Goal: Information Seeking & Learning: Learn about a topic

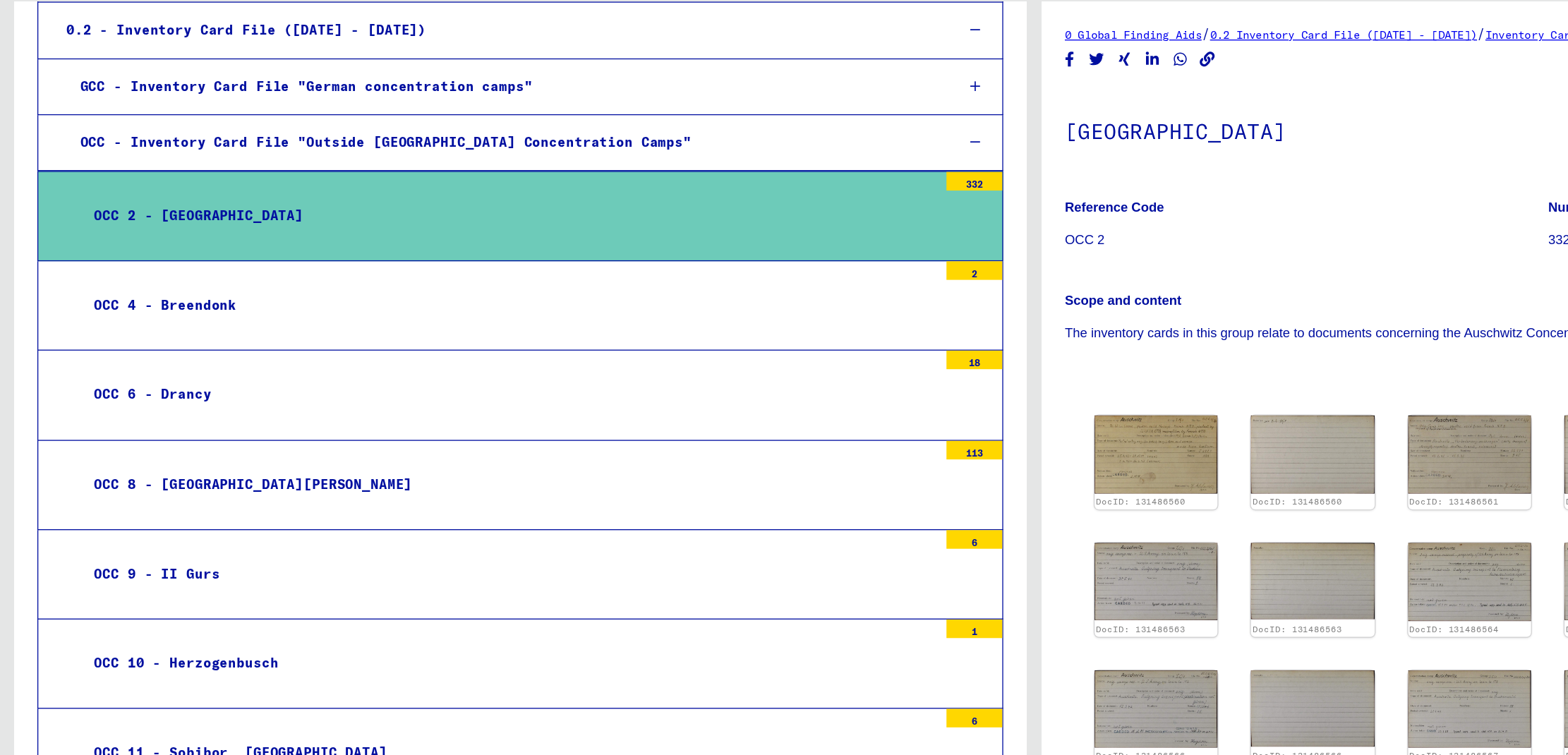
scroll to position [156, 0]
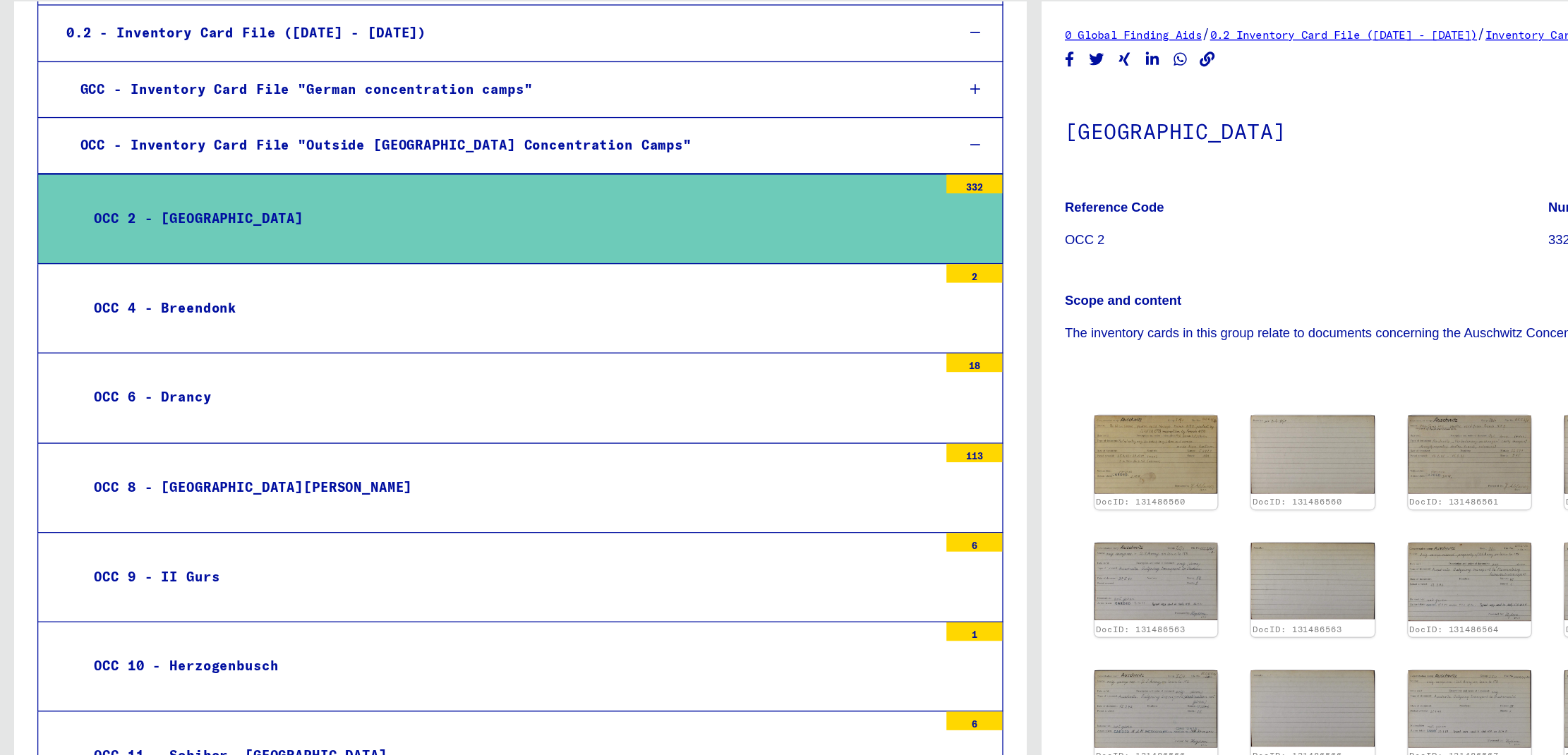
click at [629, 249] on div "OCC 2 - [GEOGRAPHIC_DATA]" at bounding box center [385, 243] width 650 height 27
click at [881, 420] on img at bounding box center [876, 422] width 98 height 62
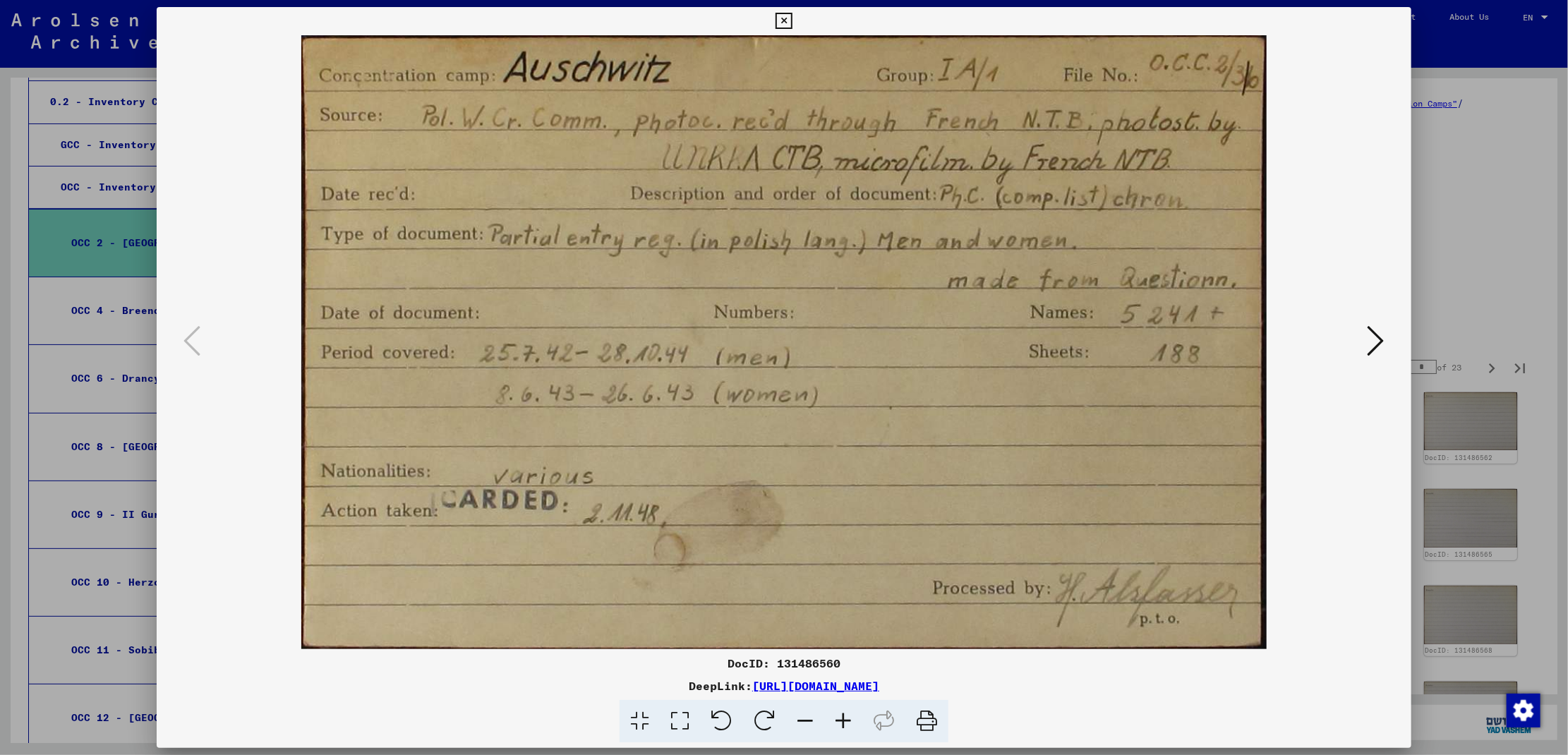
click at [1375, 340] on icon at bounding box center [1376, 340] width 17 height 34
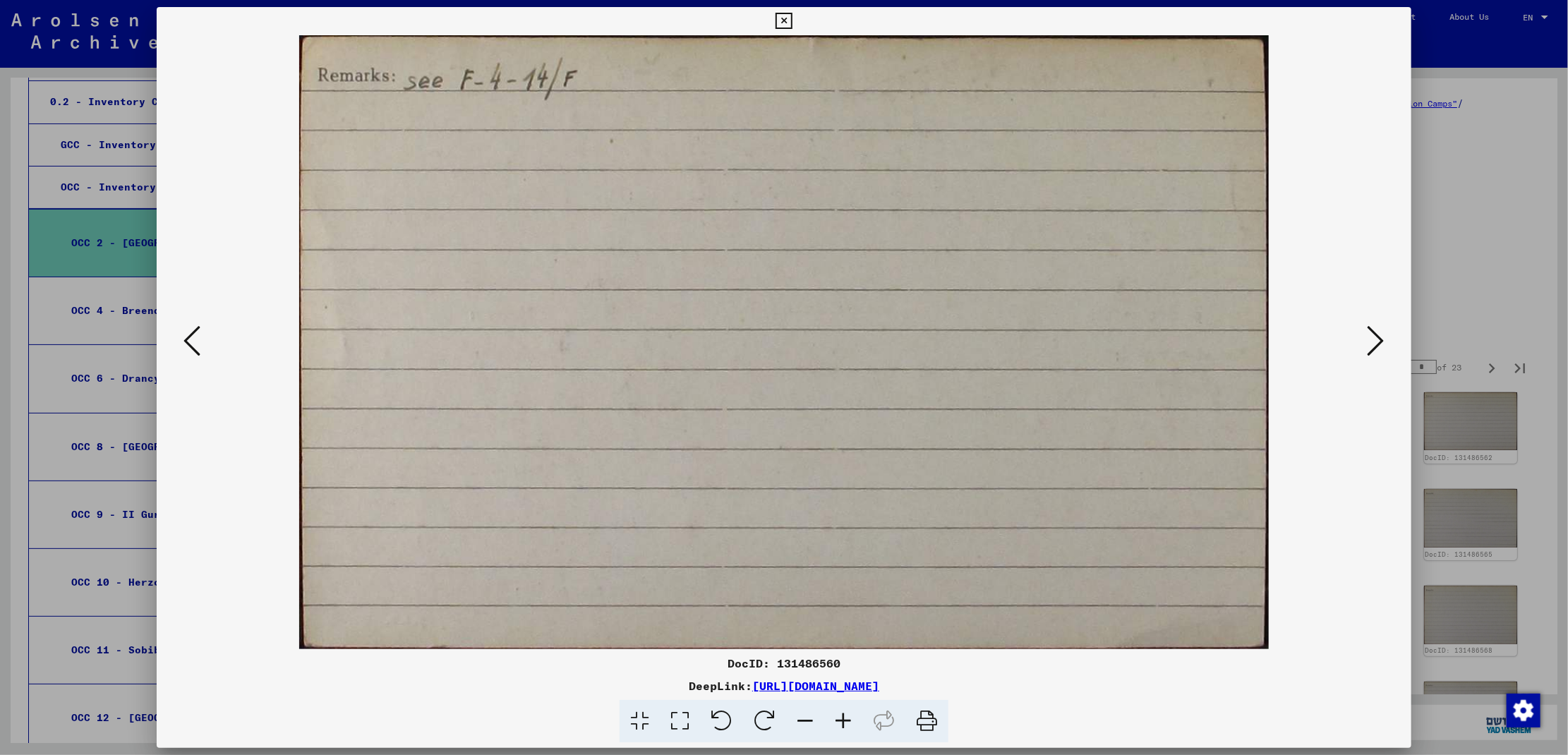
click at [1375, 340] on icon at bounding box center [1376, 340] width 17 height 34
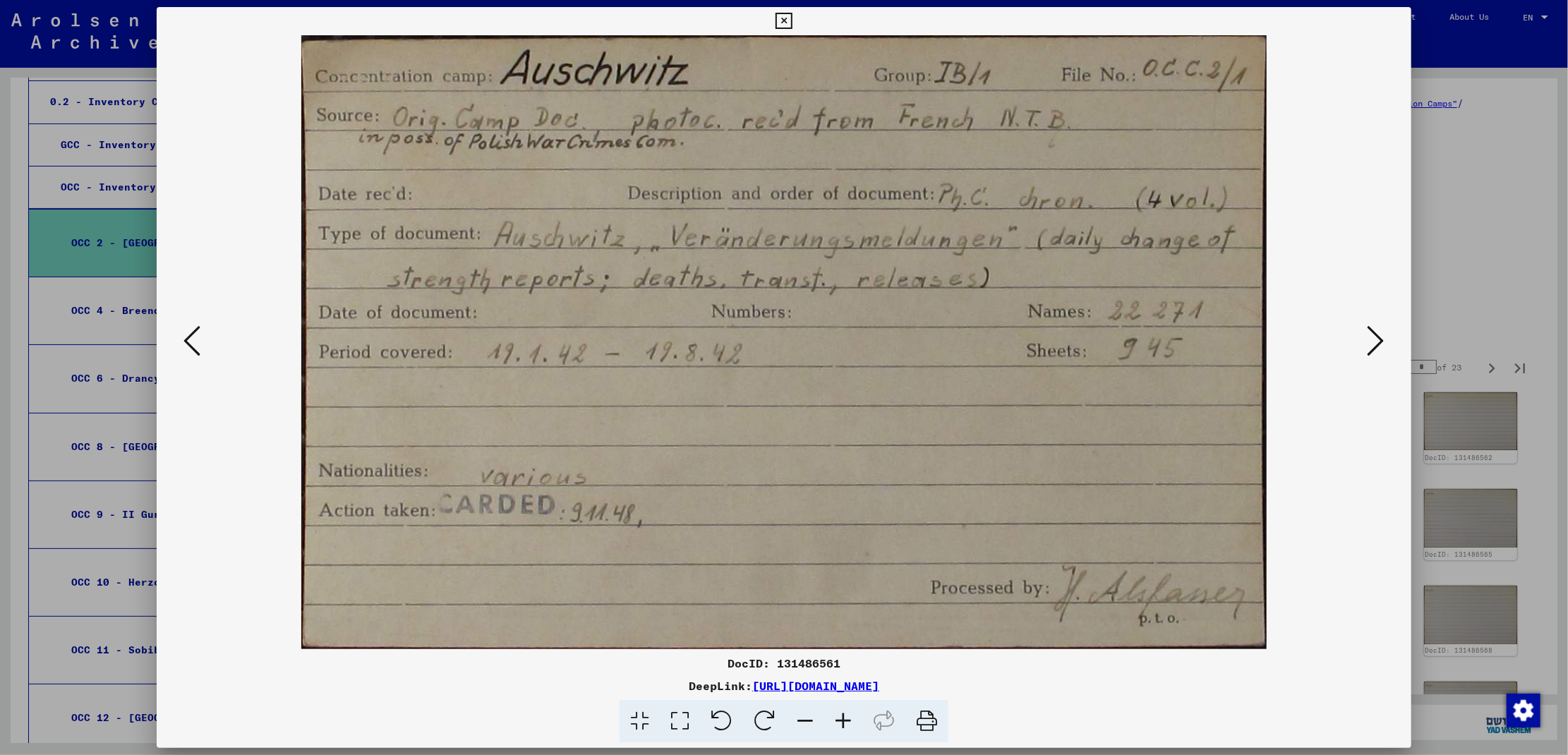
click at [1375, 340] on icon at bounding box center [1376, 340] width 17 height 34
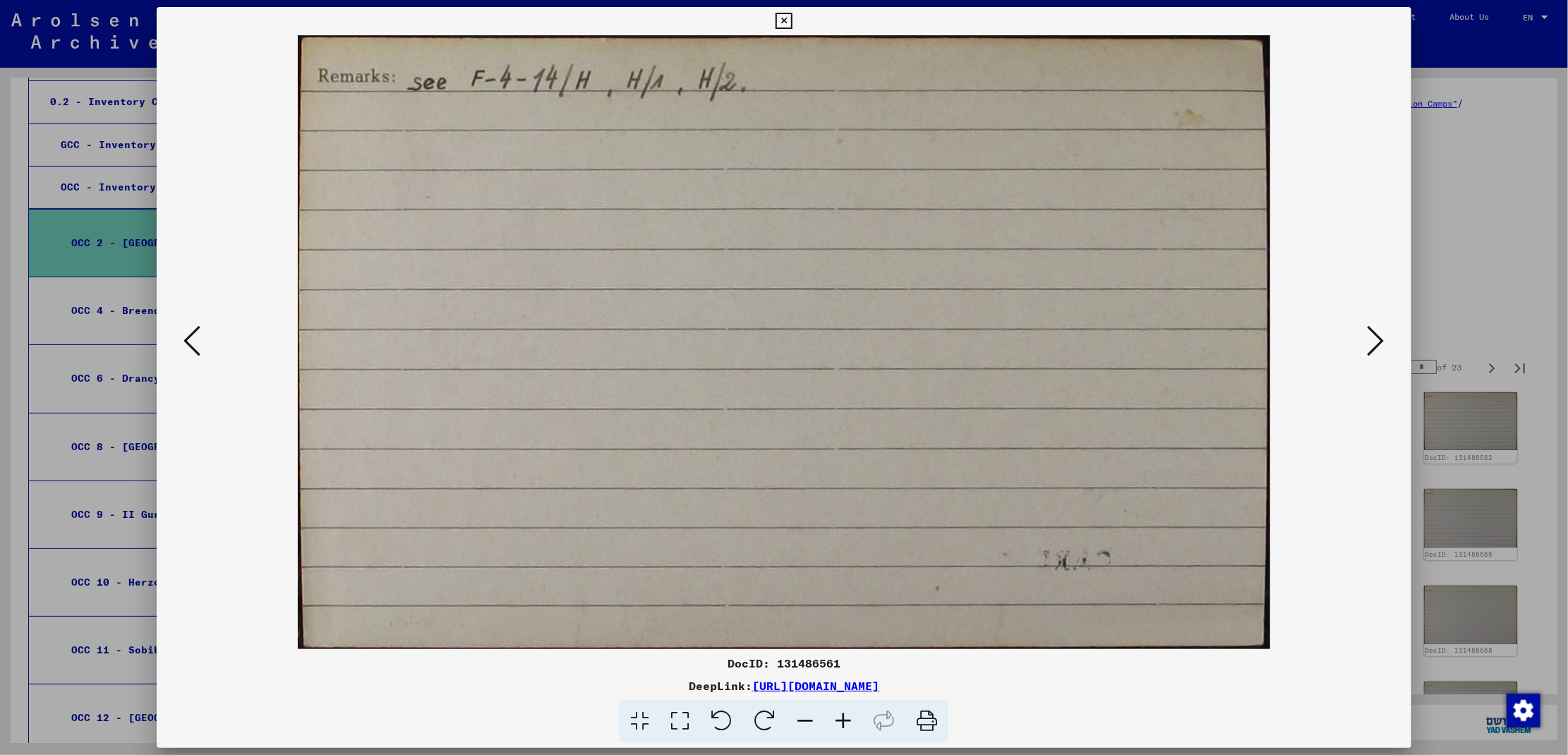
click at [1375, 340] on icon at bounding box center [1376, 340] width 17 height 34
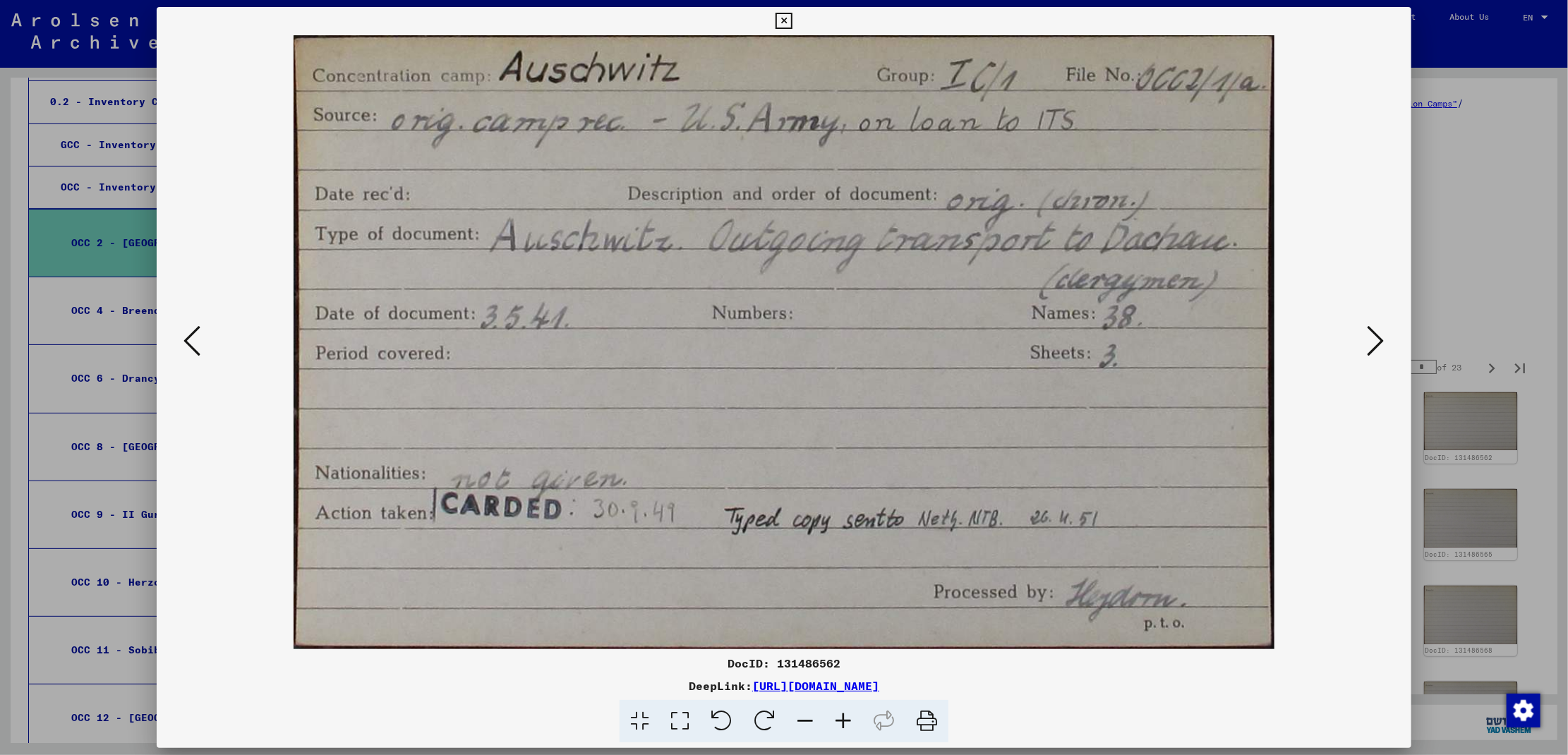
click at [1375, 340] on icon at bounding box center [1376, 340] width 17 height 34
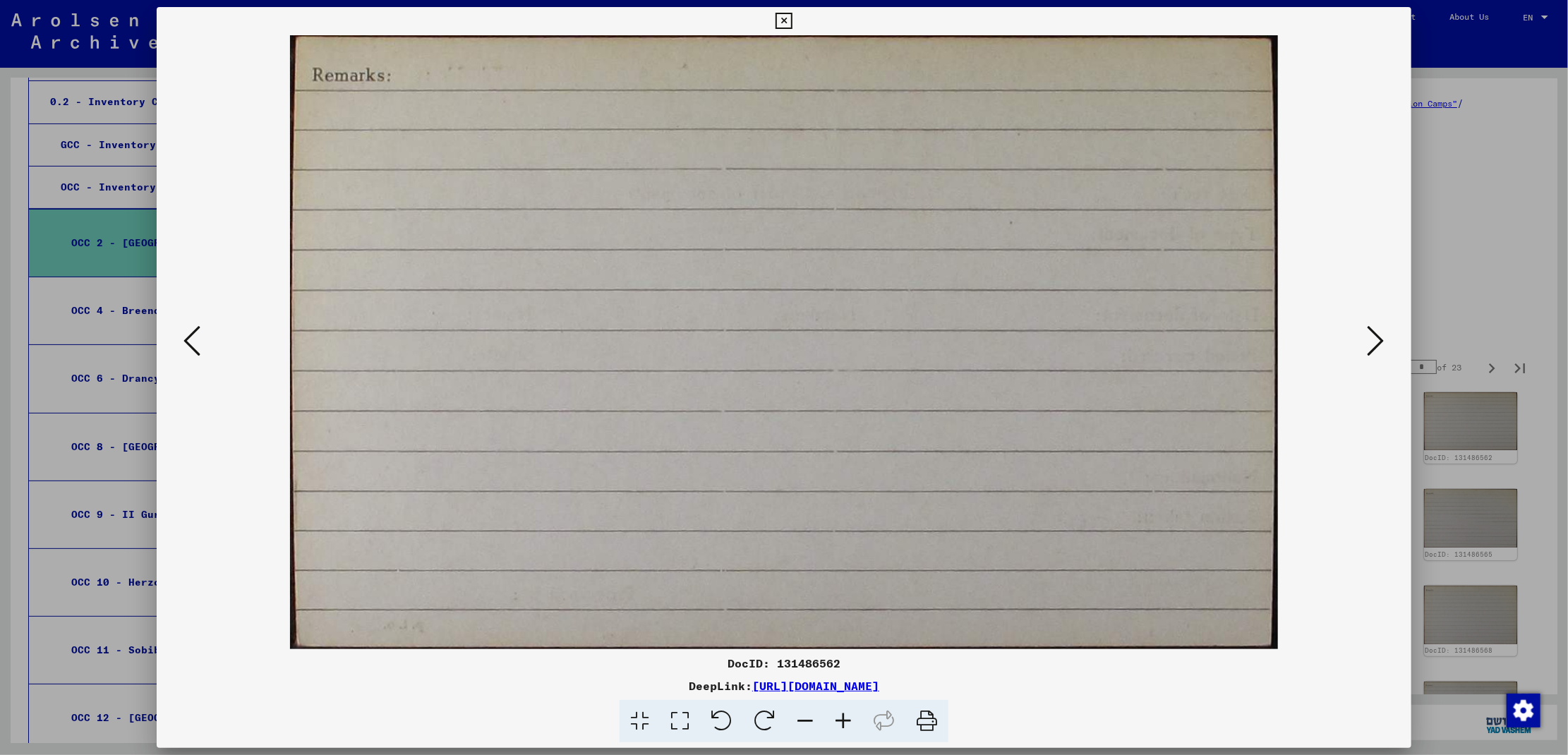
click at [1375, 340] on icon at bounding box center [1376, 340] width 17 height 34
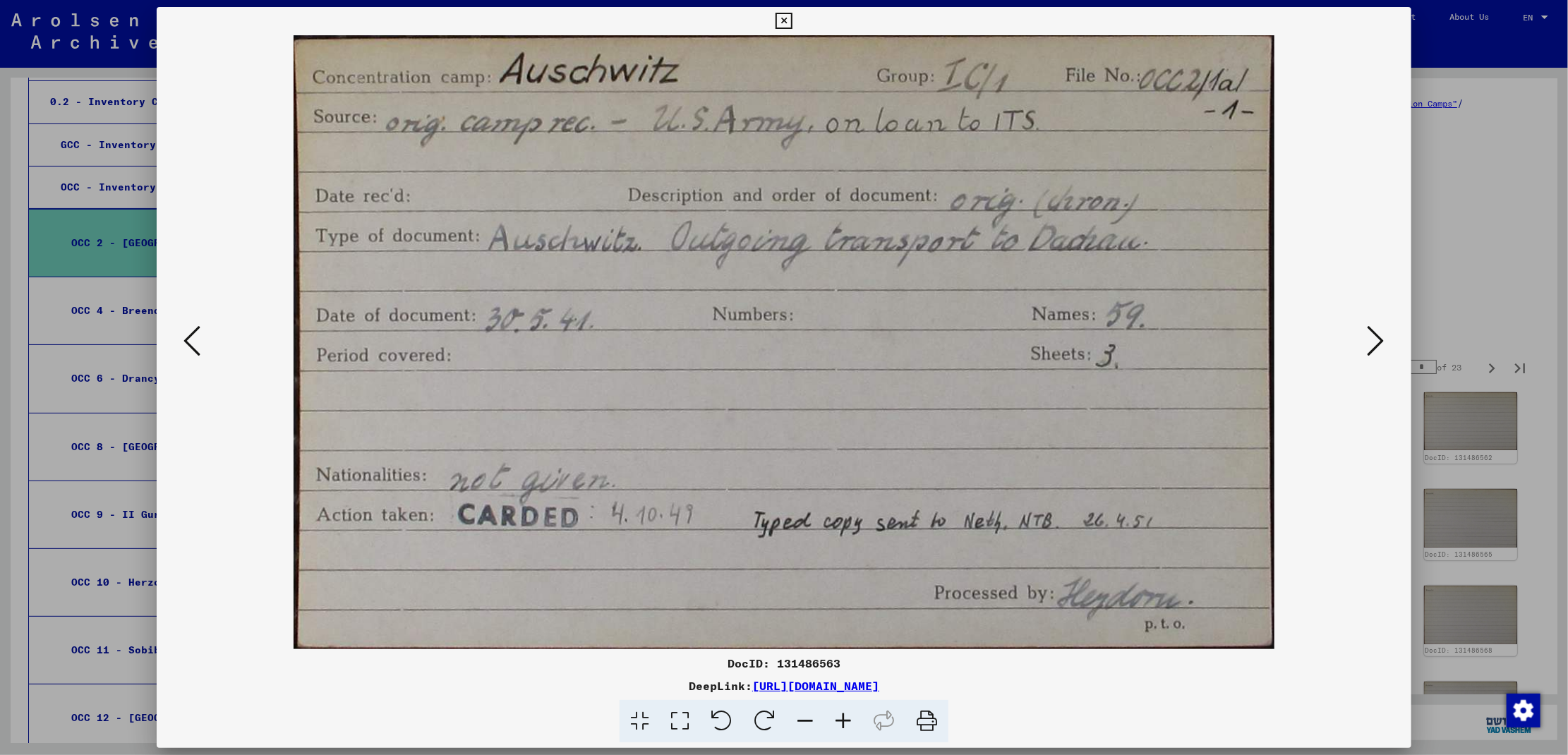
click at [1375, 340] on icon at bounding box center [1376, 340] width 17 height 34
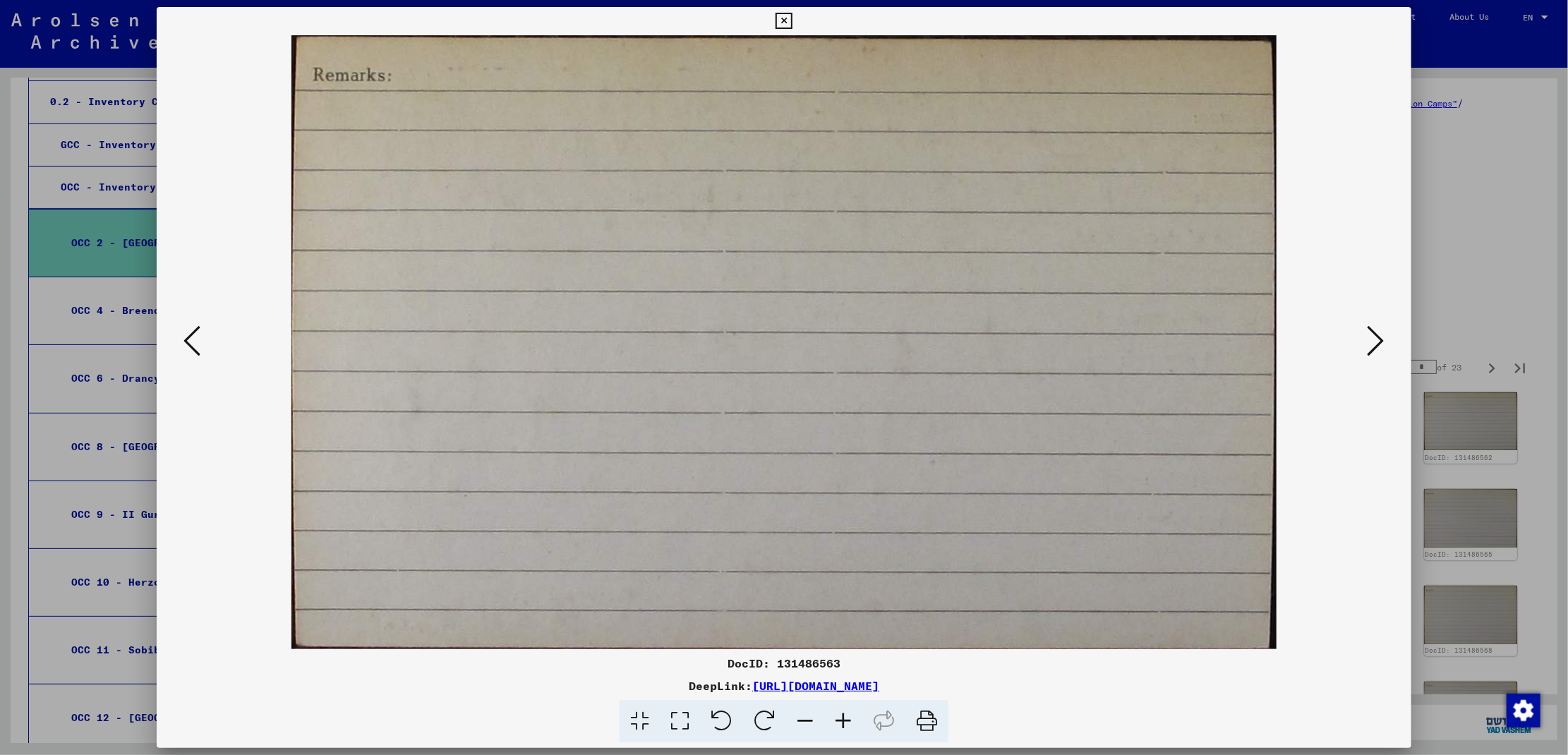
click at [1375, 340] on icon at bounding box center [1376, 340] width 17 height 34
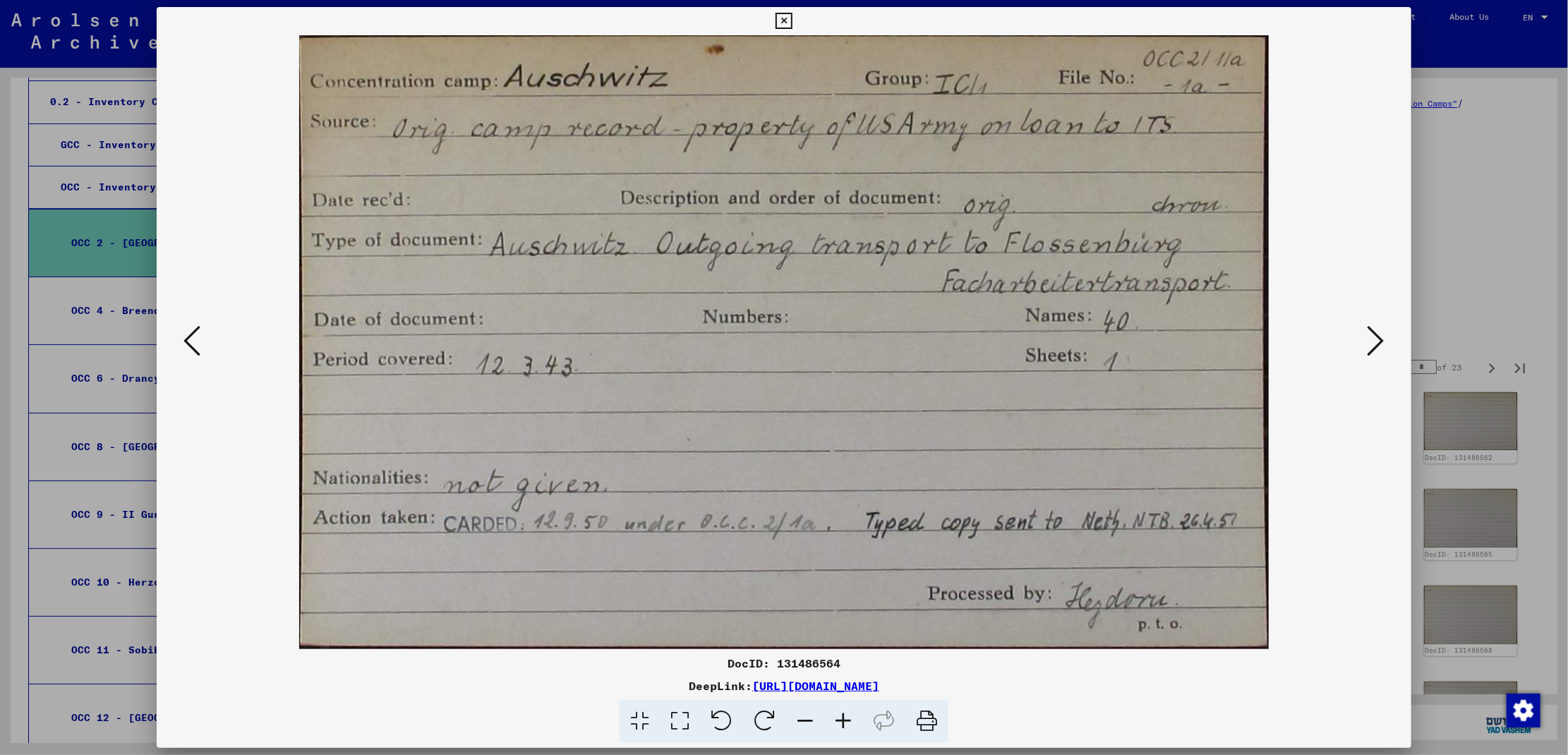
click at [1375, 340] on icon at bounding box center [1376, 340] width 17 height 34
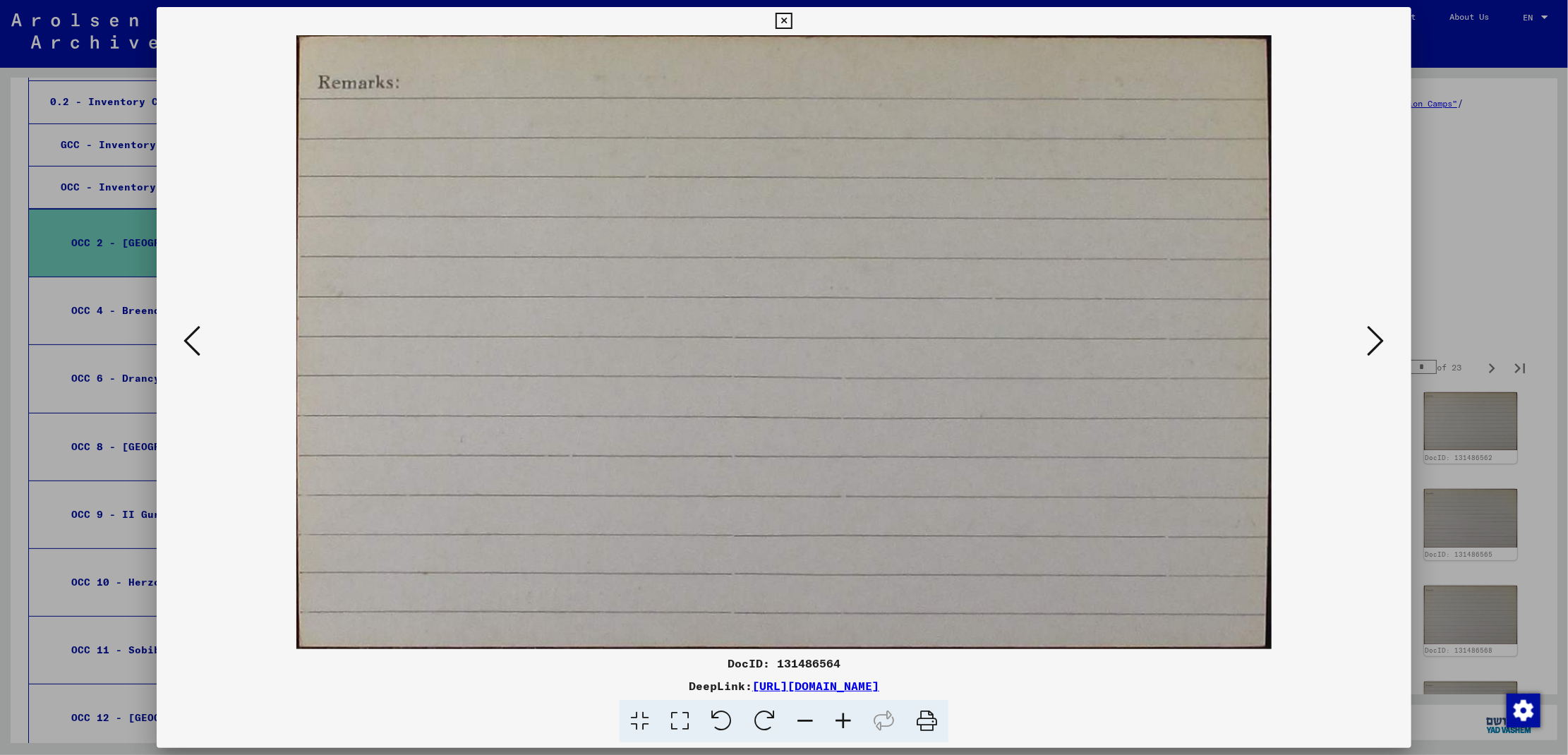
click at [1375, 340] on icon at bounding box center [1376, 340] width 17 height 34
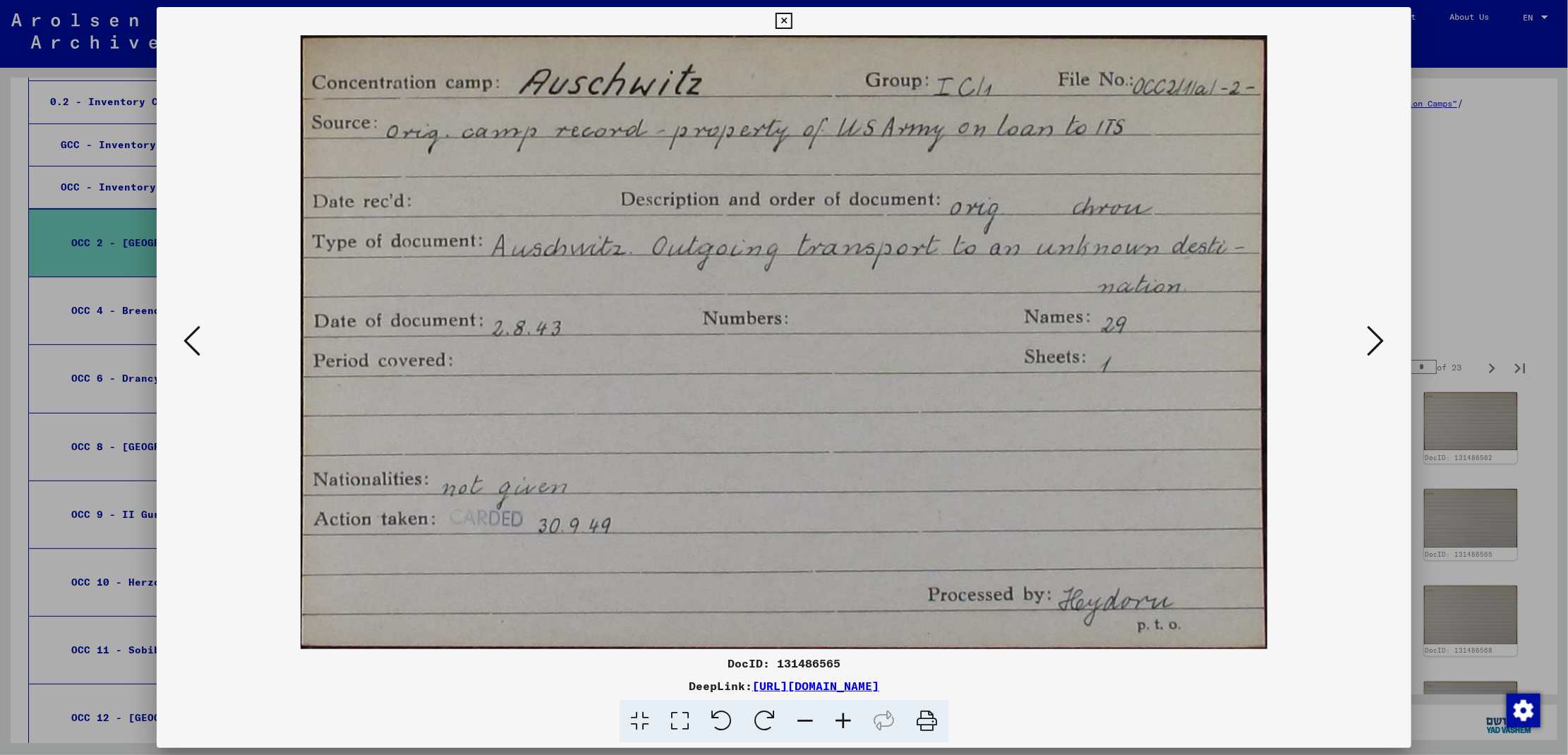
click at [1375, 340] on icon at bounding box center [1376, 340] width 17 height 34
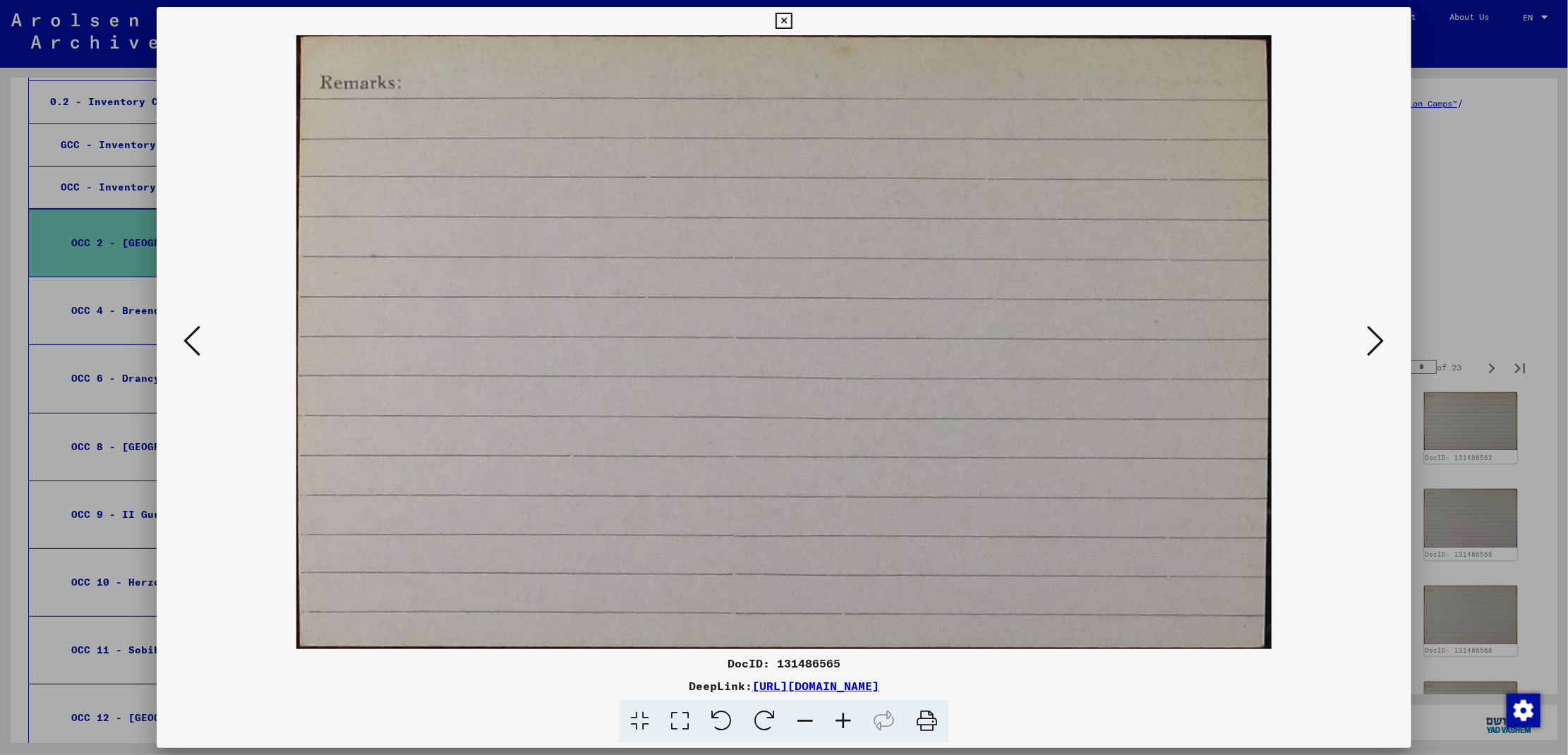
click at [1375, 340] on icon at bounding box center [1376, 340] width 17 height 34
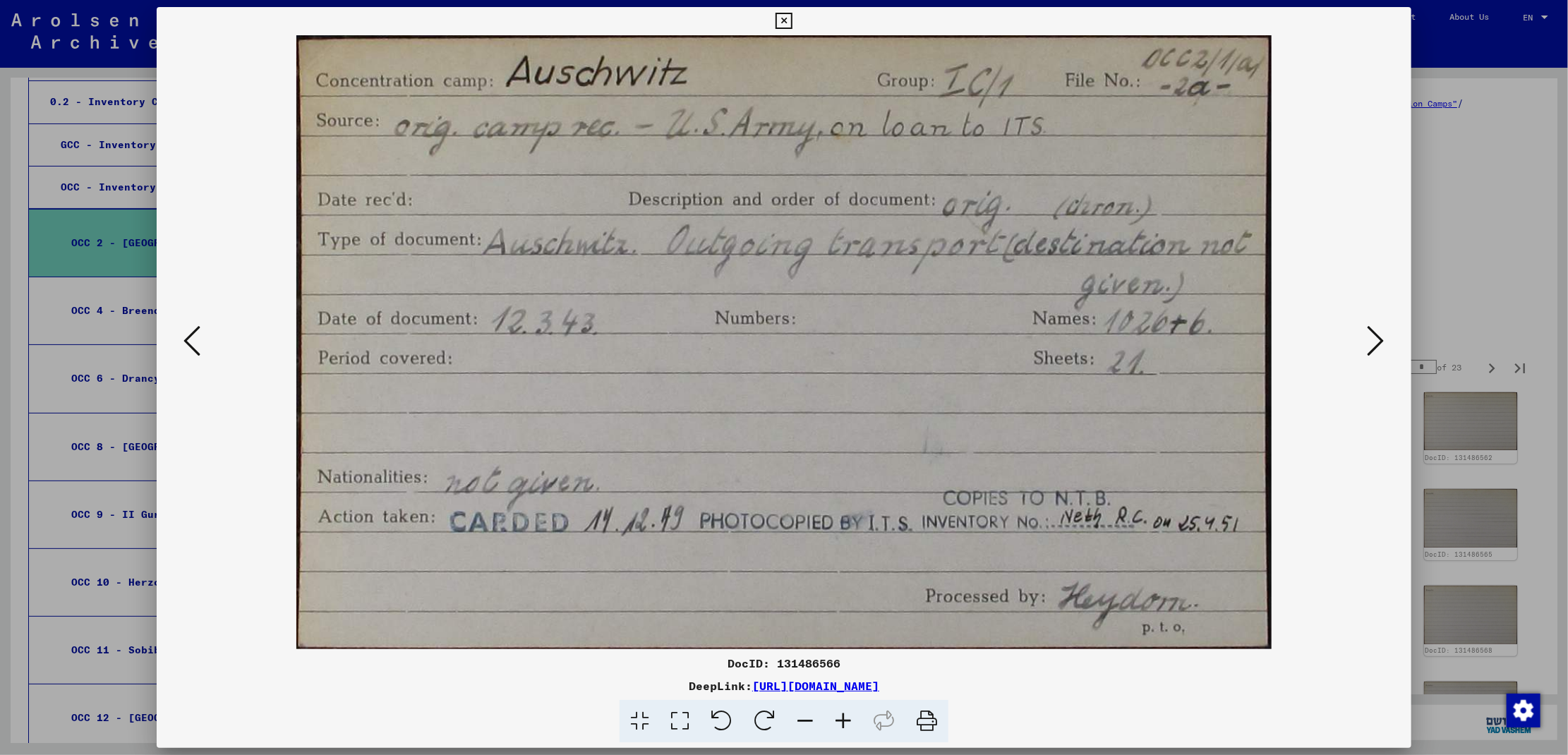
click at [1375, 340] on icon at bounding box center [1376, 340] width 17 height 34
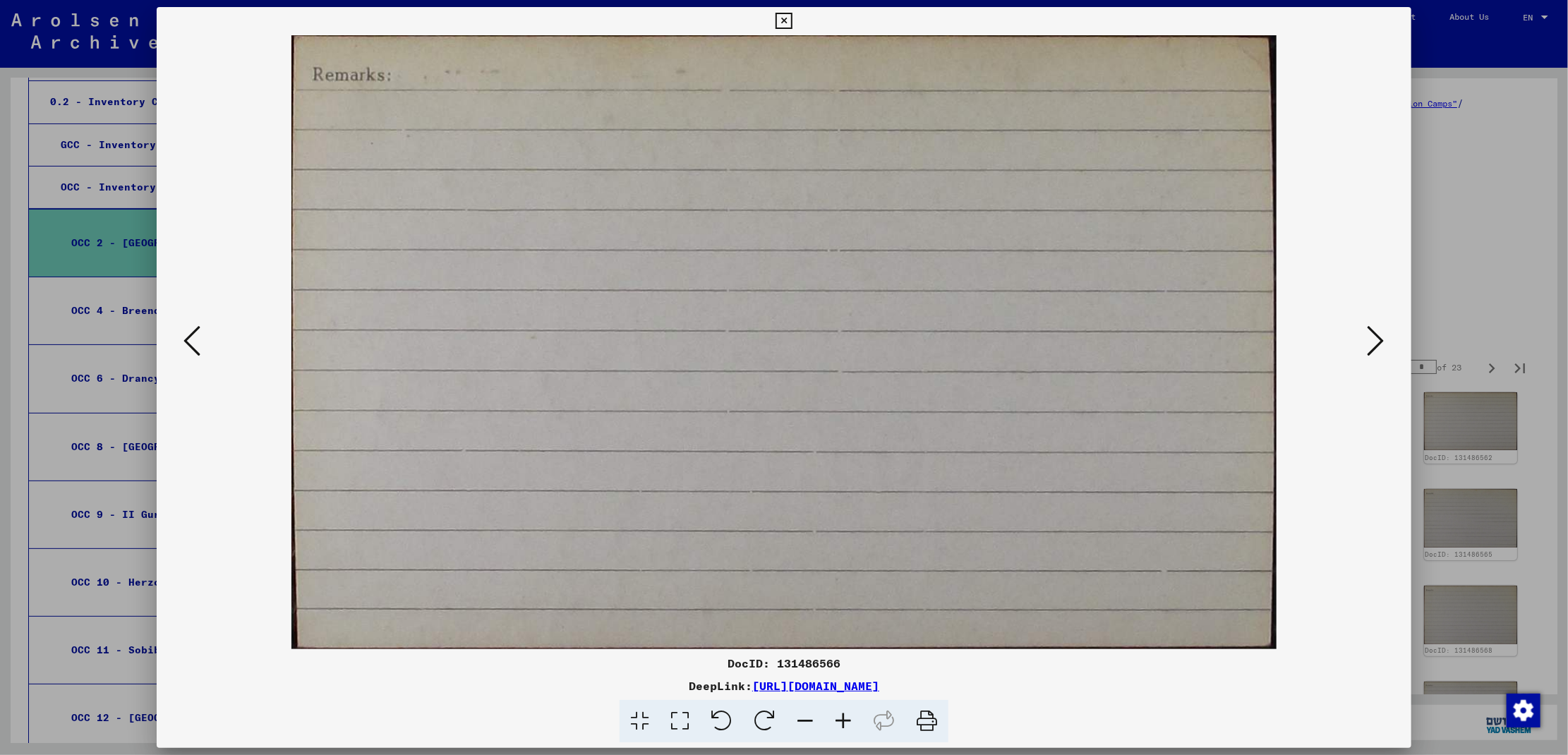
click at [1375, 340] on icon at bounding box center [1376, 340] width 17 height 34
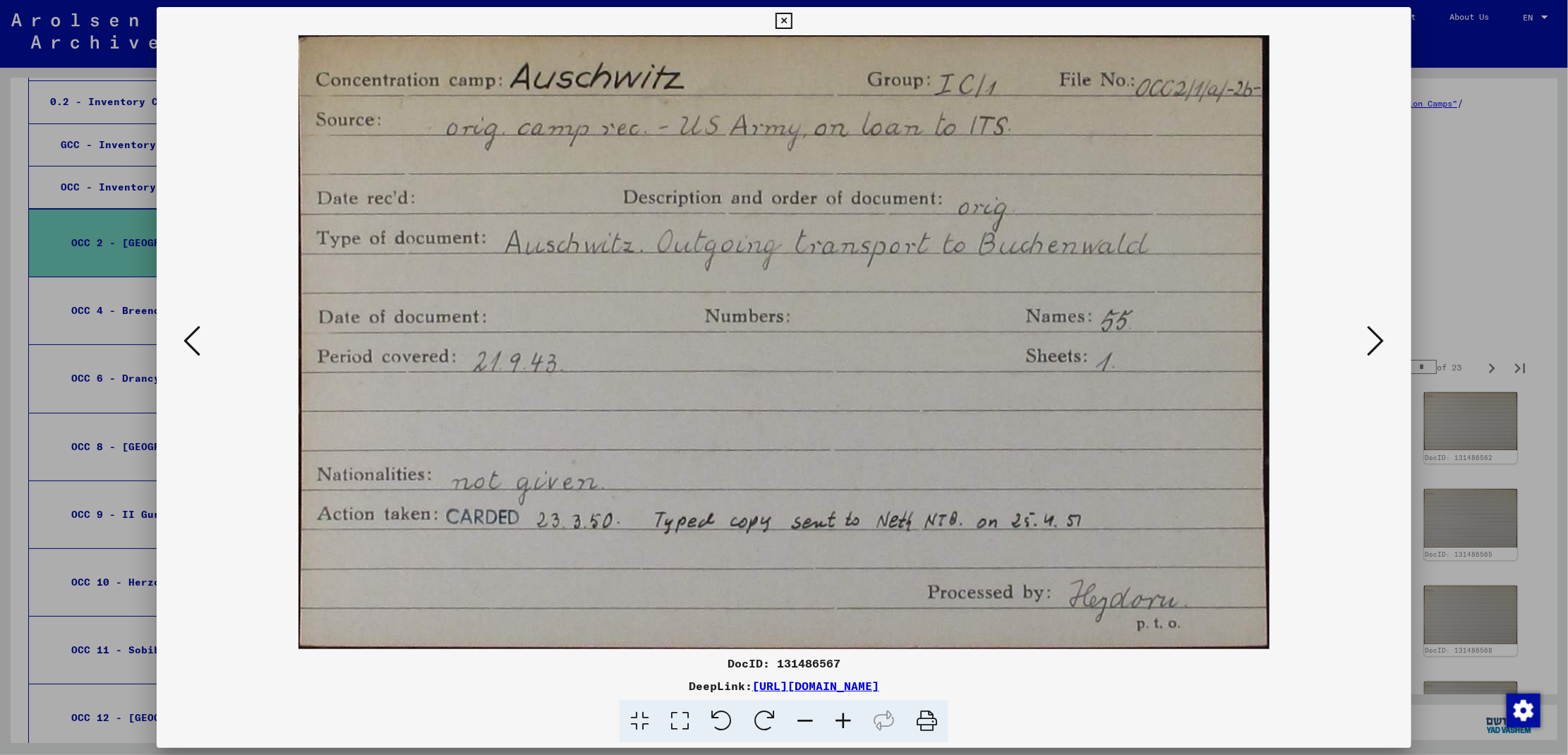
click at [1375, 340] on icon at bounding box center [1376, 340] width 17 height 34
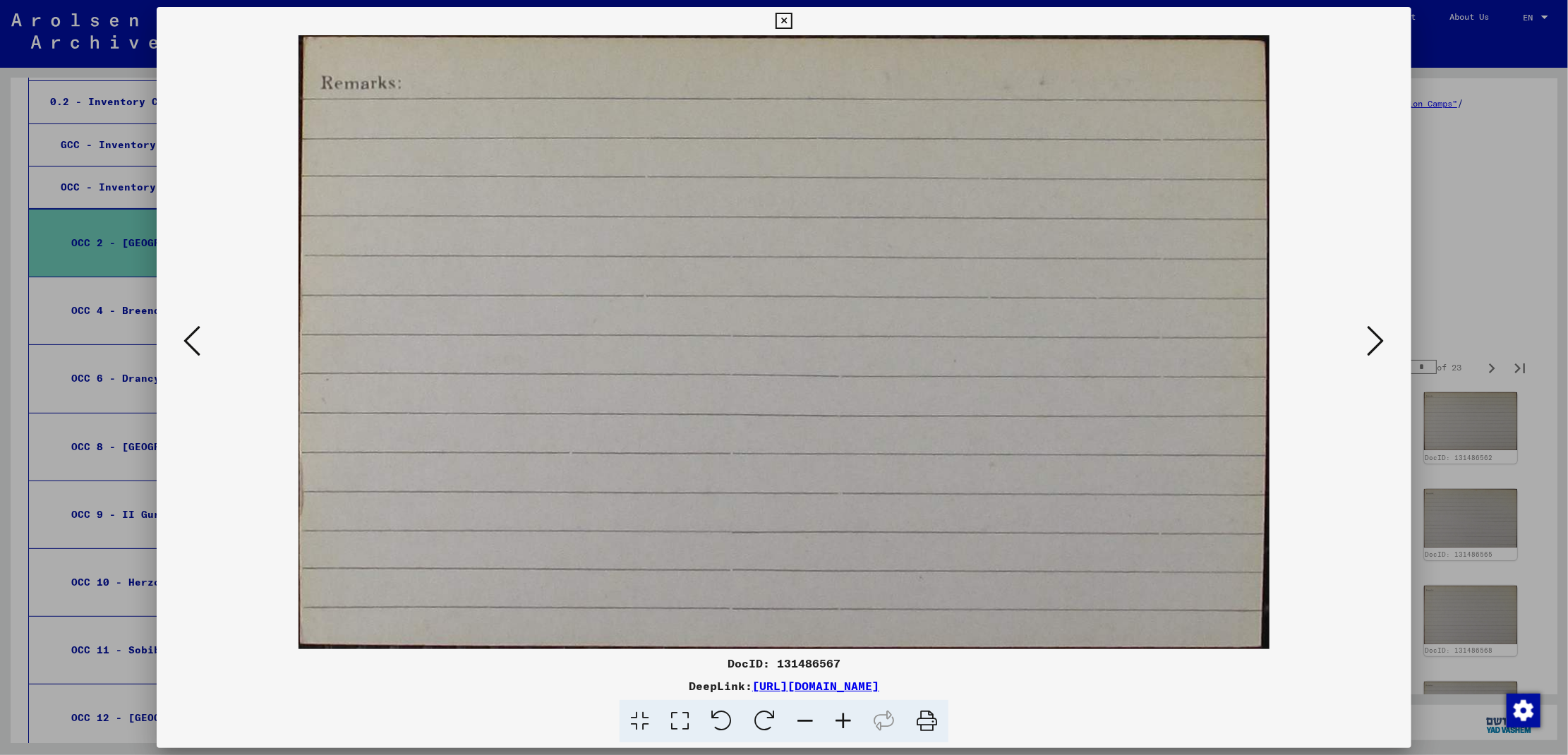
click at [1375, 340] on icon at bounding box center [1376, 340] width 17 height 34
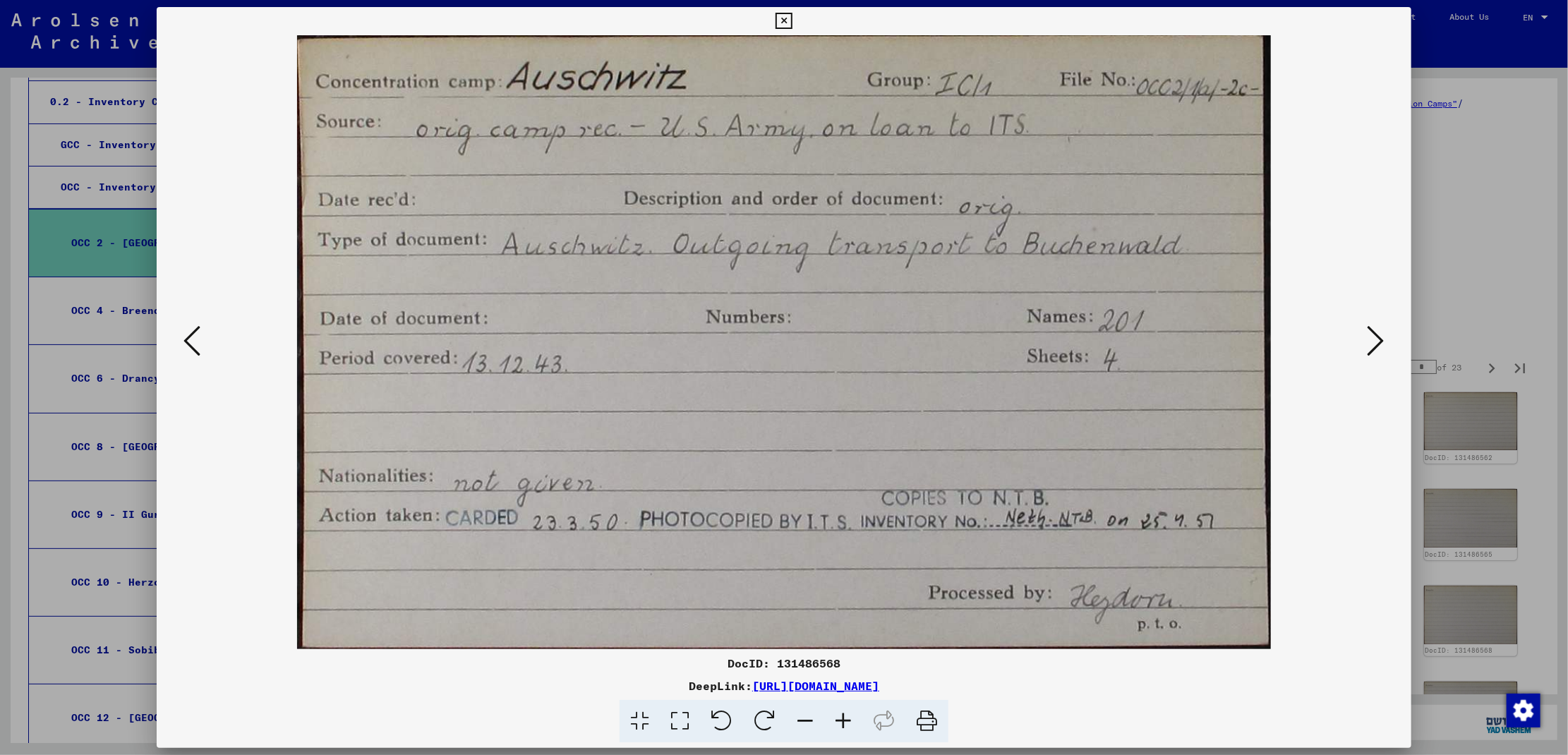
click at [1375, 340] on icon at bounding box center [1376, 340] width 17 height 34
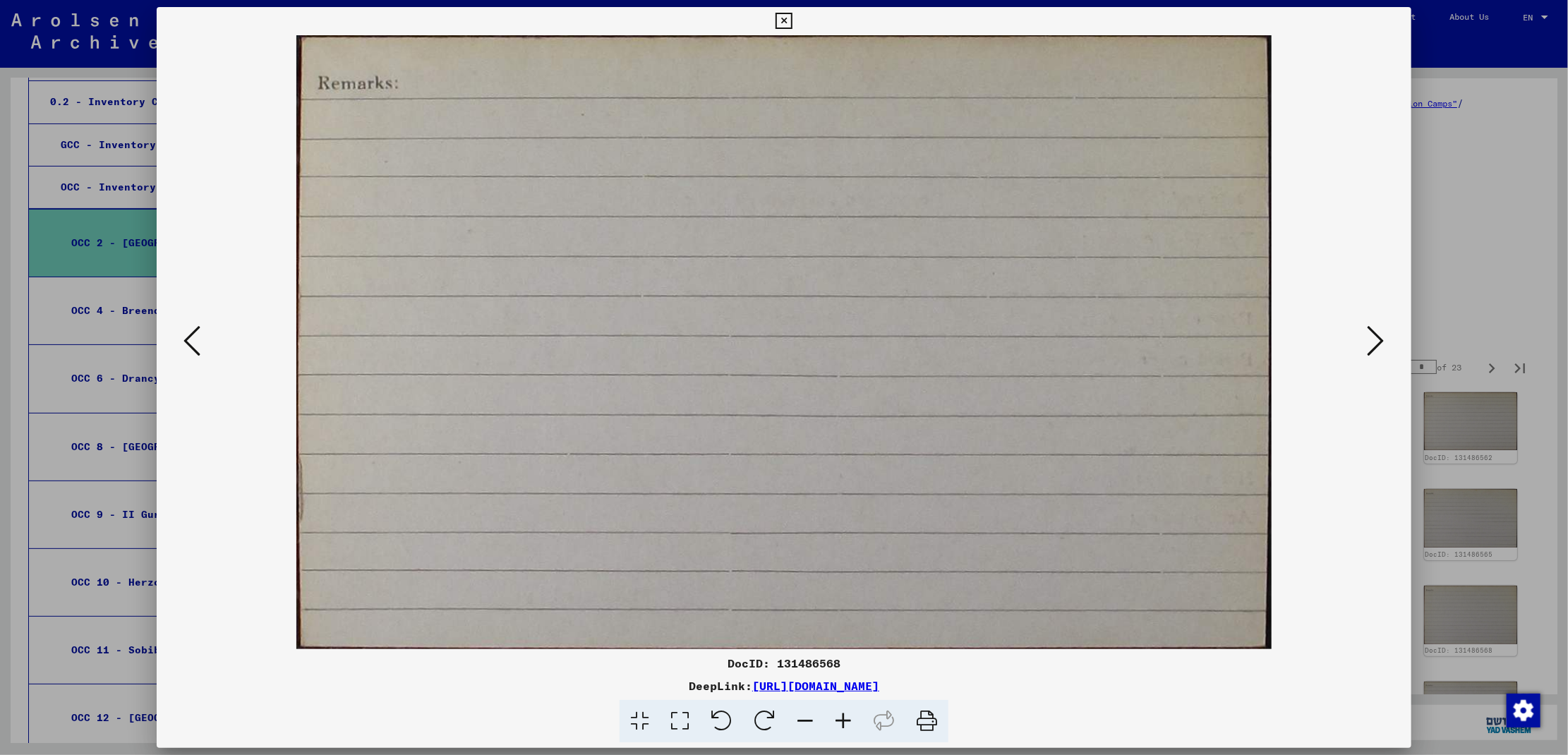
click at [1375, 340] on icon at bounding box center [1376, 340] width 17 height 34
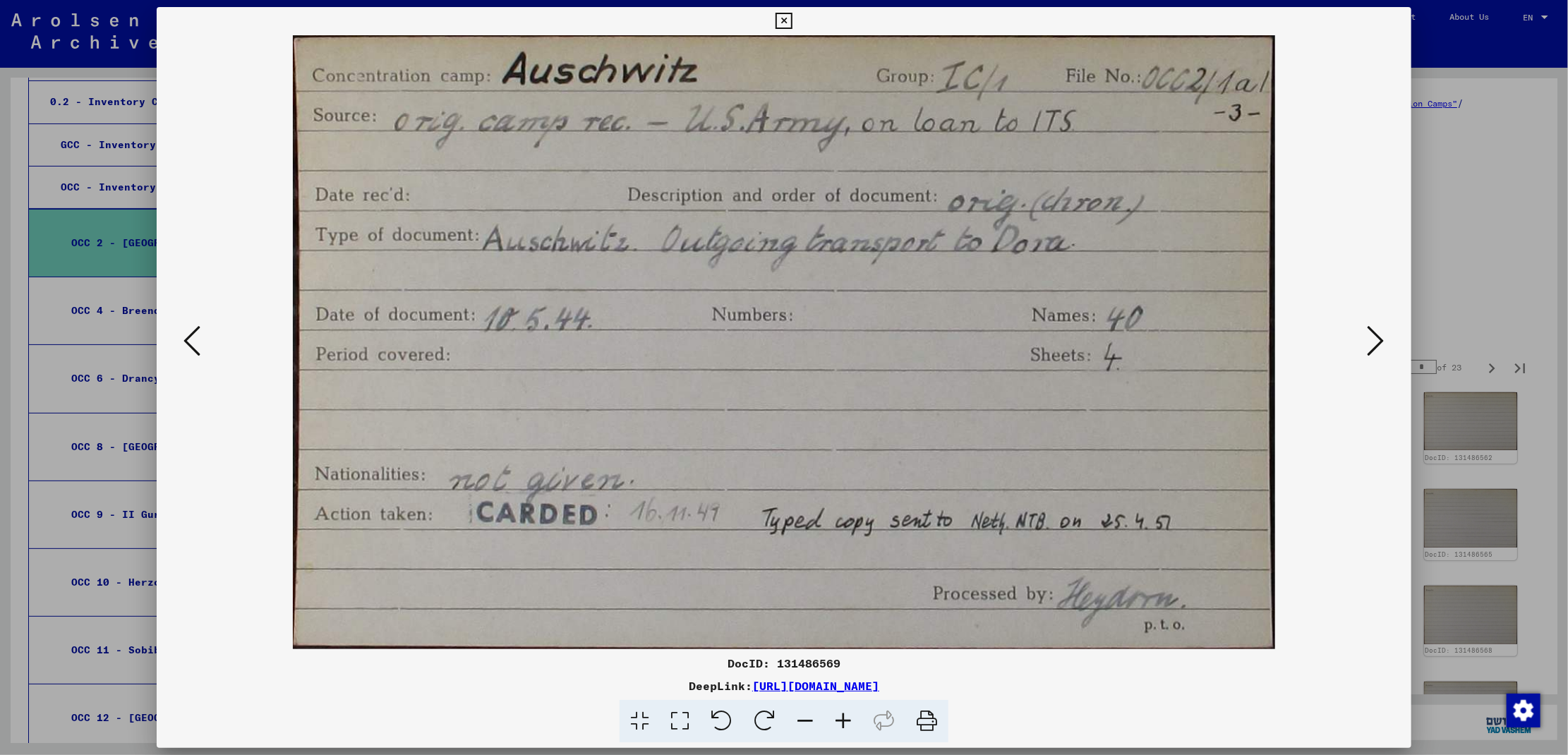
click at [1375, 340] on icon at bounding box center [1376, 340] width 17 height 34
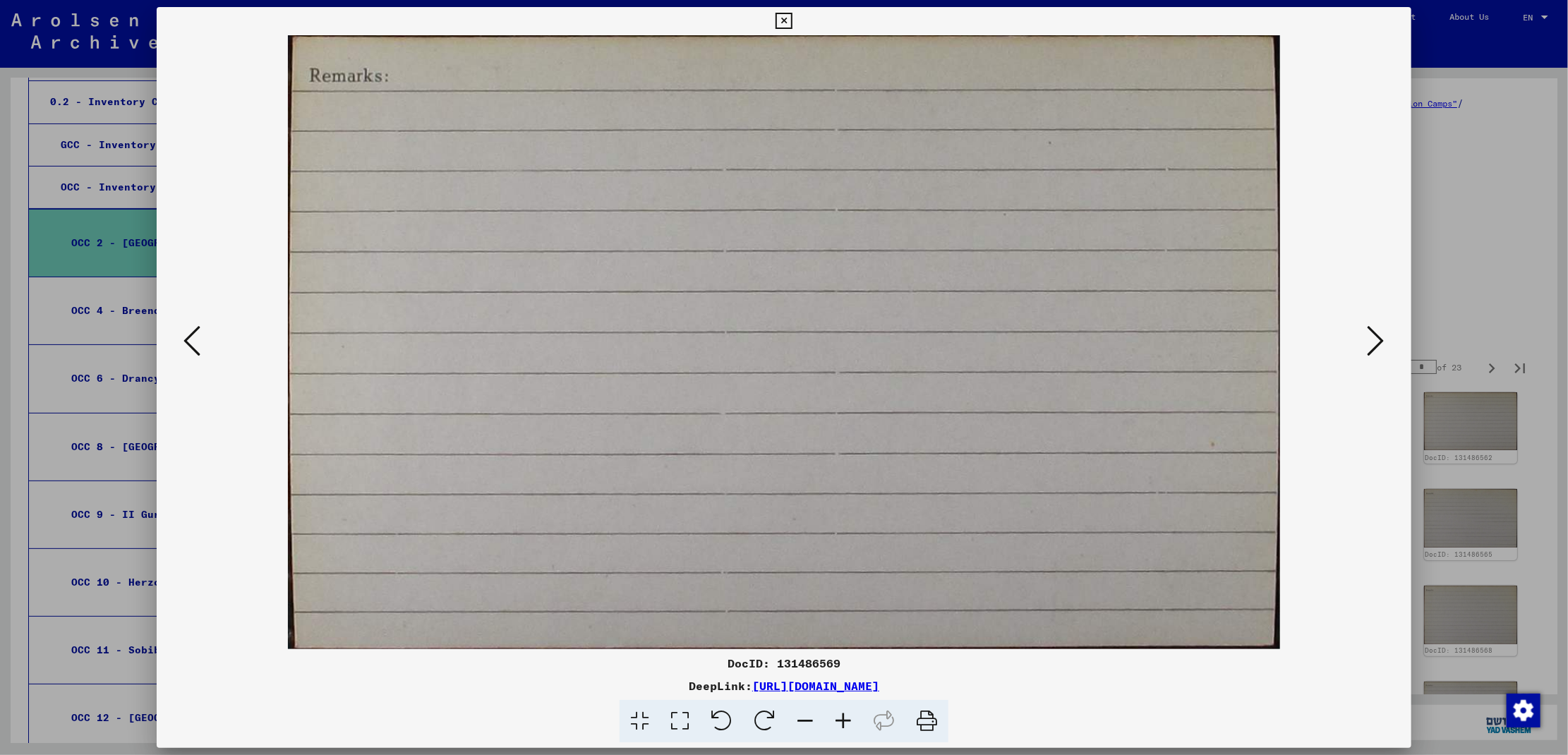
click at [1375, 340] on icon at bounding box center [1376, 340] width 17 height 34
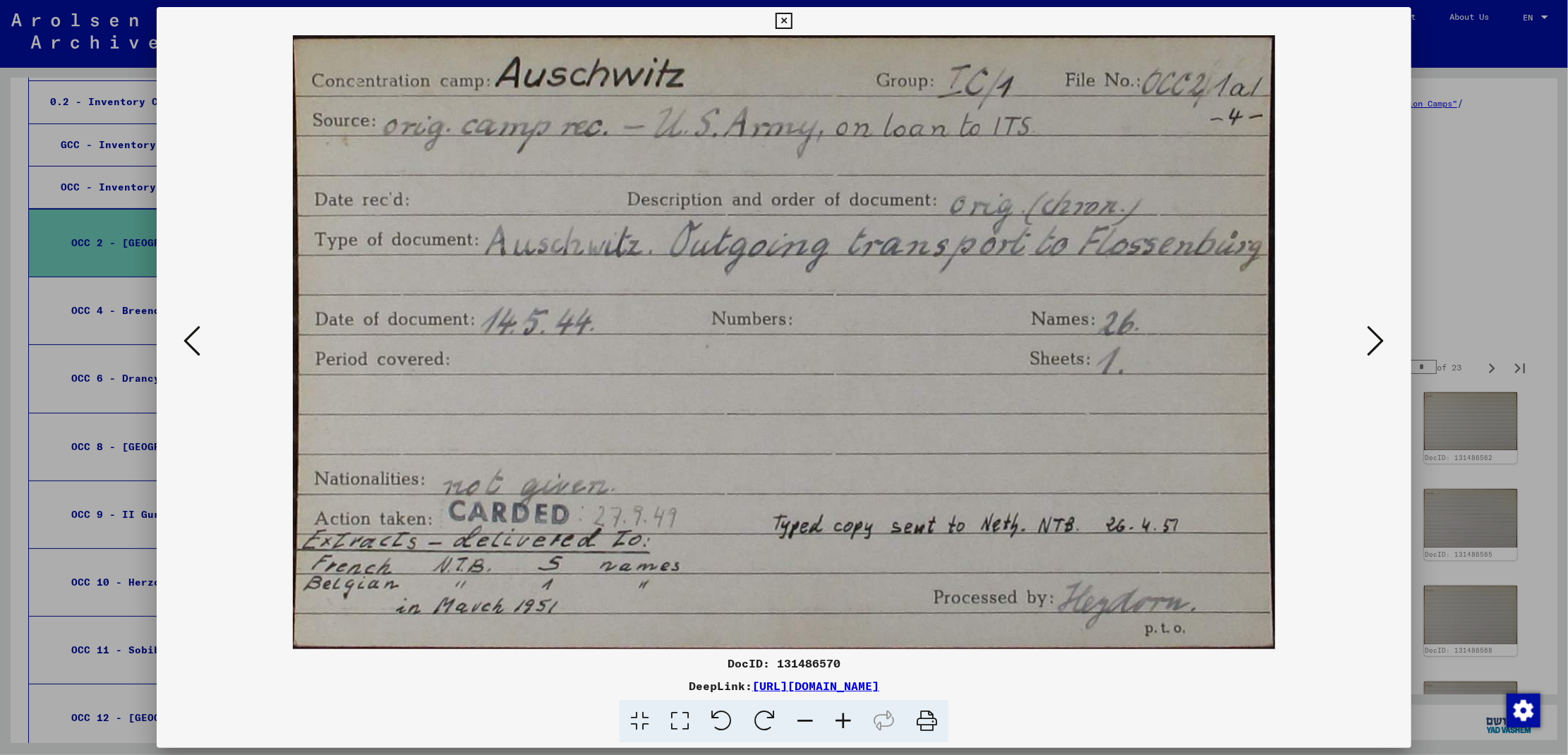
click at [1375, 340] on icon at bounding box center [1376, 340] width 17 height 34
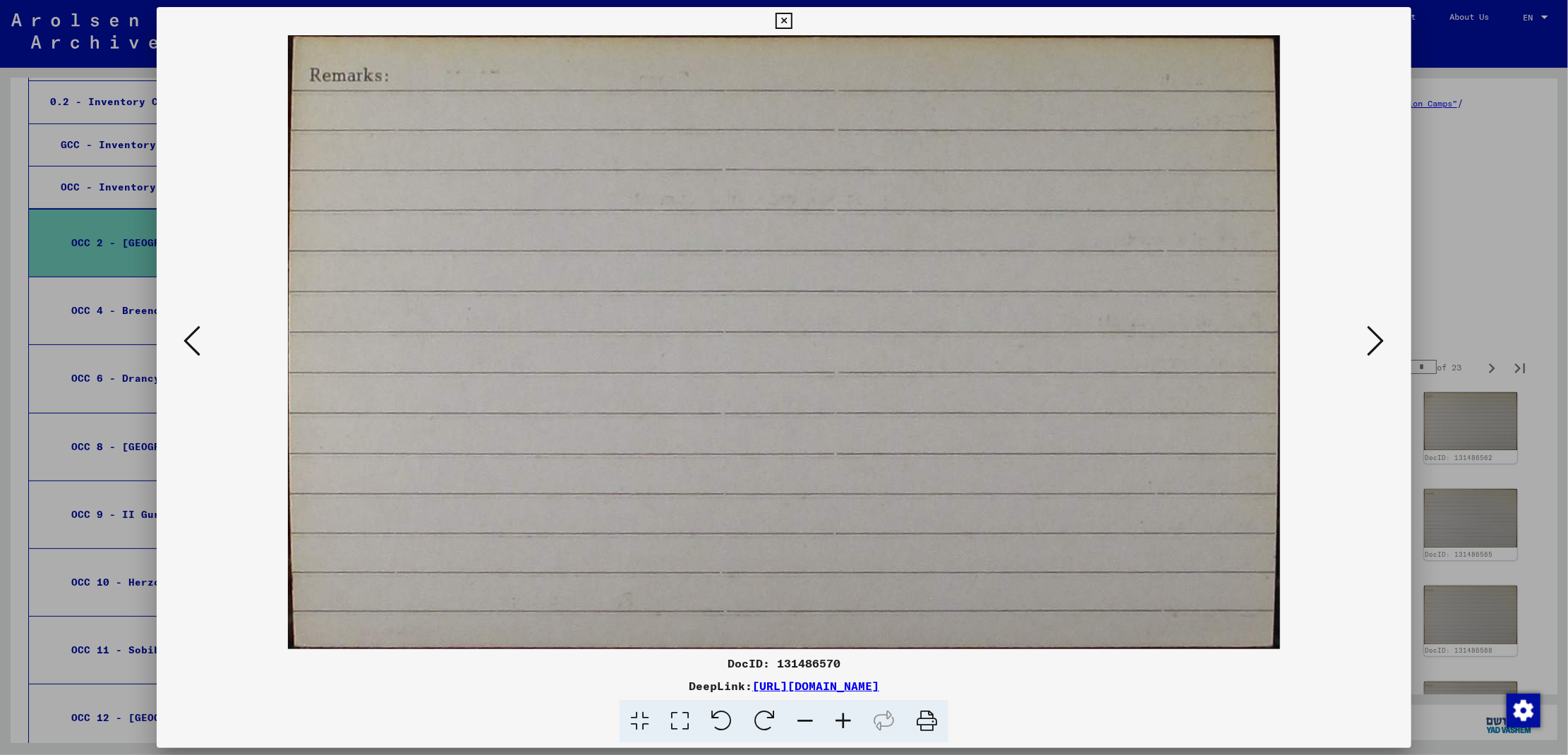
click at [1375, 340] on icon at bounding box center [1376, 340] width 17 height 34
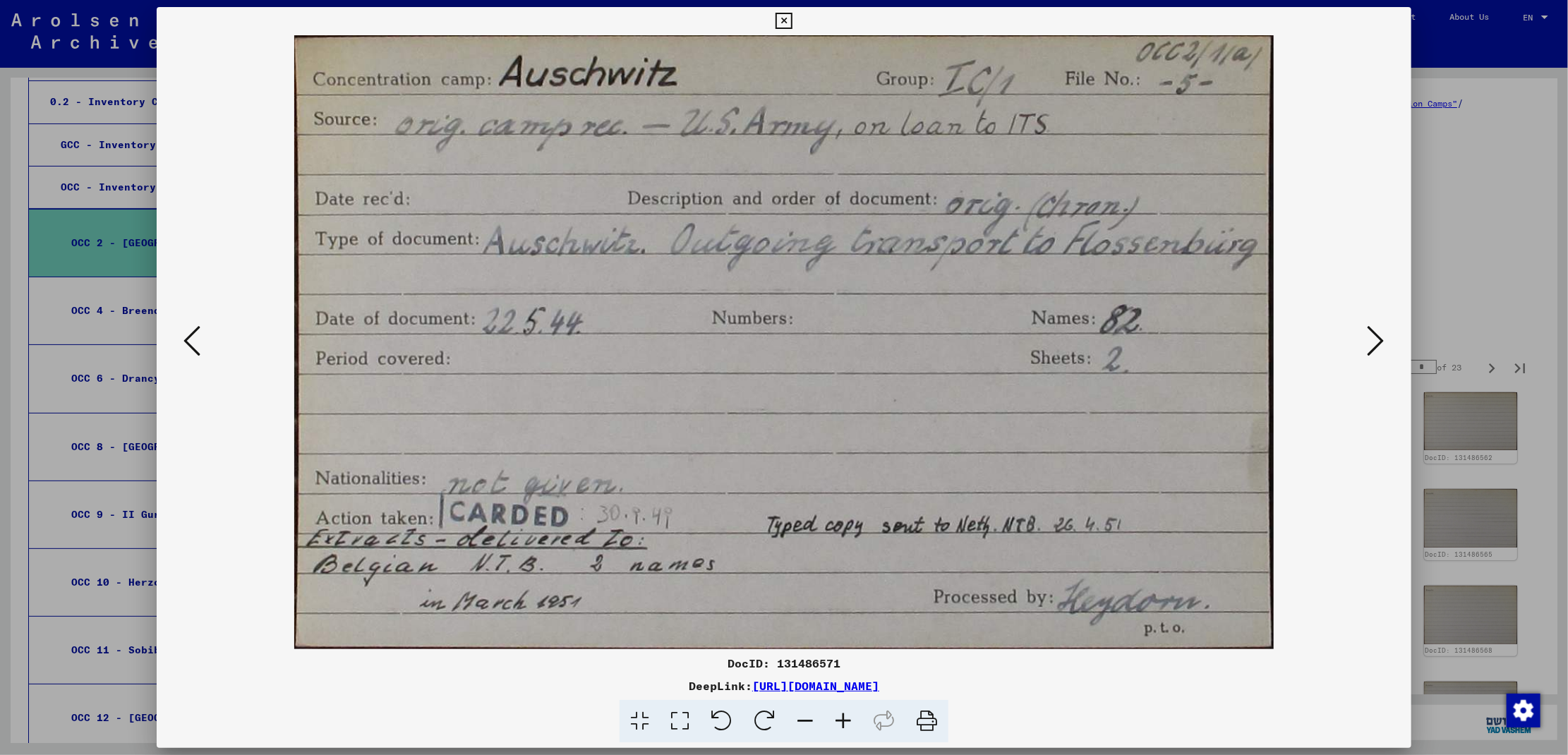
click at [1375, 340] on icon at bounding box center [1376, 340] width 17 height 34
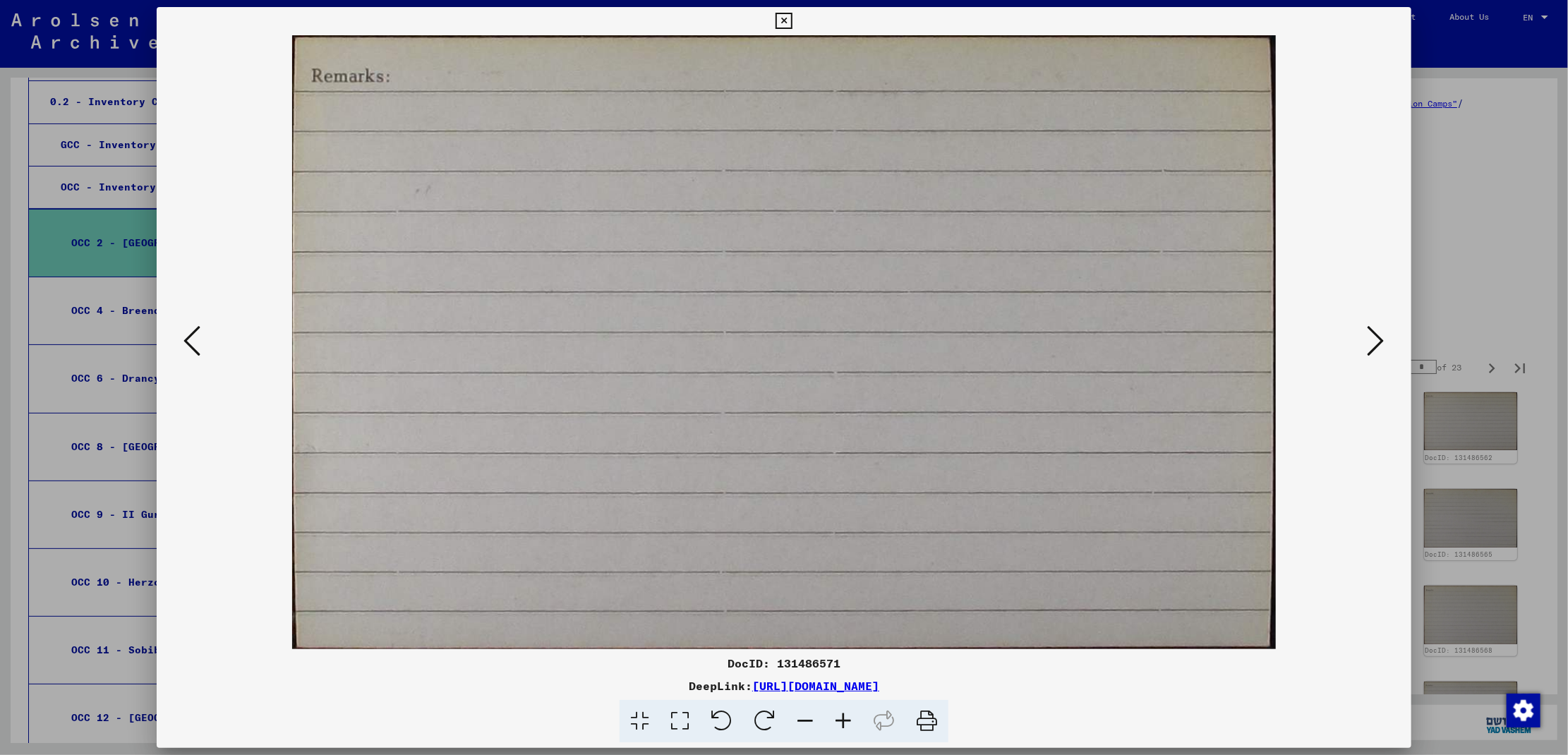
click at [1375, 340] on icon at bounding box center [1376, 340] width 17 height 34
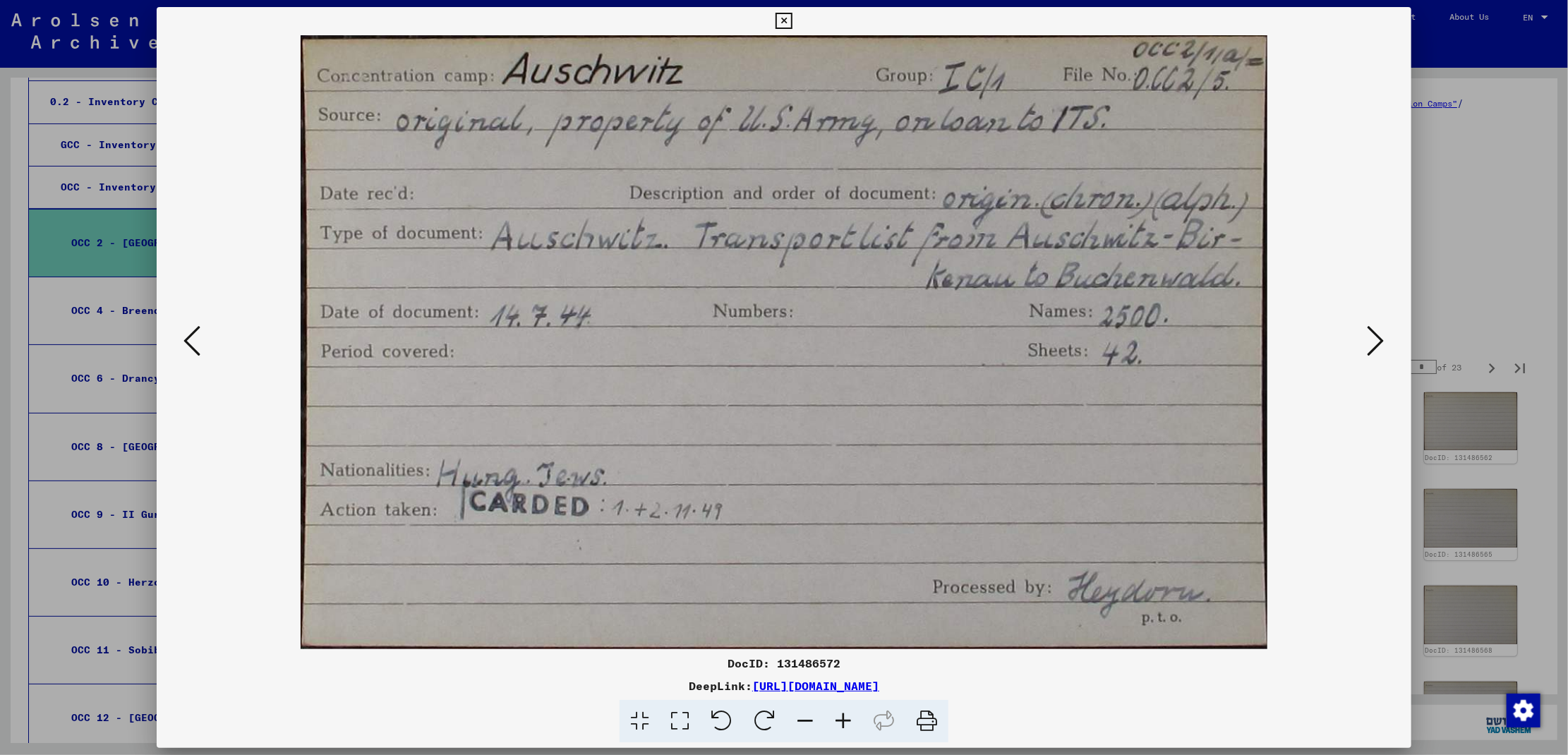
click at [1375, 340] on icon at bounding box center [1376, 340] width 17 height 34
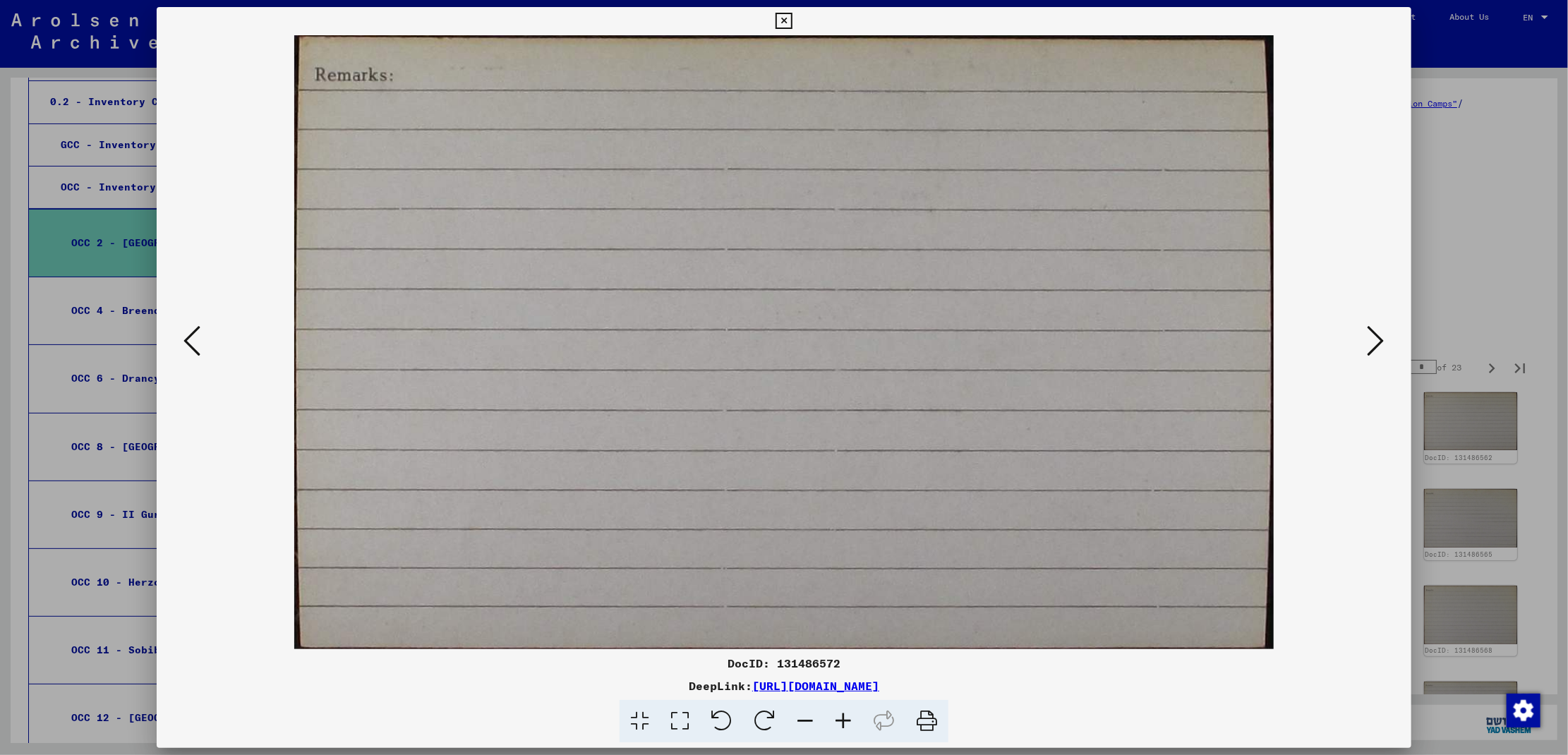
click at [1375, 340] on icon at bounding box center [1376, 340] width 17 height 34
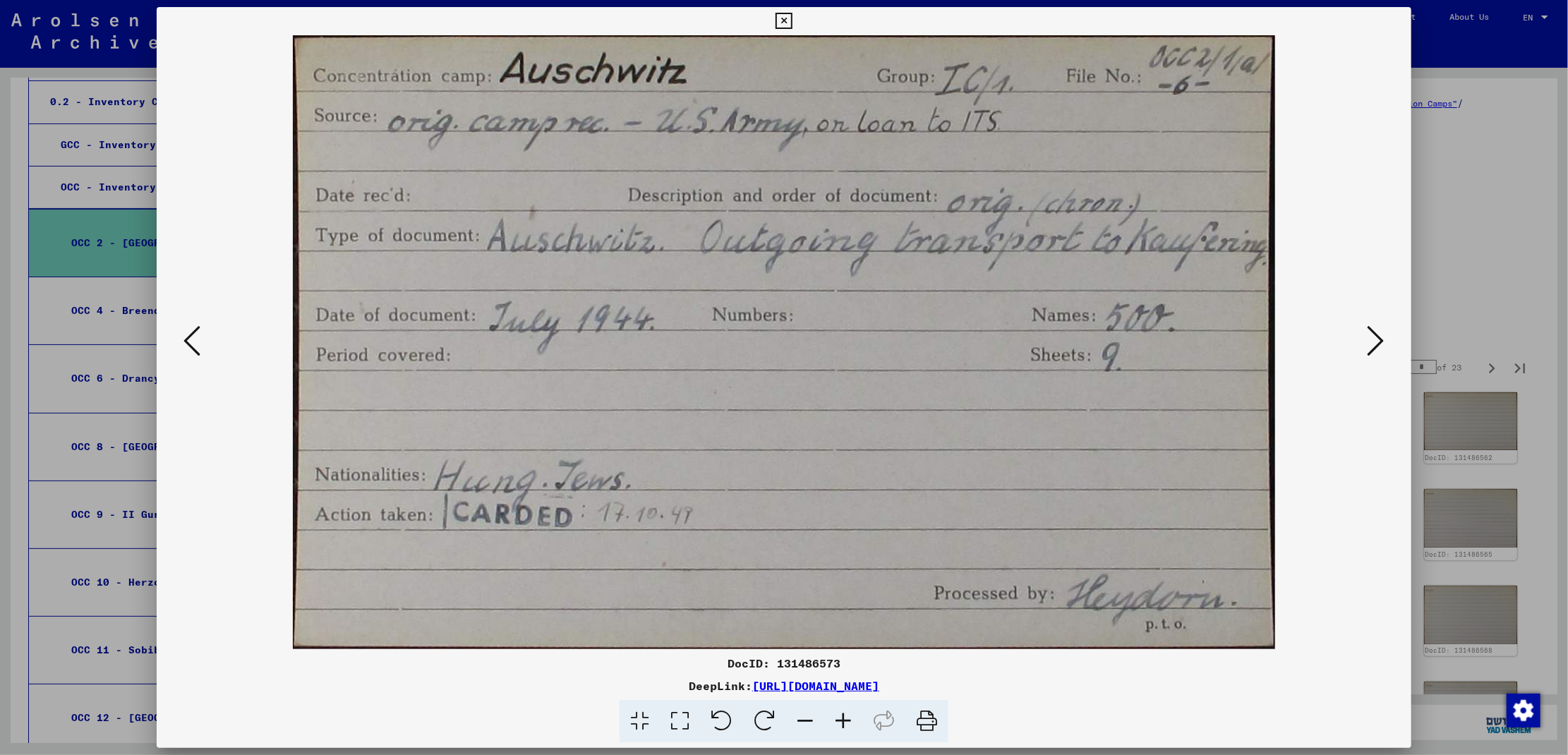
click at [1375, 340] on icon at bounding box center [1376, 340] width 17 height 34
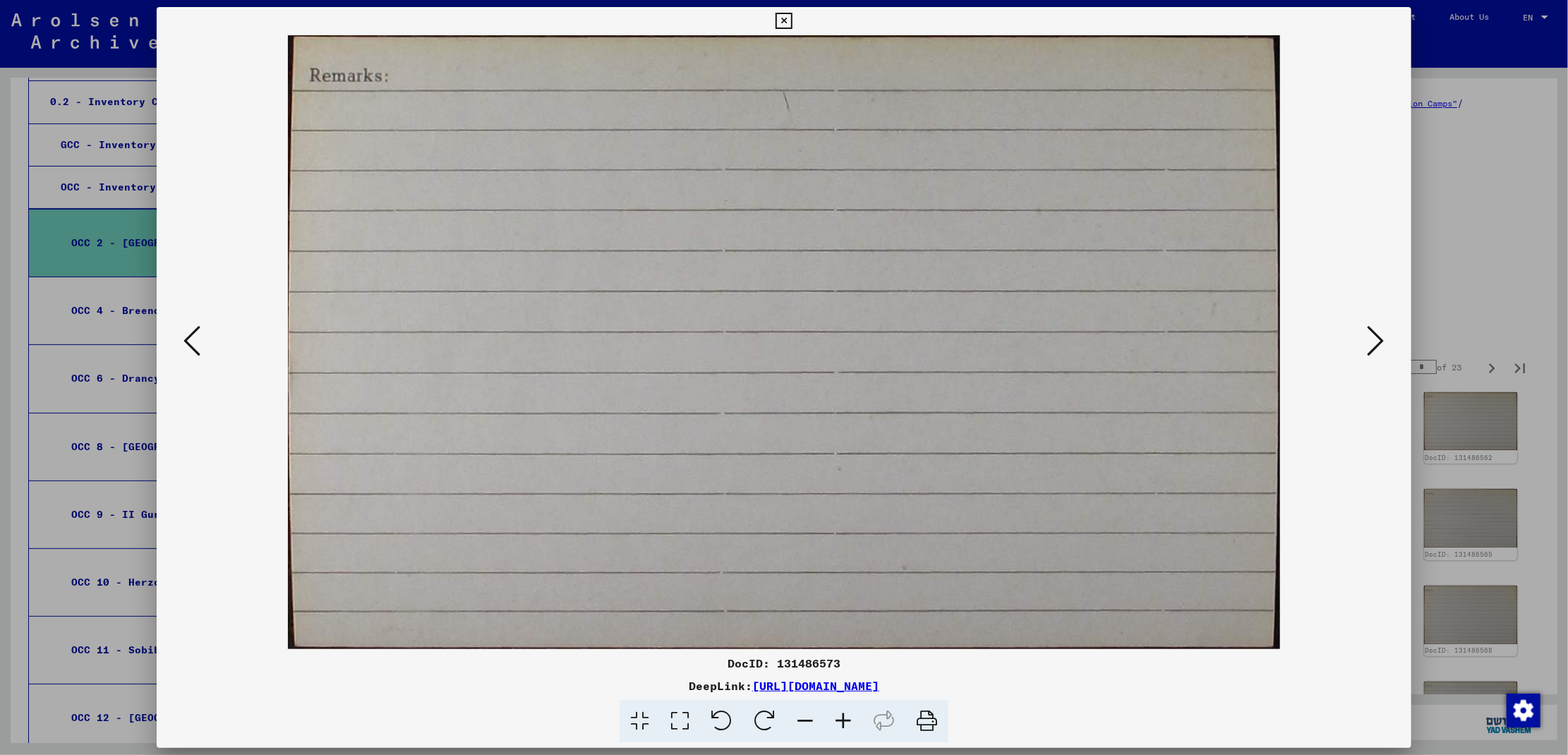
click at [1375, 340] on icon at bounding box center [1376, 340] width 17 height 34
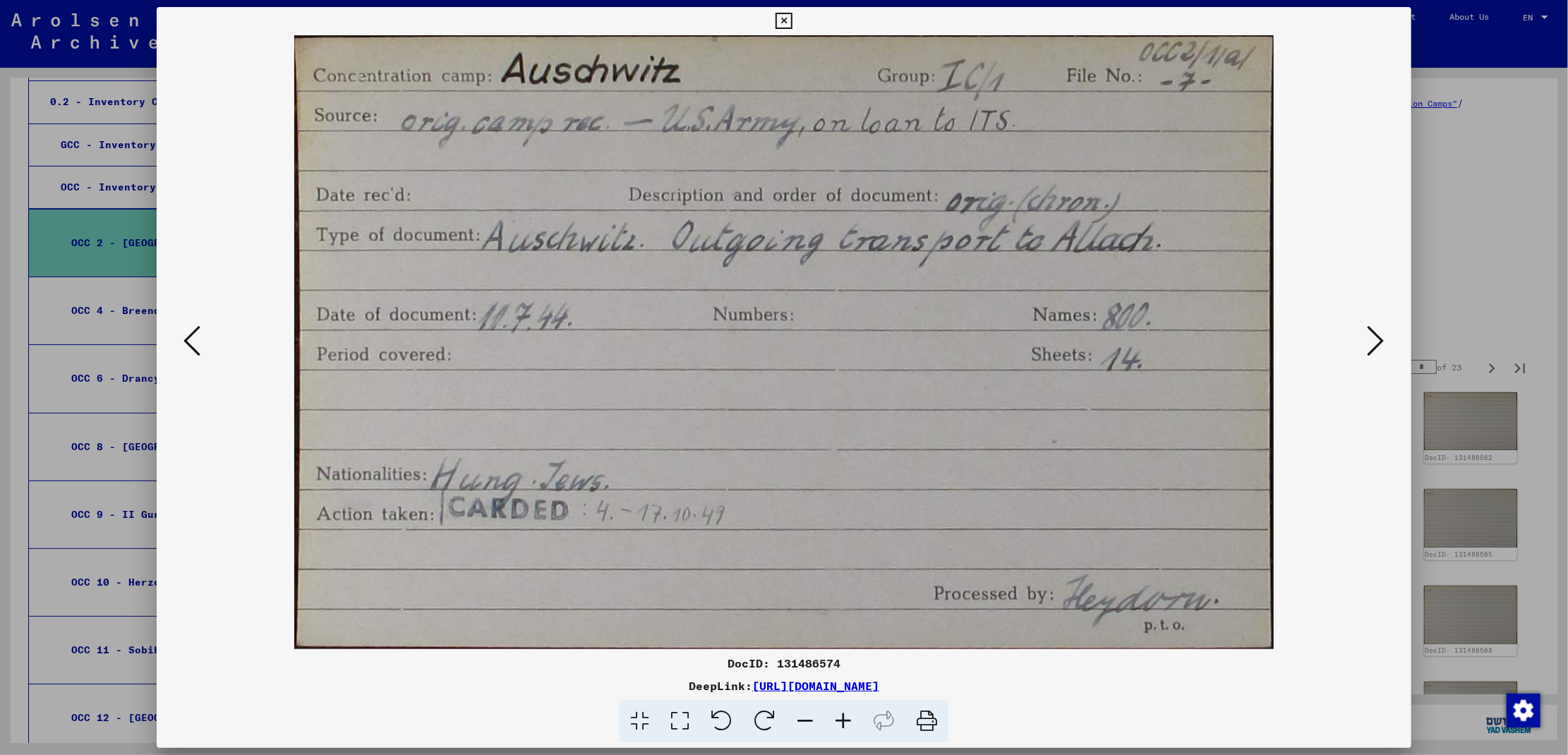
click at [1375, 340] on icon at bounding box center [1376, 340] width 17 height 34
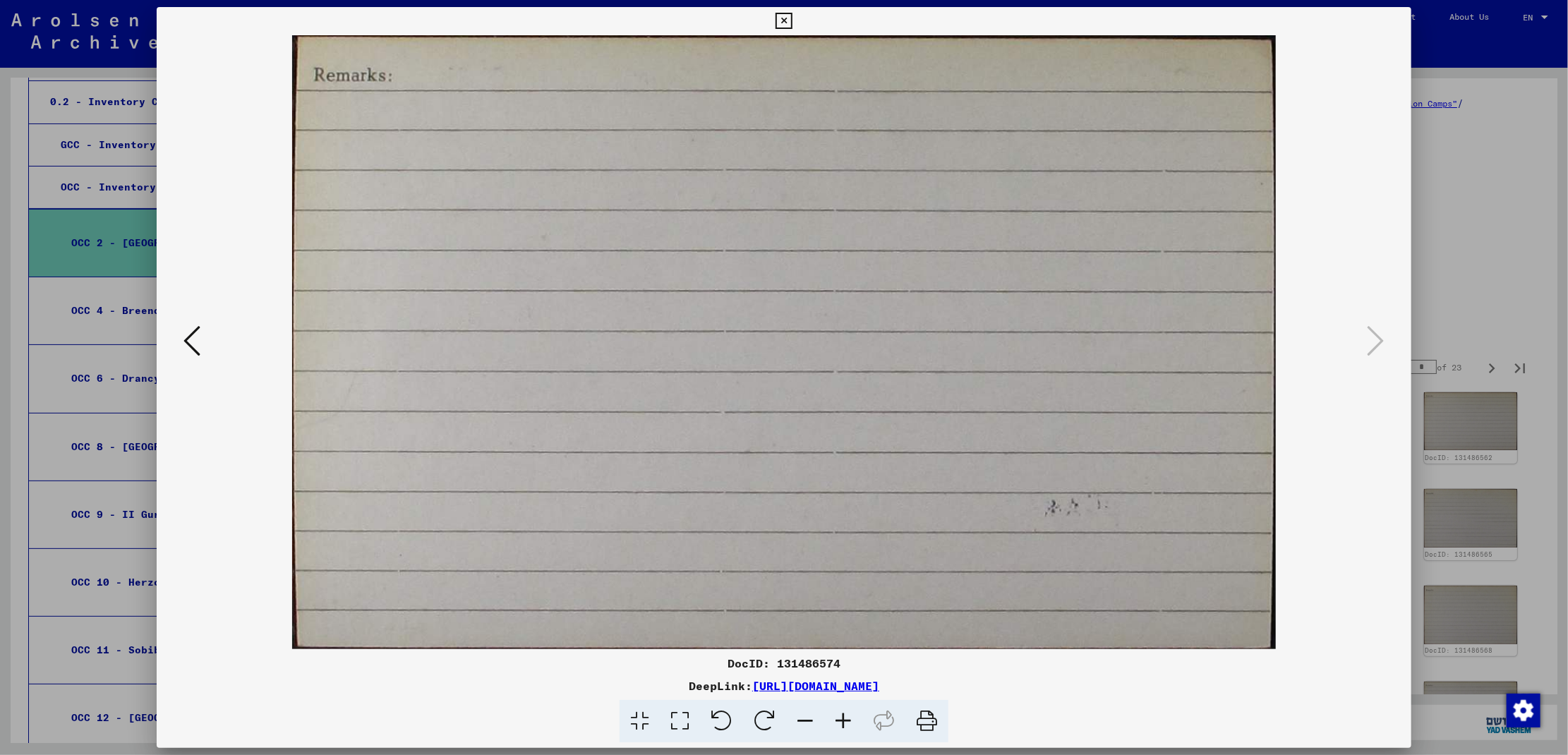
click at [1470, 225] on div at bounding box center [784, 377] width 1568 height 755
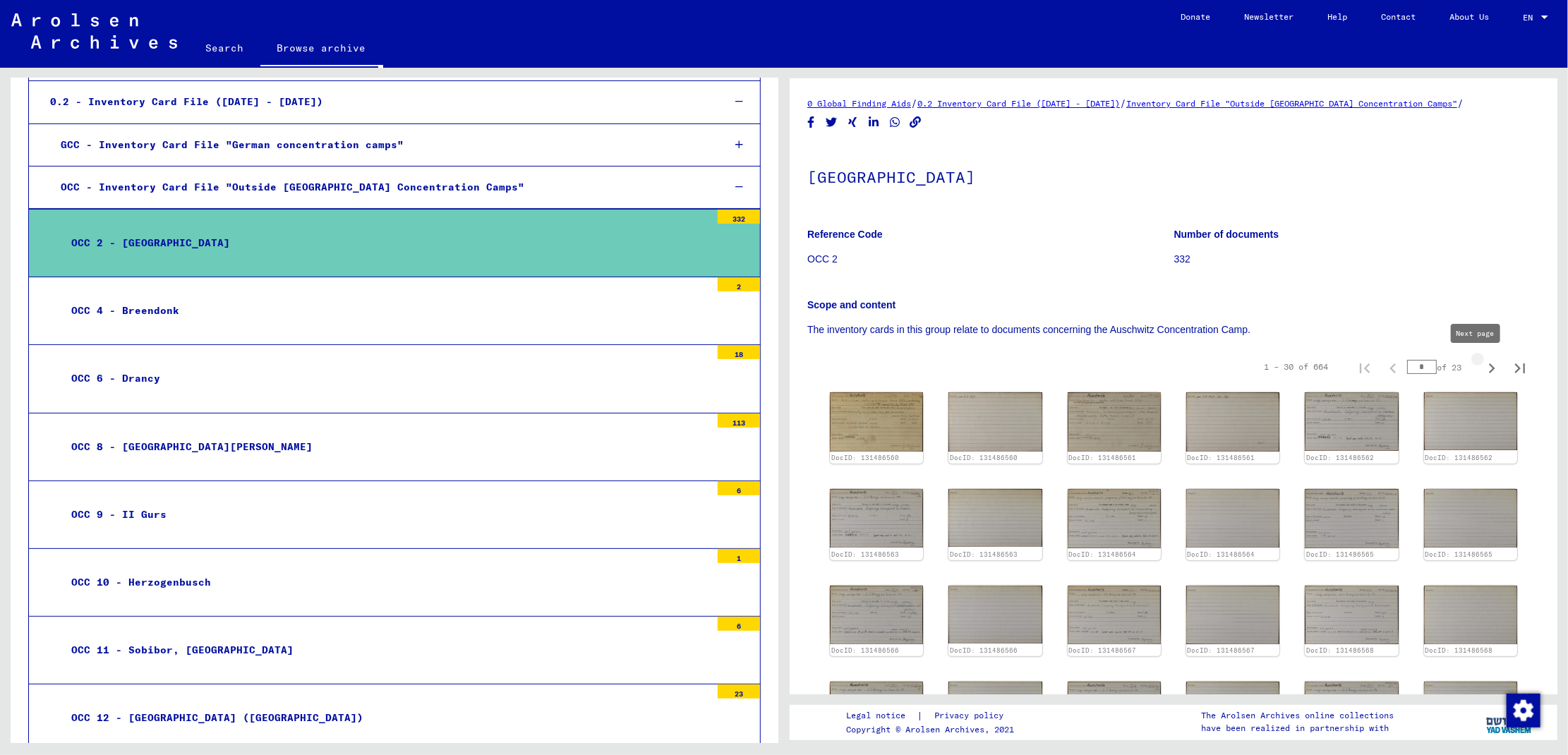
click at [1481, 369] on icon "Next page" at bounding box center [1491, 369] width 20 height 20
type input "*"
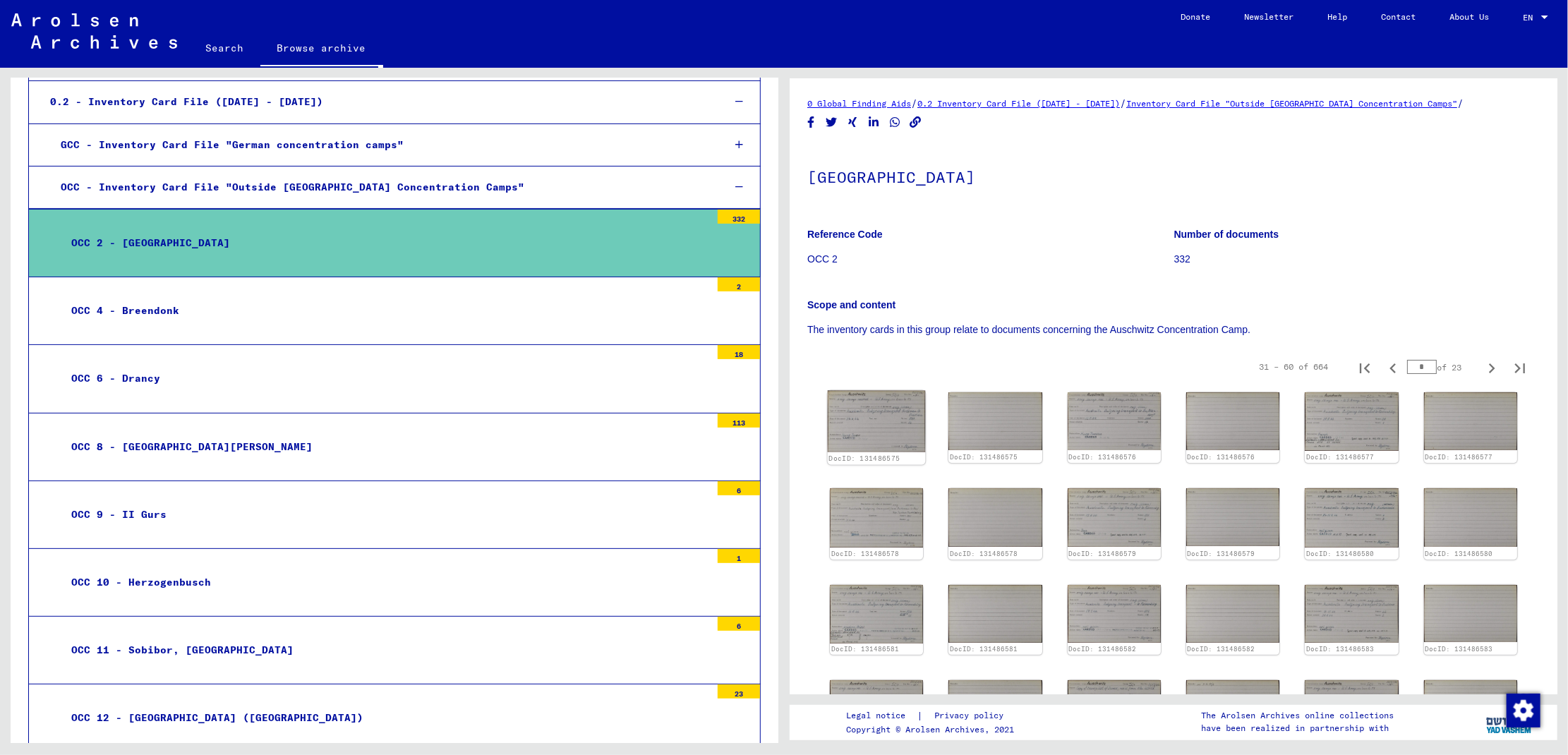
click at [886, 410] on img at bounding box center [876, 422] width 98 height 62
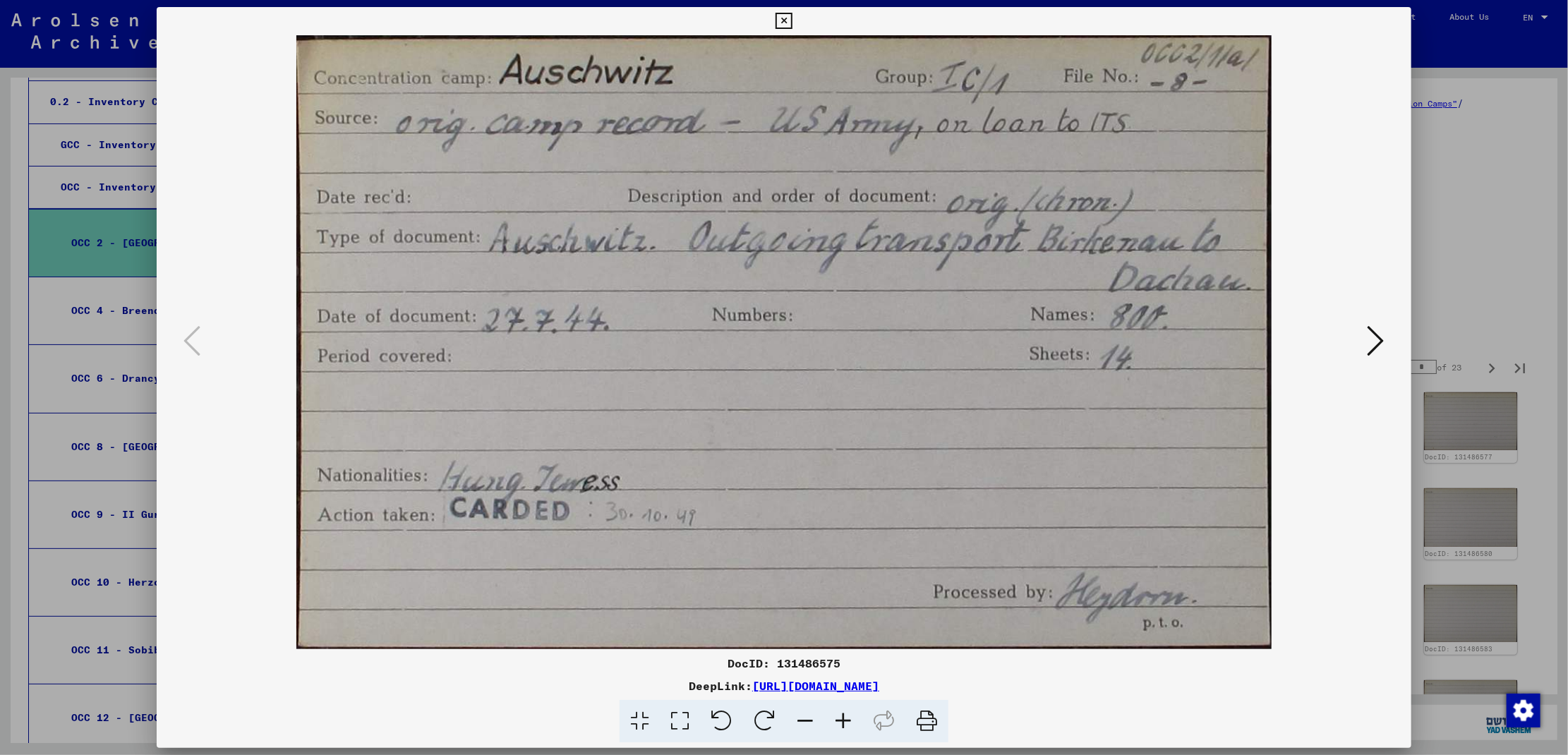
click at [1348, 340] on img at bounding box center [784, 342] width 1159 height 614
click at [1370, 347] on icon at bounding box center [1376, 340] width 17 height 34
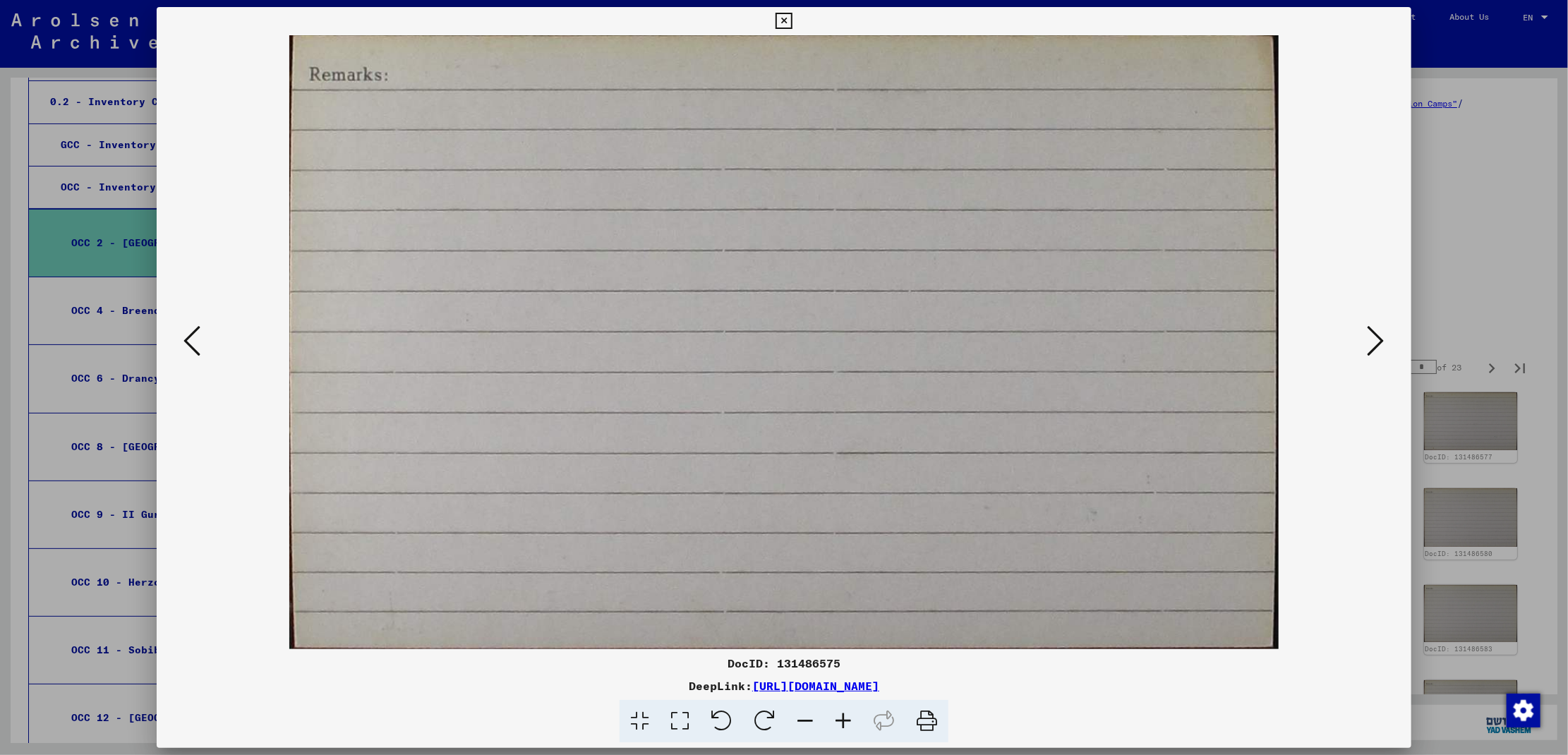
click at [1370, 347] on icon at bounding box center [1376, 340] width 17 height 34
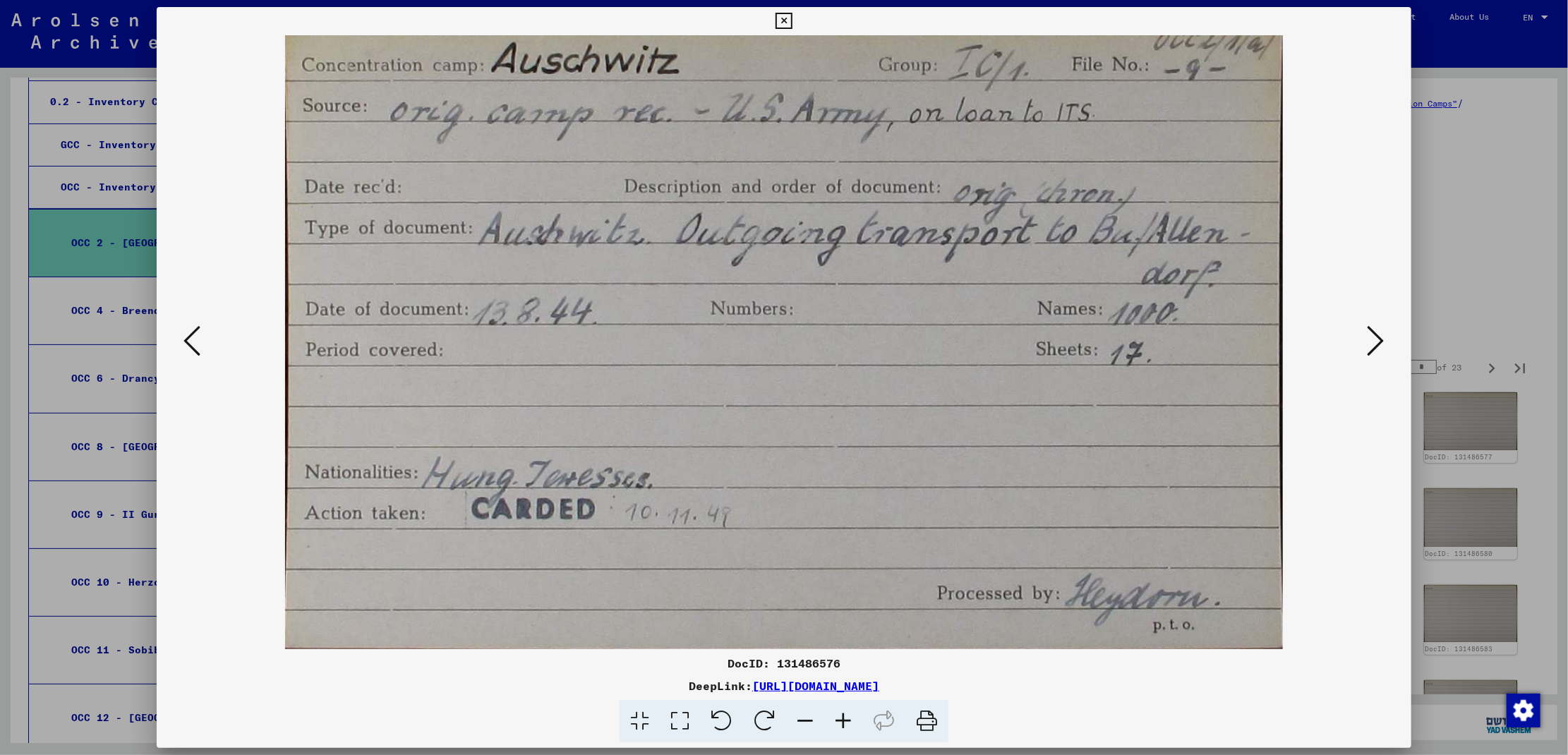
click at [1372, 350] on icon at bounding box center [1376, 340] width 17 height 34
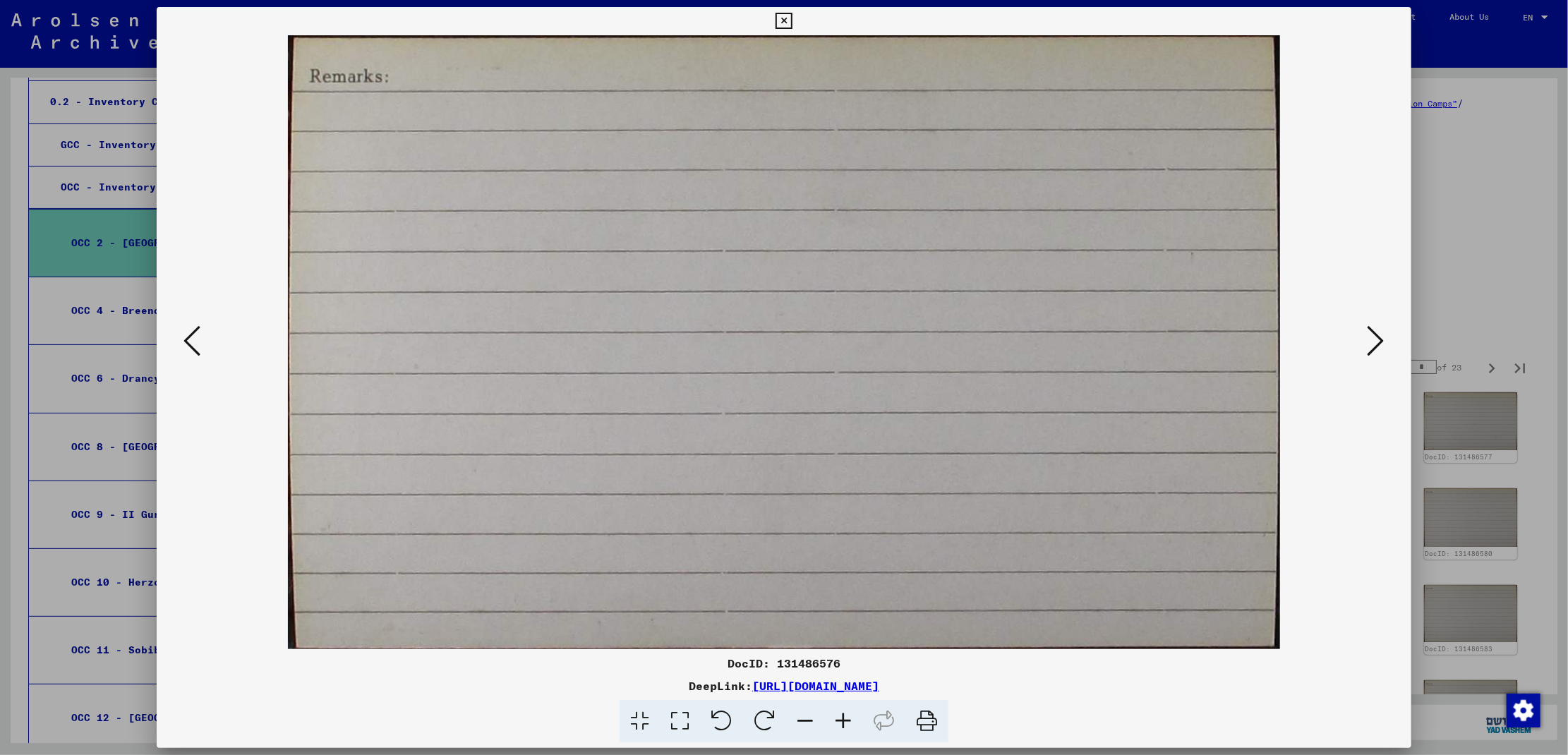
click at [1372, 350] on icon at bounding box center [1376, 340] width 17 height 34
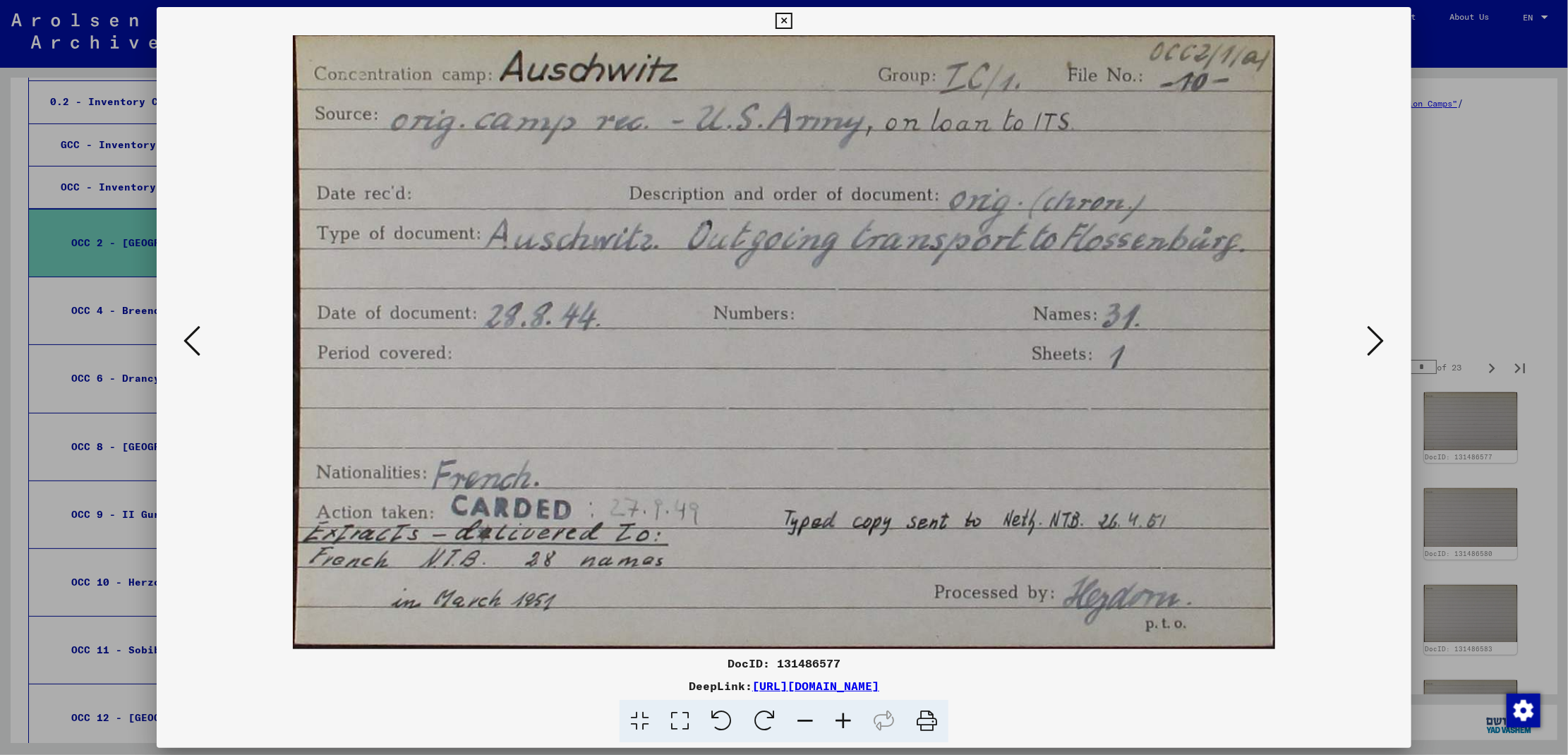
click at [1372, 350] on icon at bounding box center [1376, 340] width 17 height 34
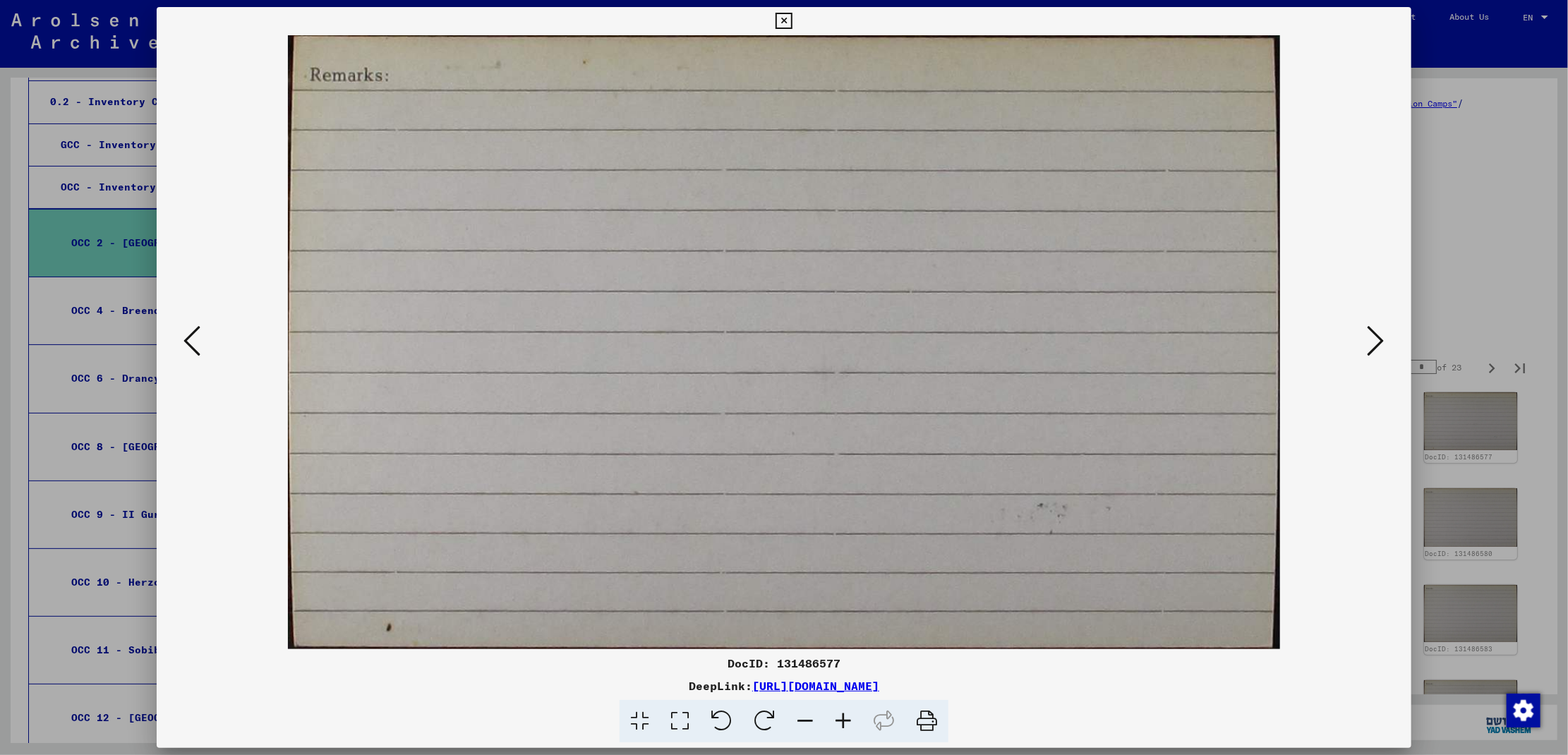
click at [1372, 350] on icon at bounding box center [1376, 340] width 17 height 34
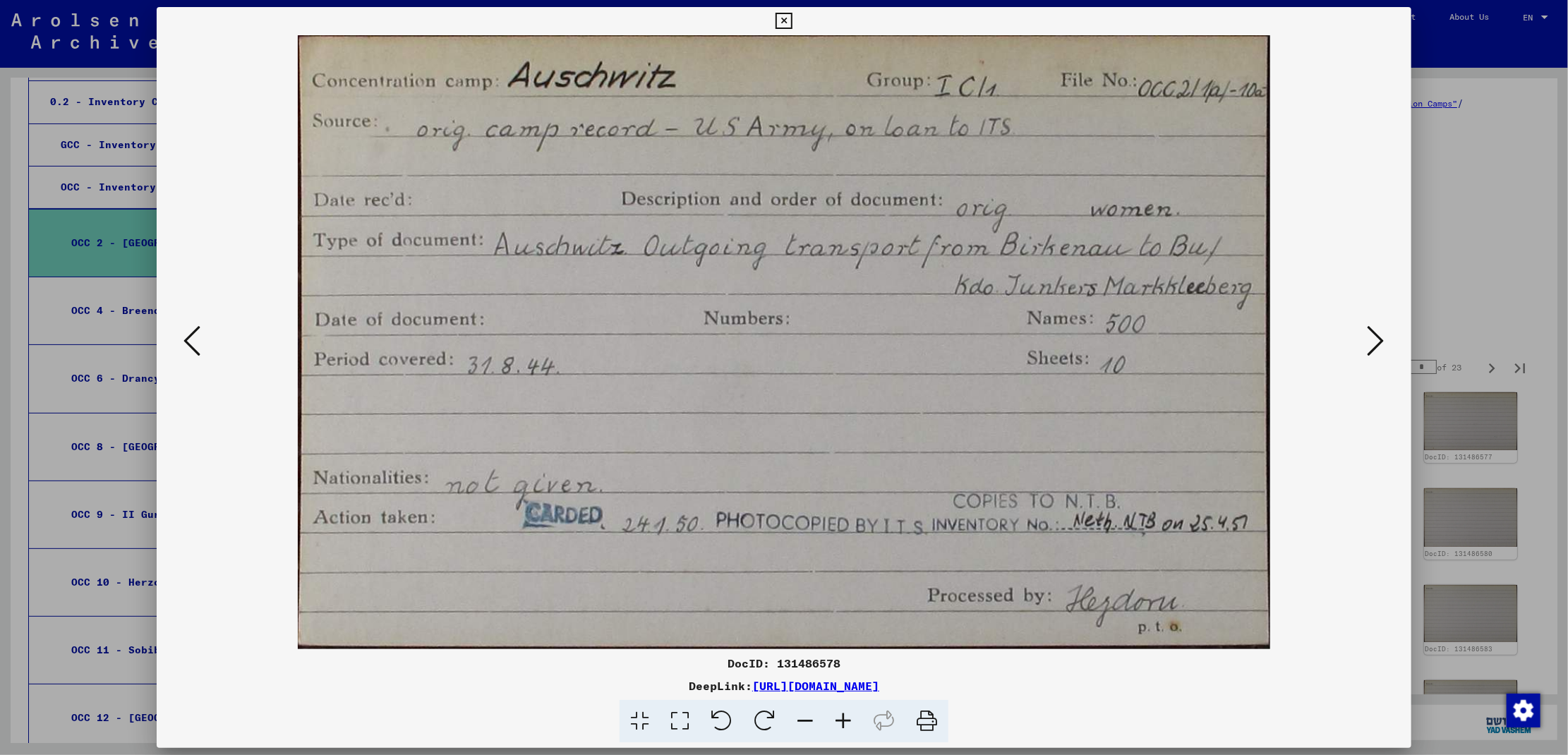
click at [1372, 350] on icon at bounding box center [1376, 340] width 17 height 34
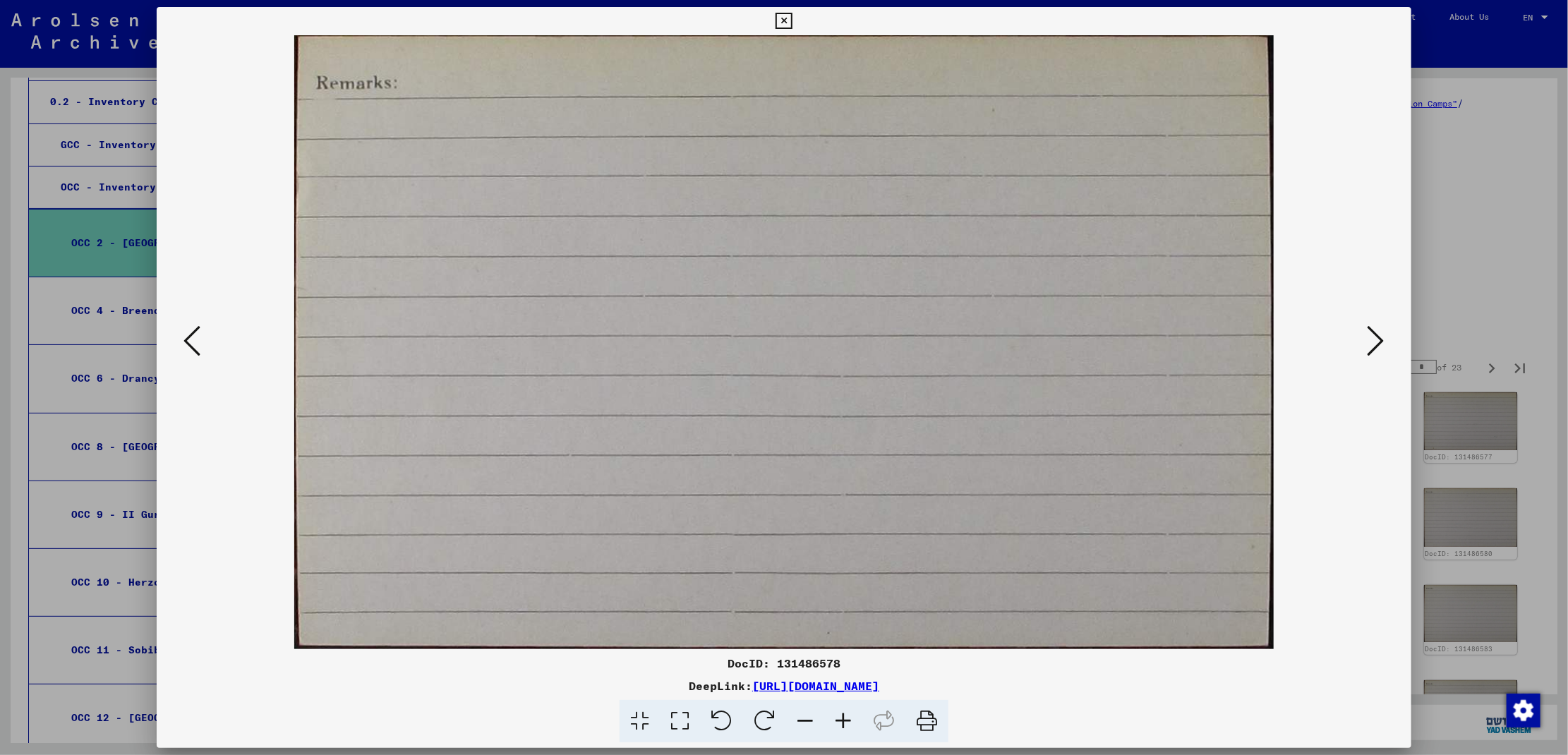
click at [1372, 350] on icon at bounding box center [1376, 340] width 17 height 34
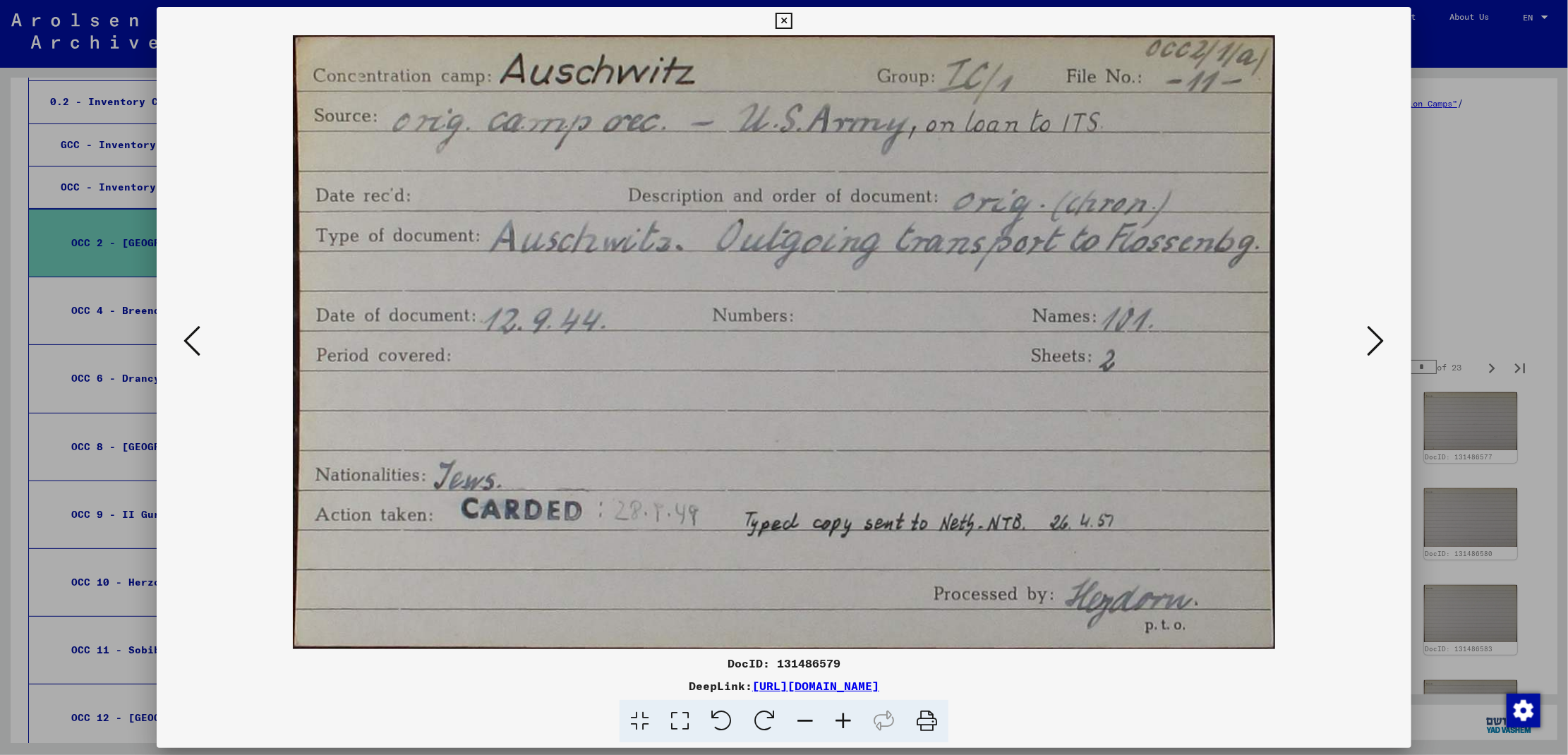
click at [1372, 350] on icon at bounding box center [1376, 340] width 17 height 34
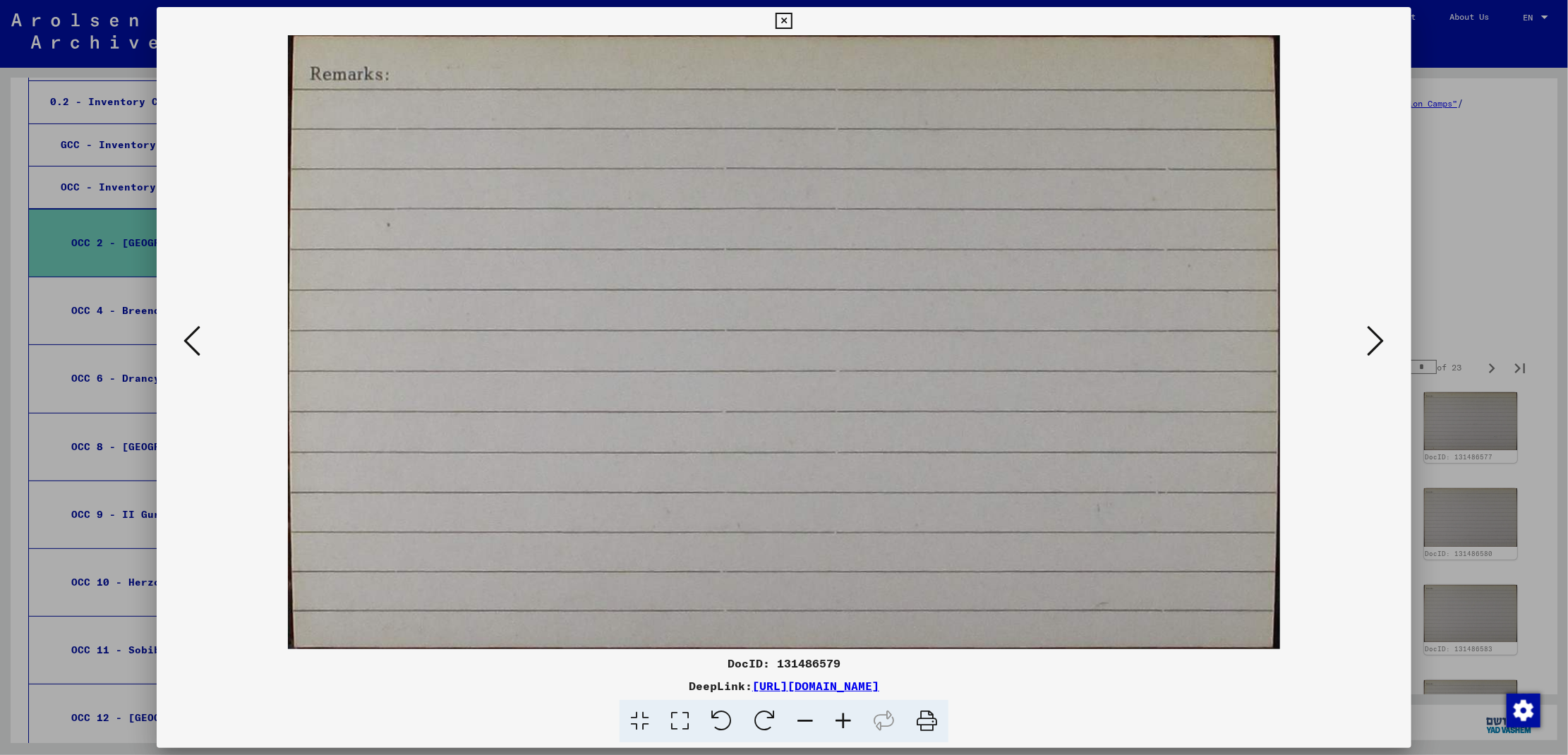
click at [1372, 350] on icon at bounding box center [1376, 340] width 17 height 34
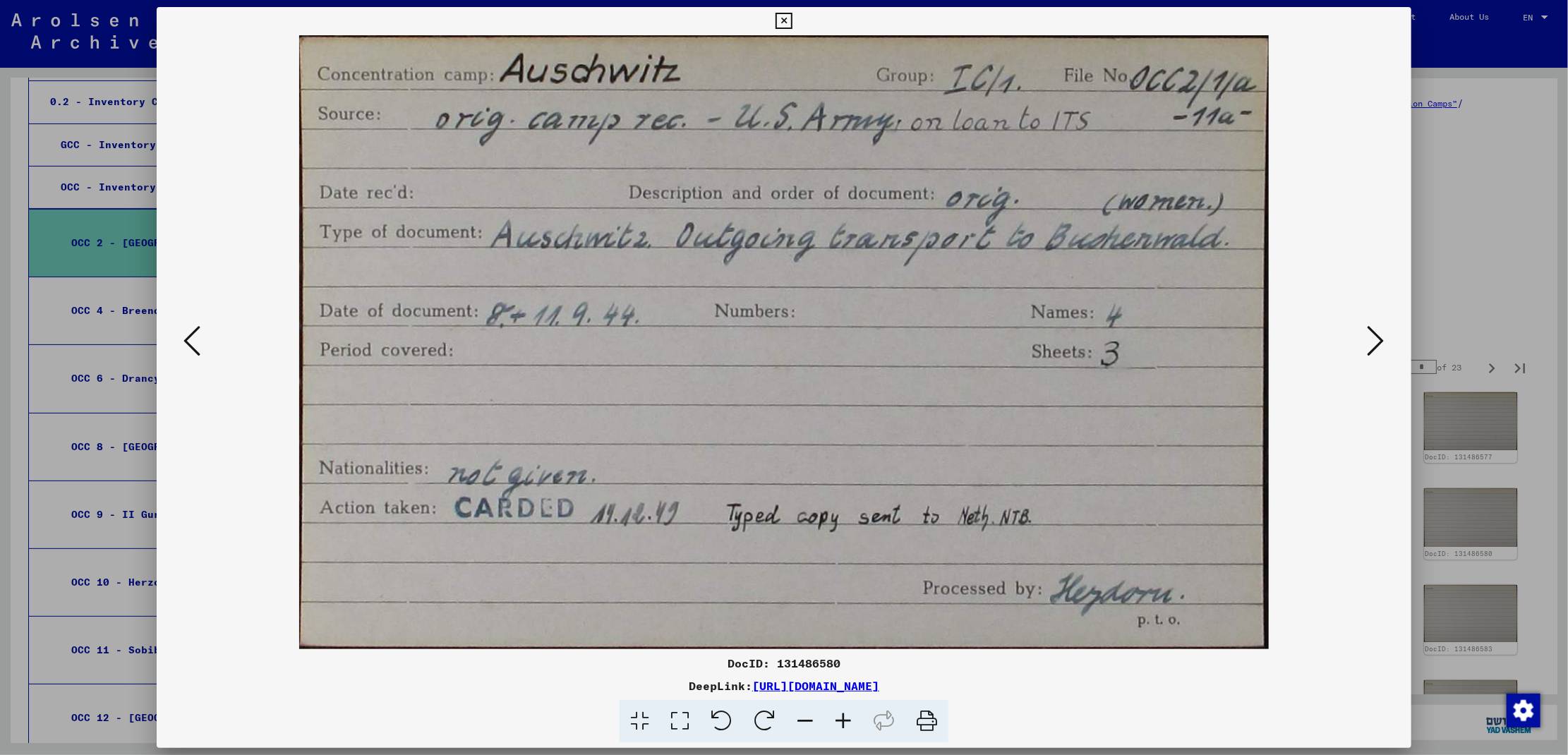
click at [1372, 350] on icon at bounding box center [1376, 340] width 17 height 34
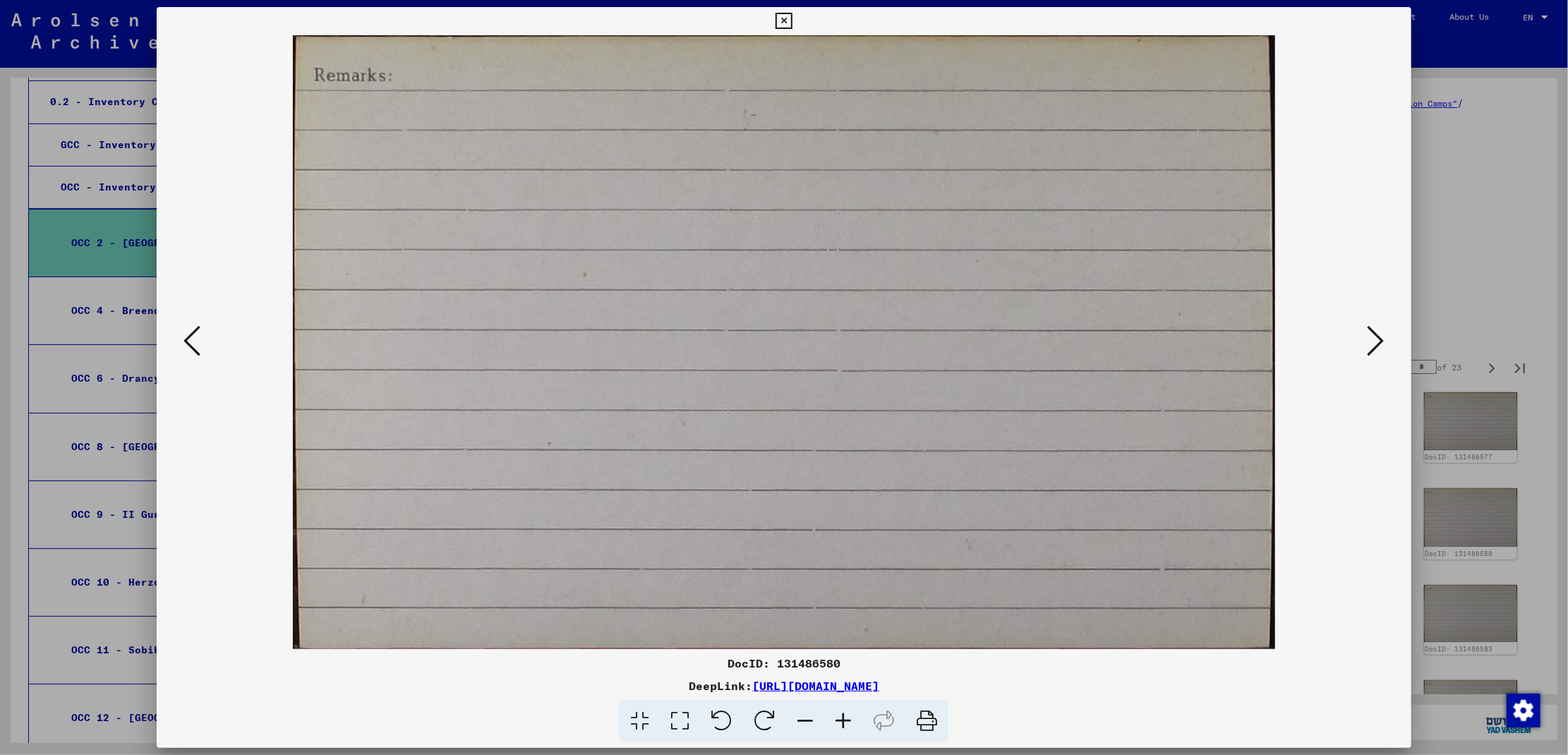
click at [1372, 350] on icon at bounding box center [1376, 340] width 17 height 34
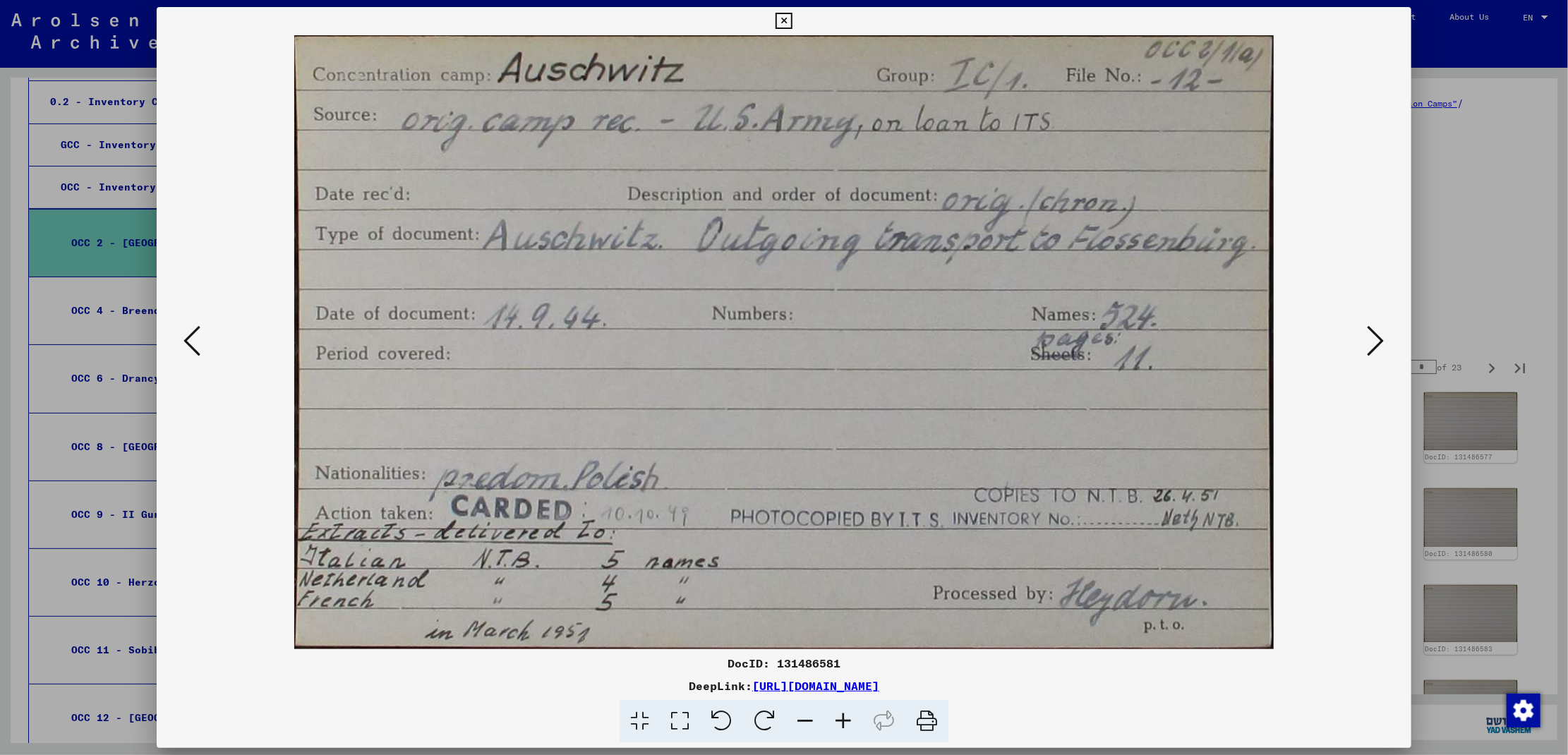
click at [1372, 350] on icon at bounding box center [1376, 340] width 17 height 34
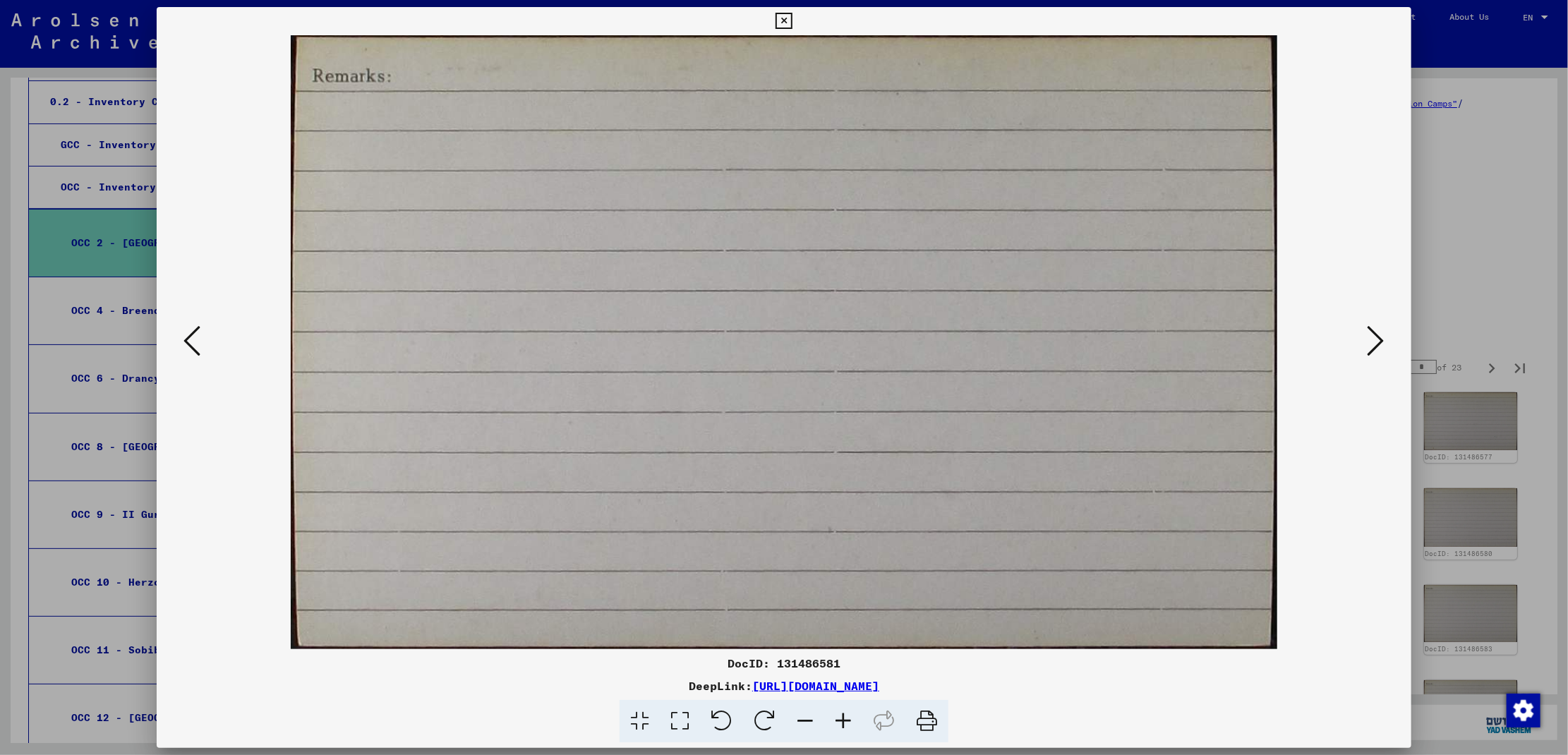
click at [1372, 350] on icon at bounding box center [1376, 340] width 17 height 34
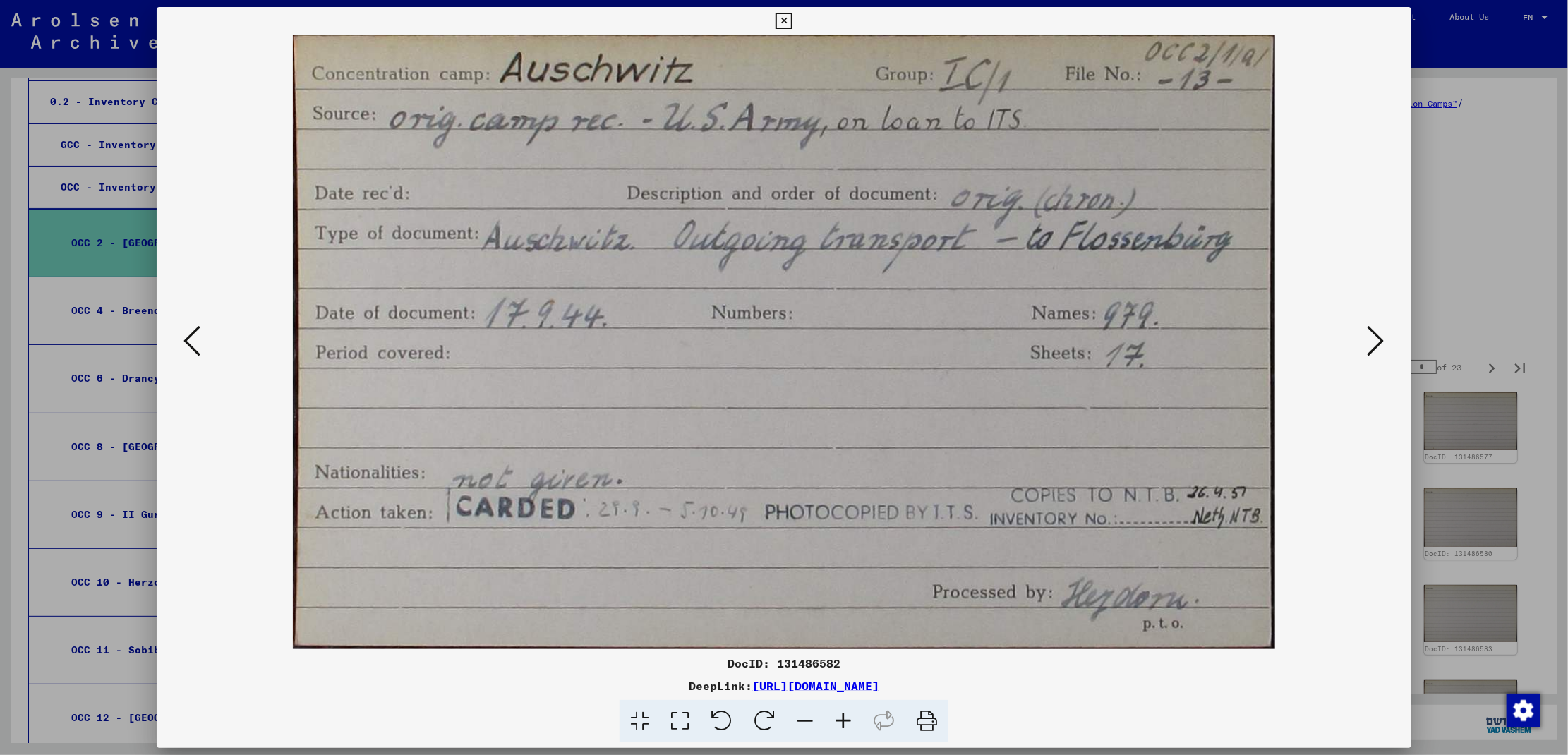
click at [1372, 350] on icon at bounding box center [1376, 340] width 17 height 34
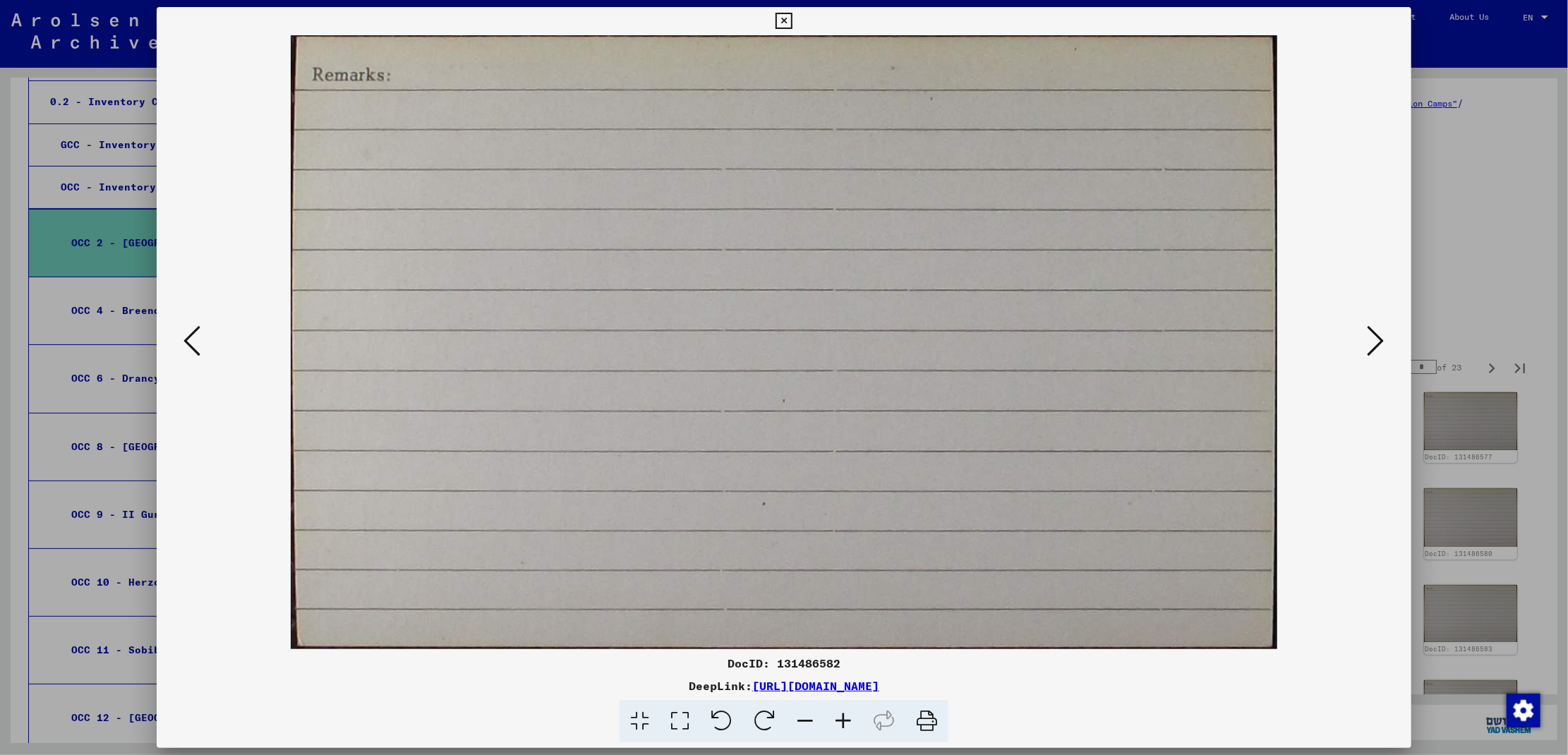
click at [1372, 350] on icon at bounding box center [1376, 340] width 17 height 34
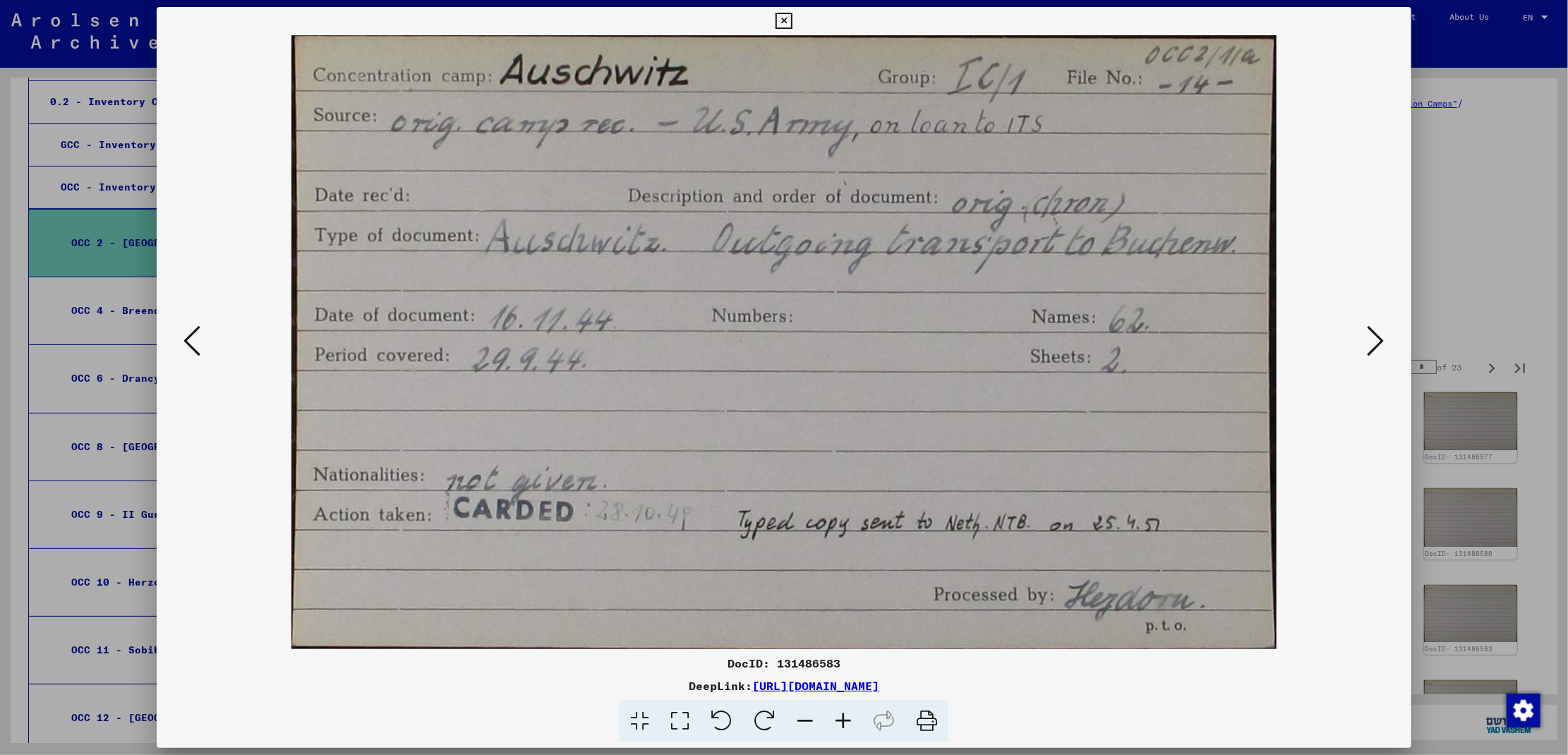
click at [1372, 350] on icon at bounding box center [1376, 340] width 17 height 34
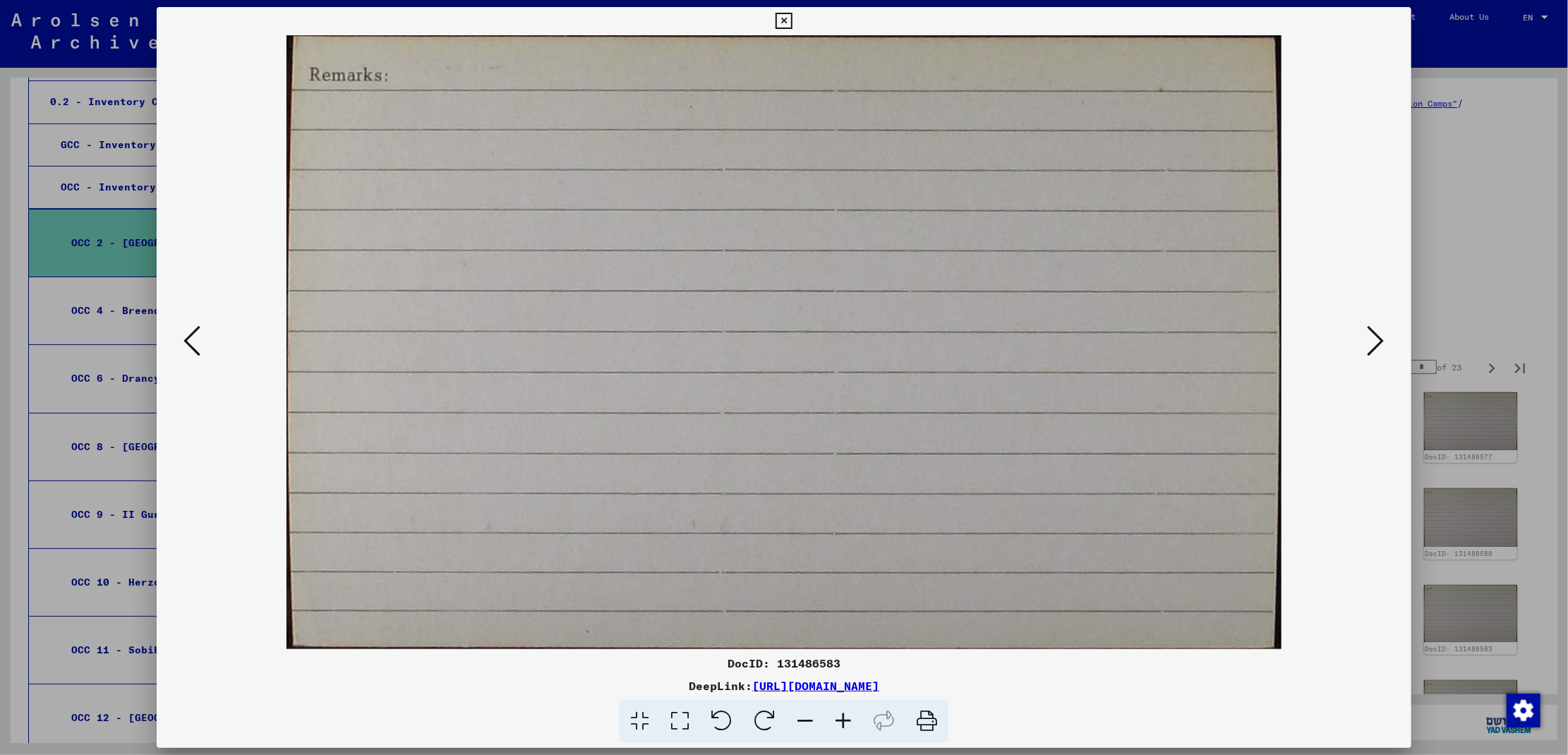
click at [1372, 350] on icon at bounding box center [1376, 340] width 17 height 34
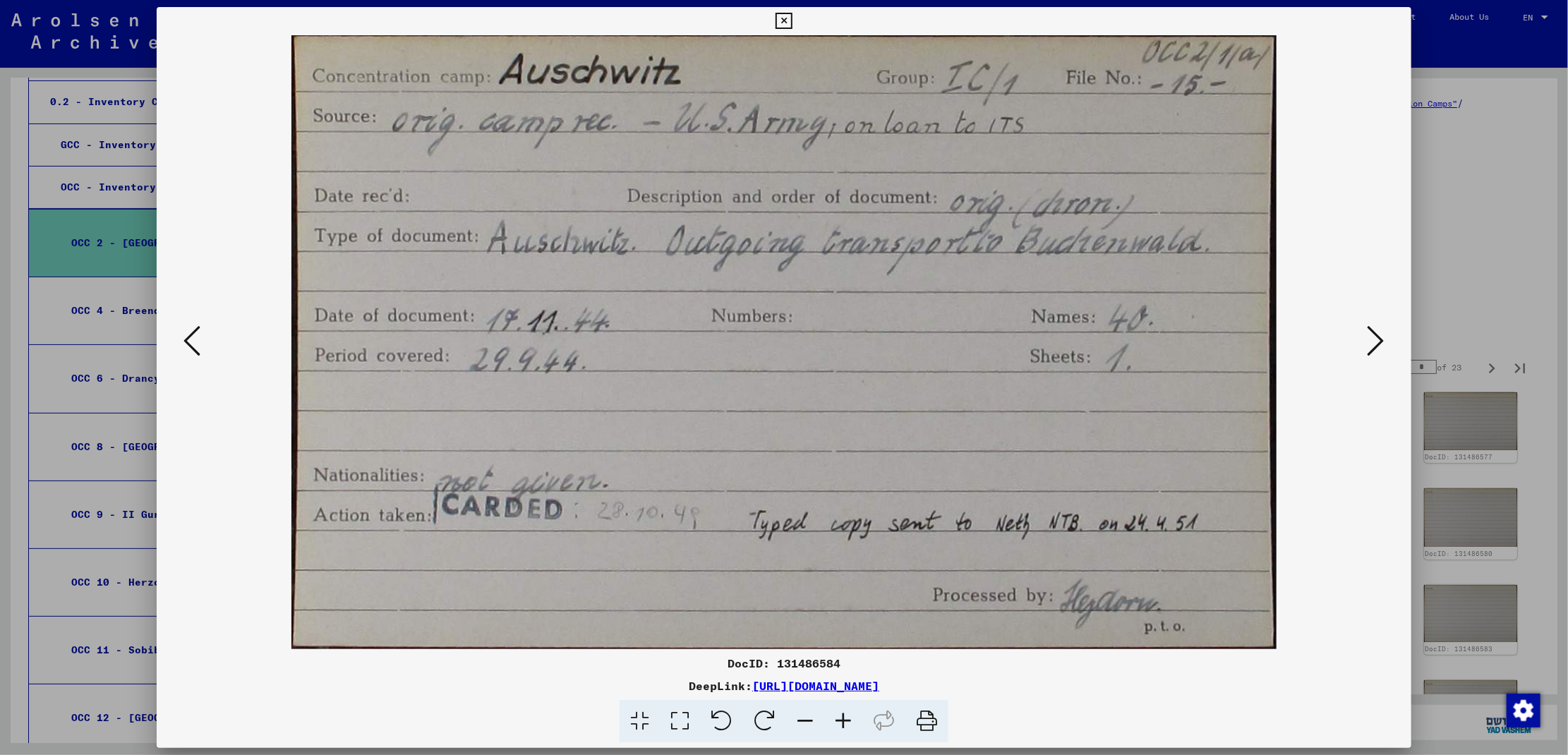
click at [1372, 350] on icon at bounding box center [1376, 340] width 17 height 34
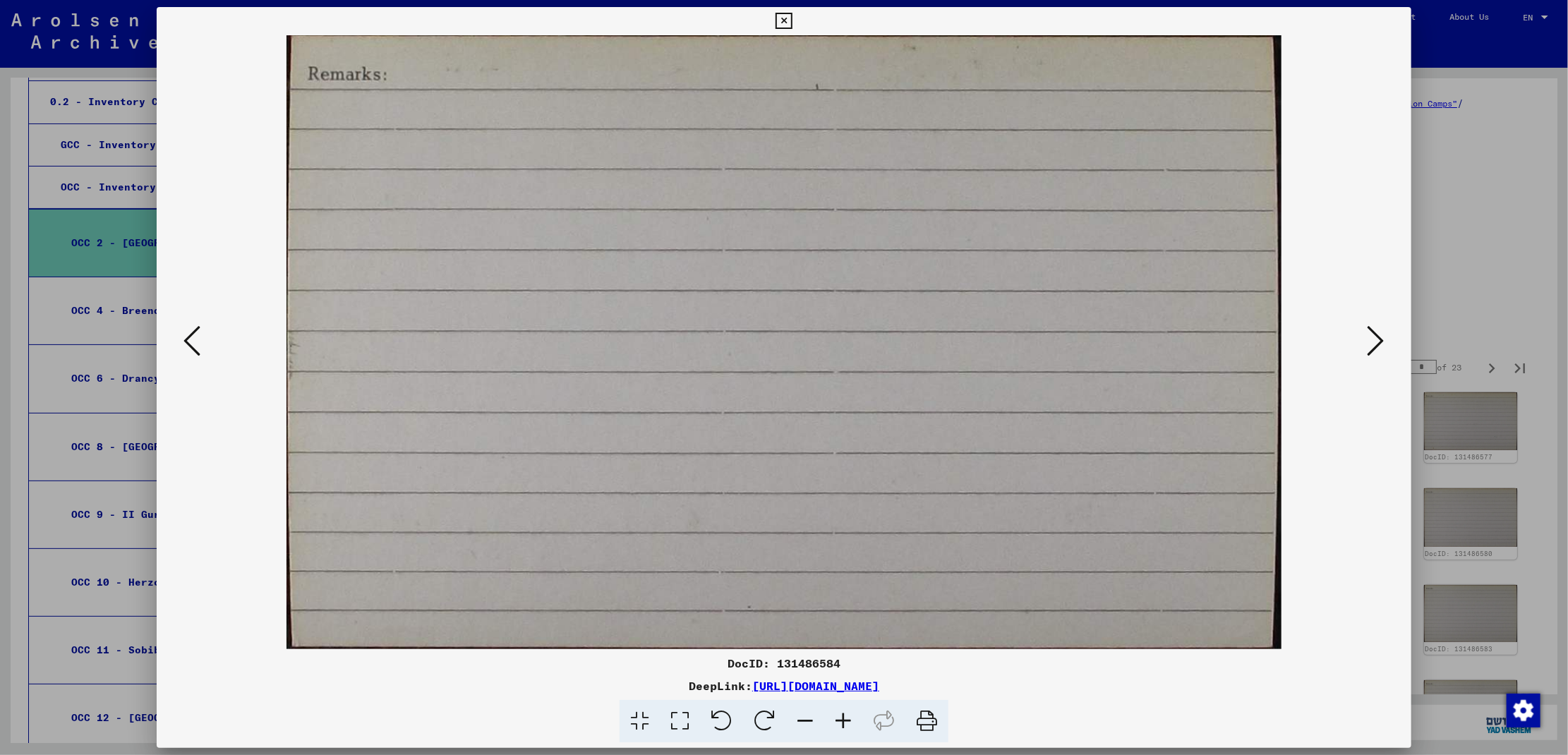
click at [1372, 350] on icon at bounding box center [1376, 340] width 17 height 34
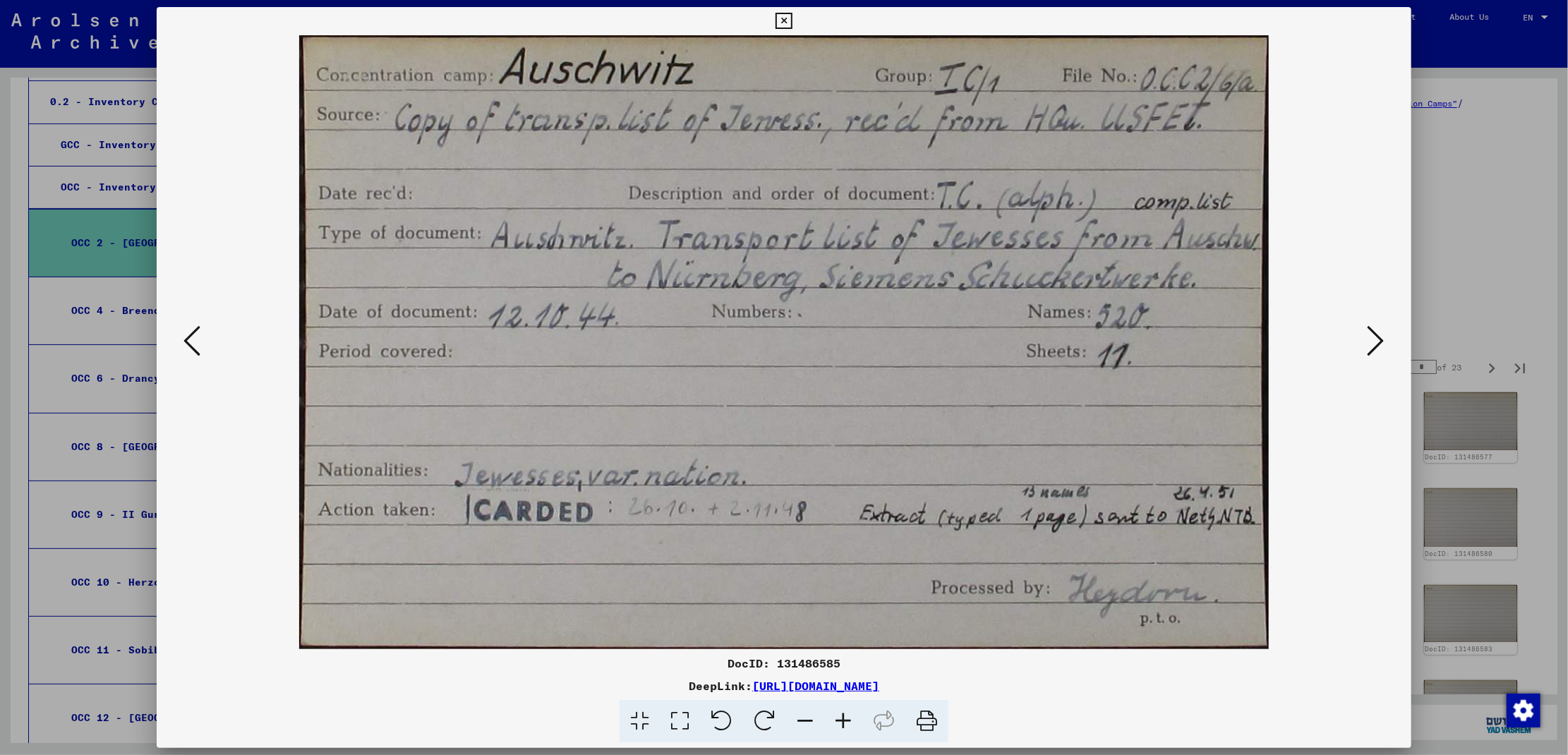
click at [1372, 350] on icon at bounding box center [1376, 340] width 17 height 34
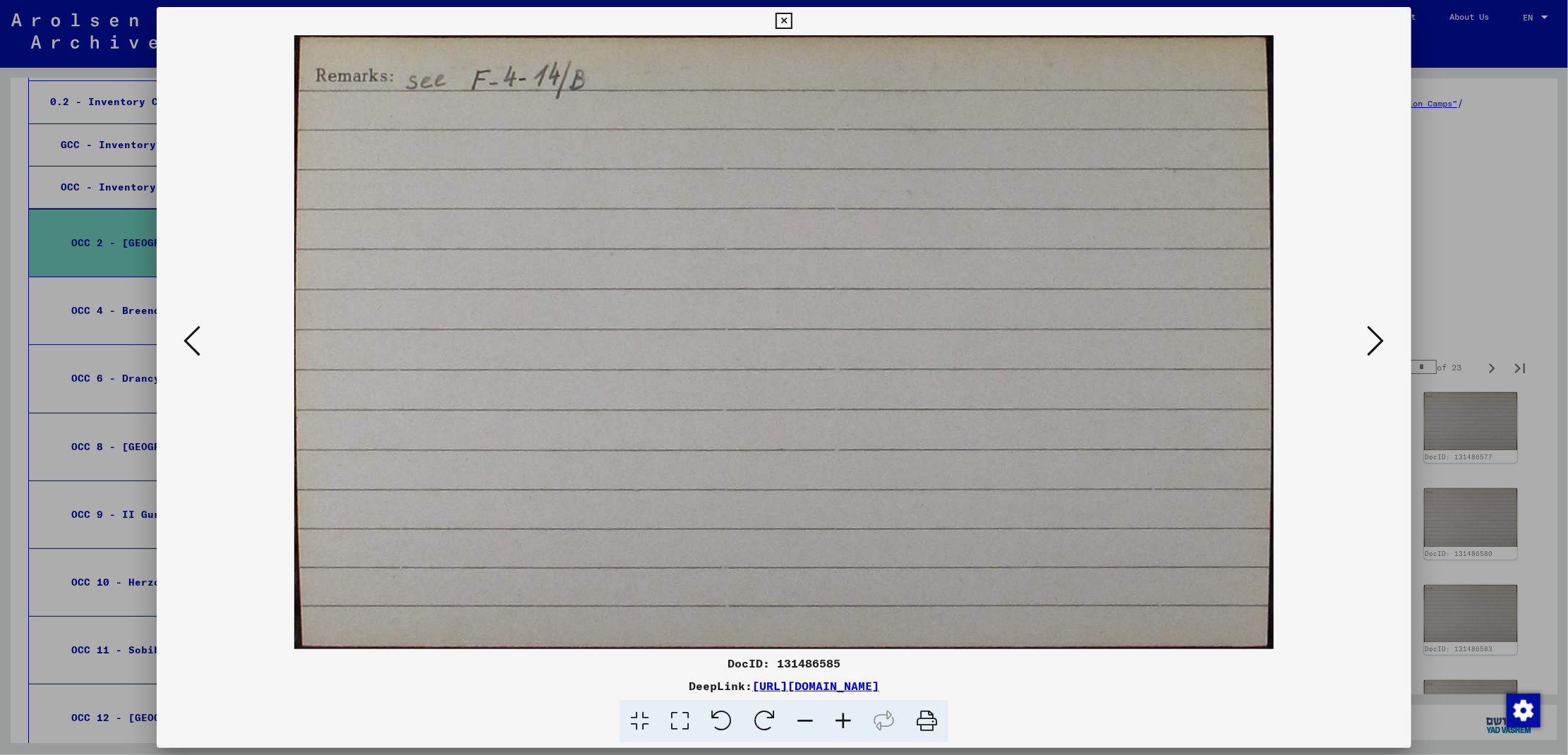
click at [1372, 350] on icon at bounding box center [1376, 340] width 17 height 34
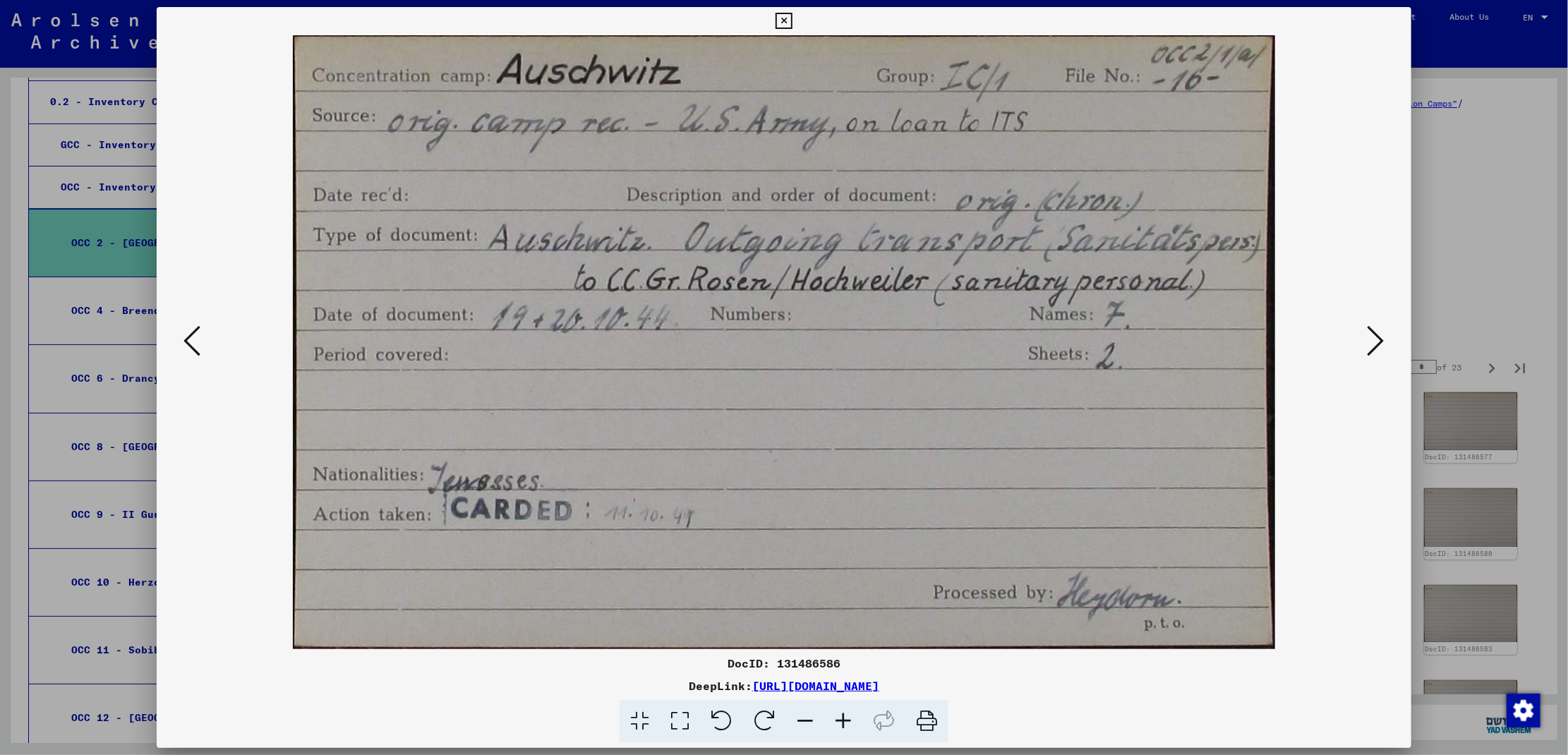
click at [1372, 350] on icon at bounding box center [1376, 340] width 17 height 34
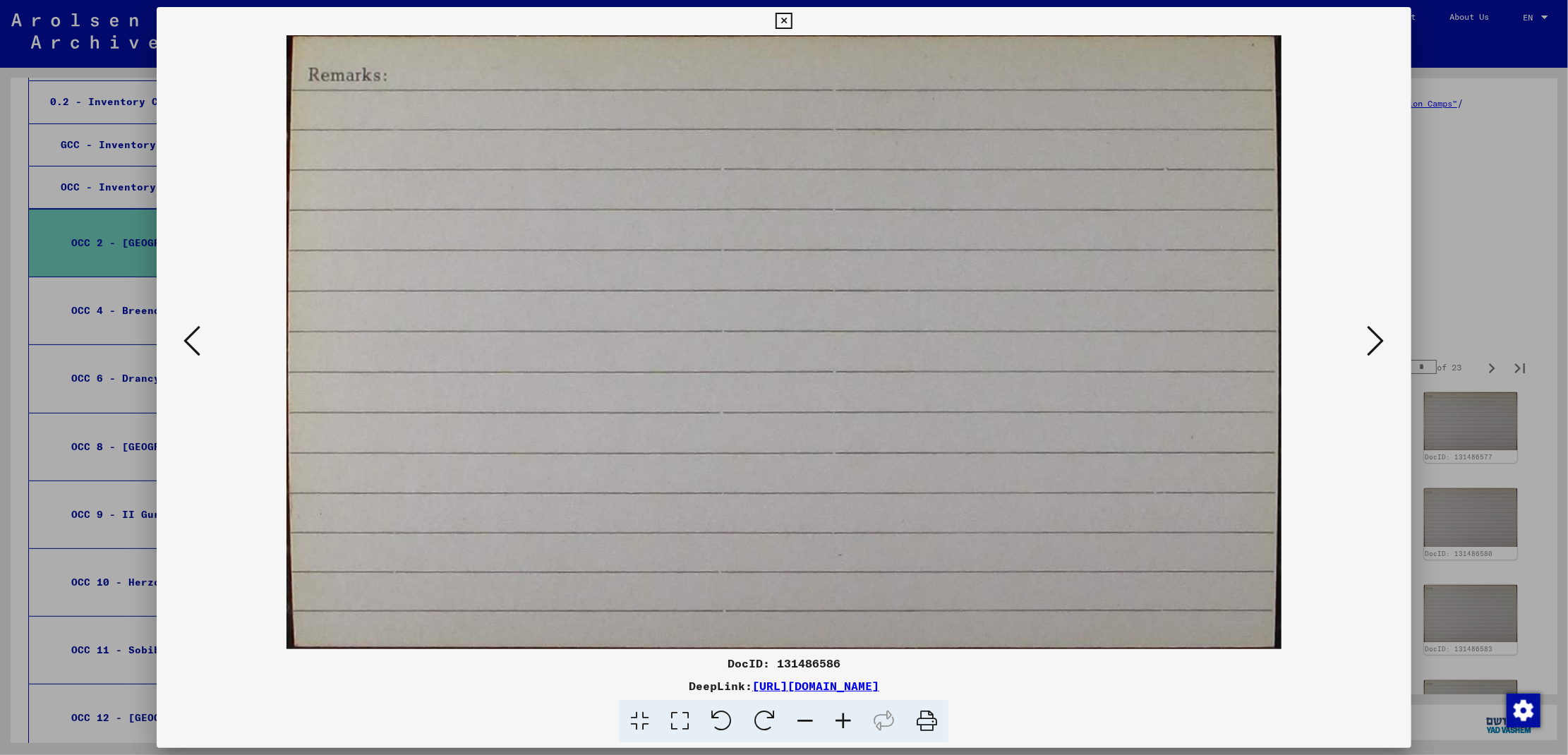
click at [1372, 350] on icon at bounding box center [1376, 340] width 17 height 34
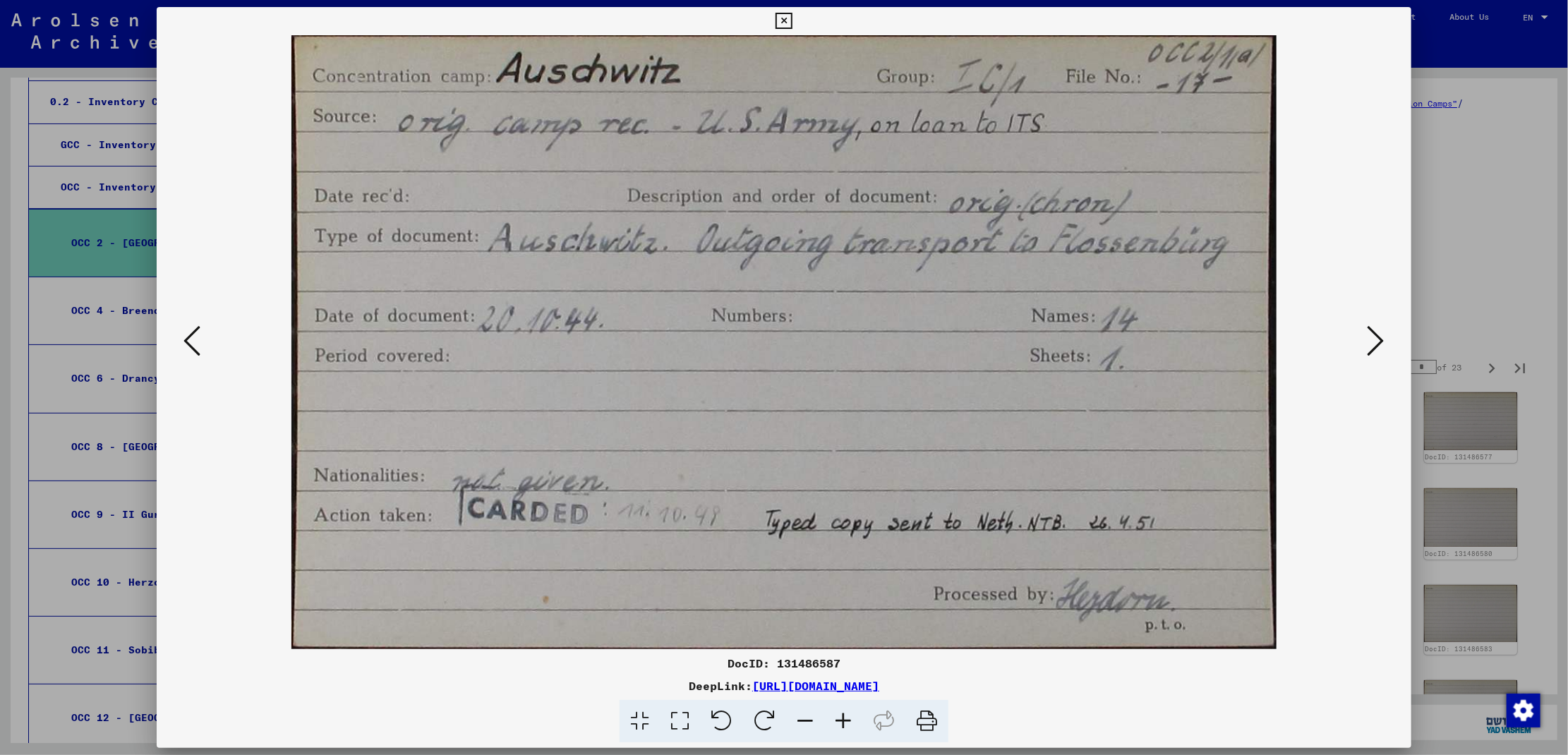
click at [1372, 350] on icon at bounding box center [1376, 340] width 17 height 34
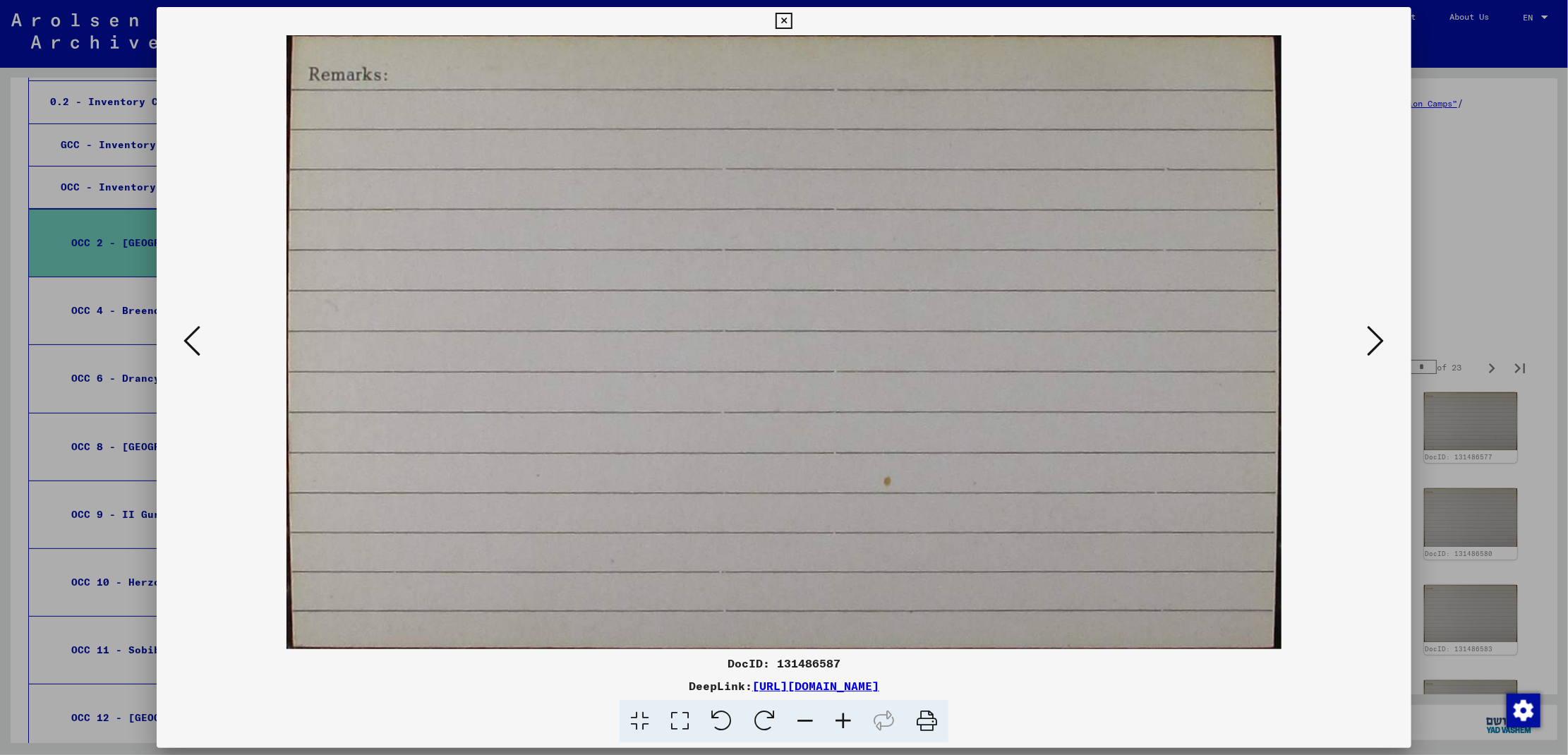
click at [1372, 350] on icon at bounding box center [1376, 340] width 17 height 34
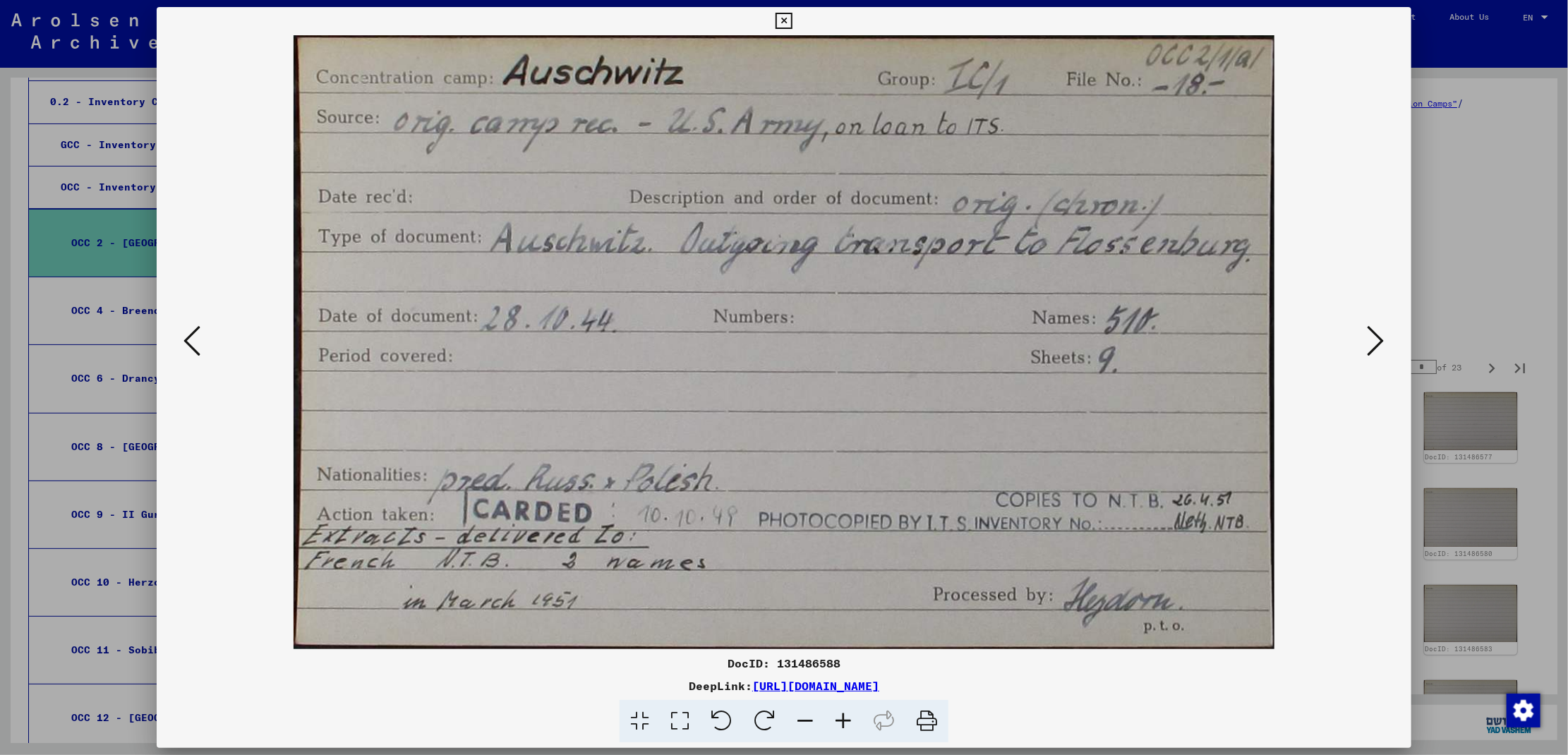
click at [1372, 350] on icon at bounding box center [1376, 340] width 17 height 34
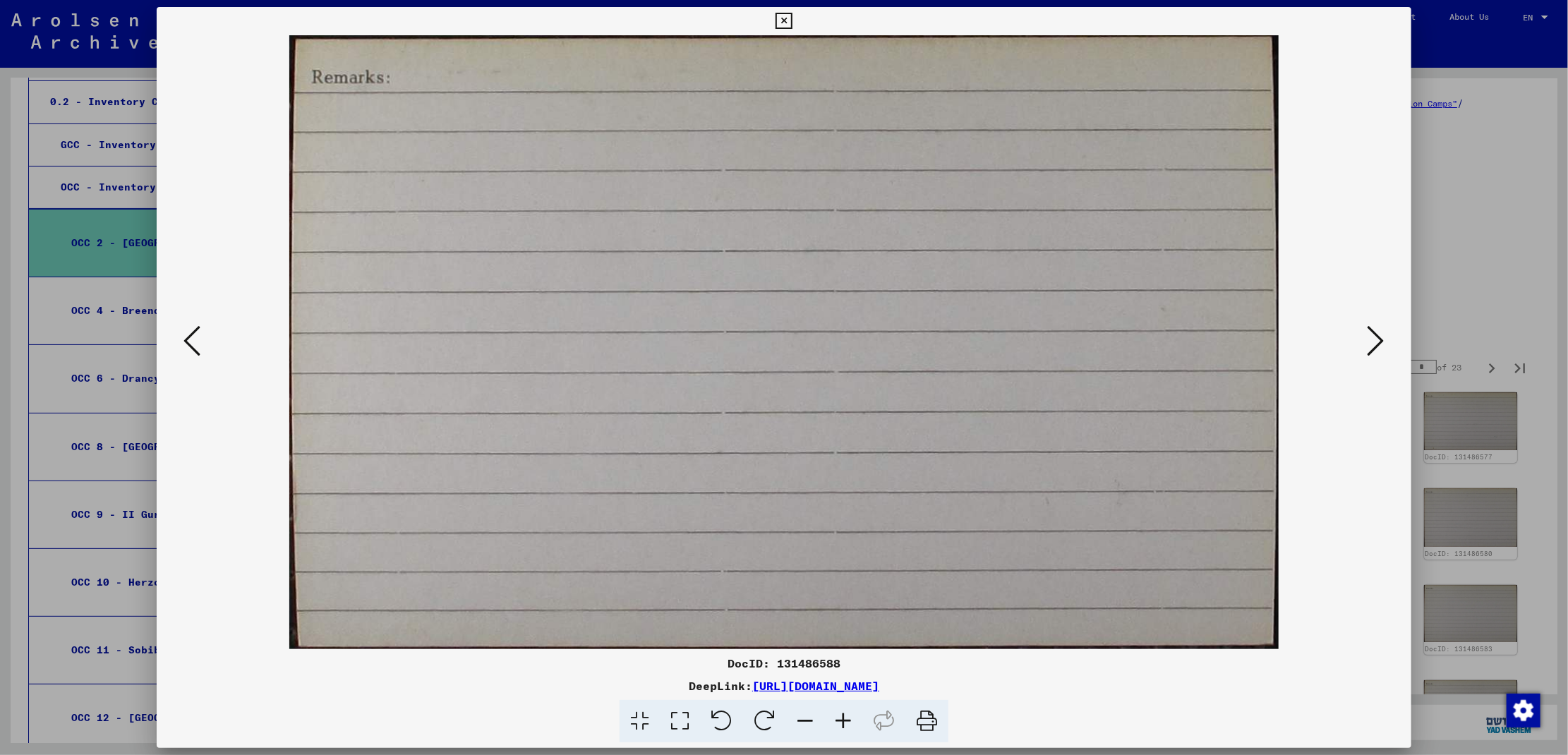
click at [1372, 350] on icon at bounding box center [1376, 340] width 17 height 34
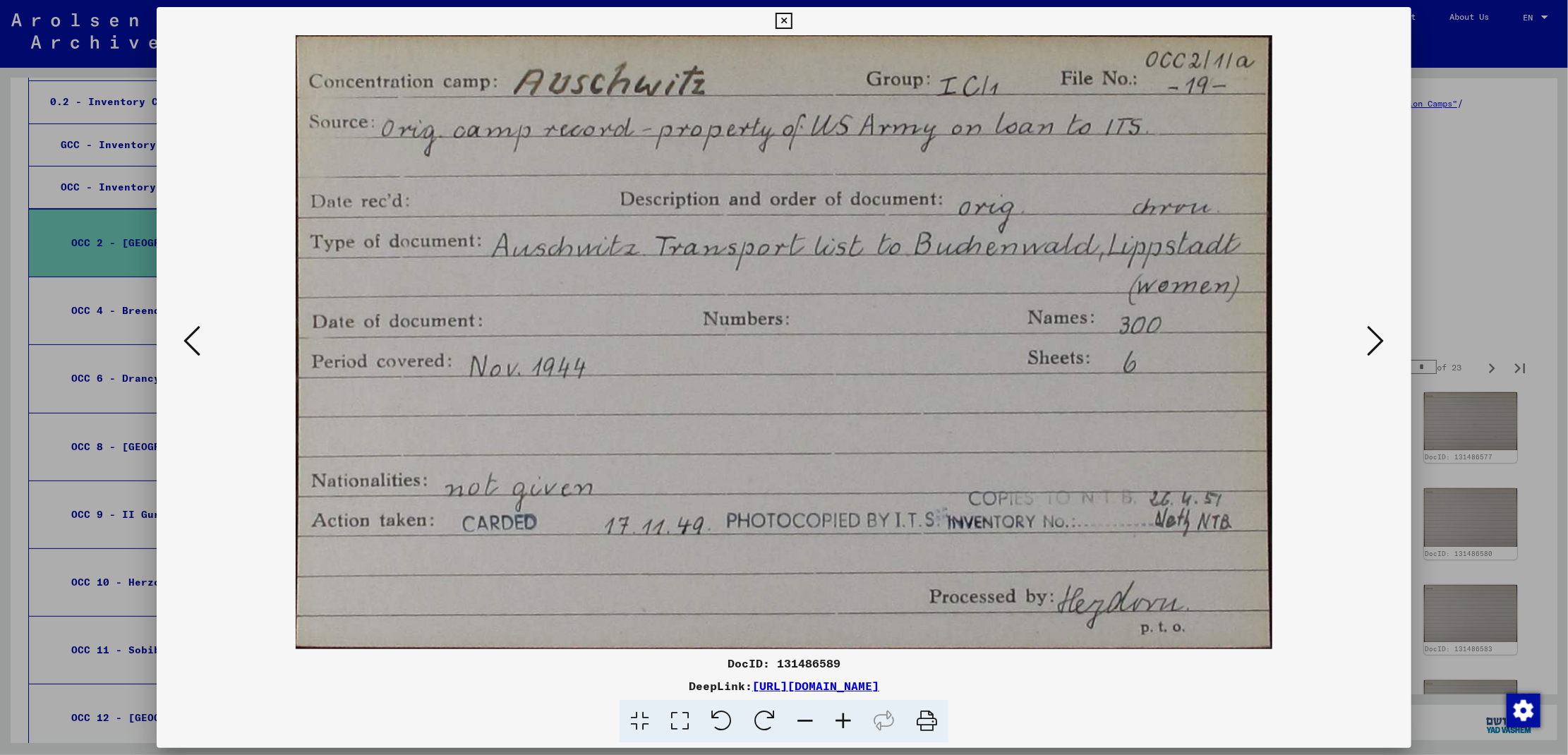
click at [1372, 350] on icon at bounding box center [1376, 340] width 17 height 34
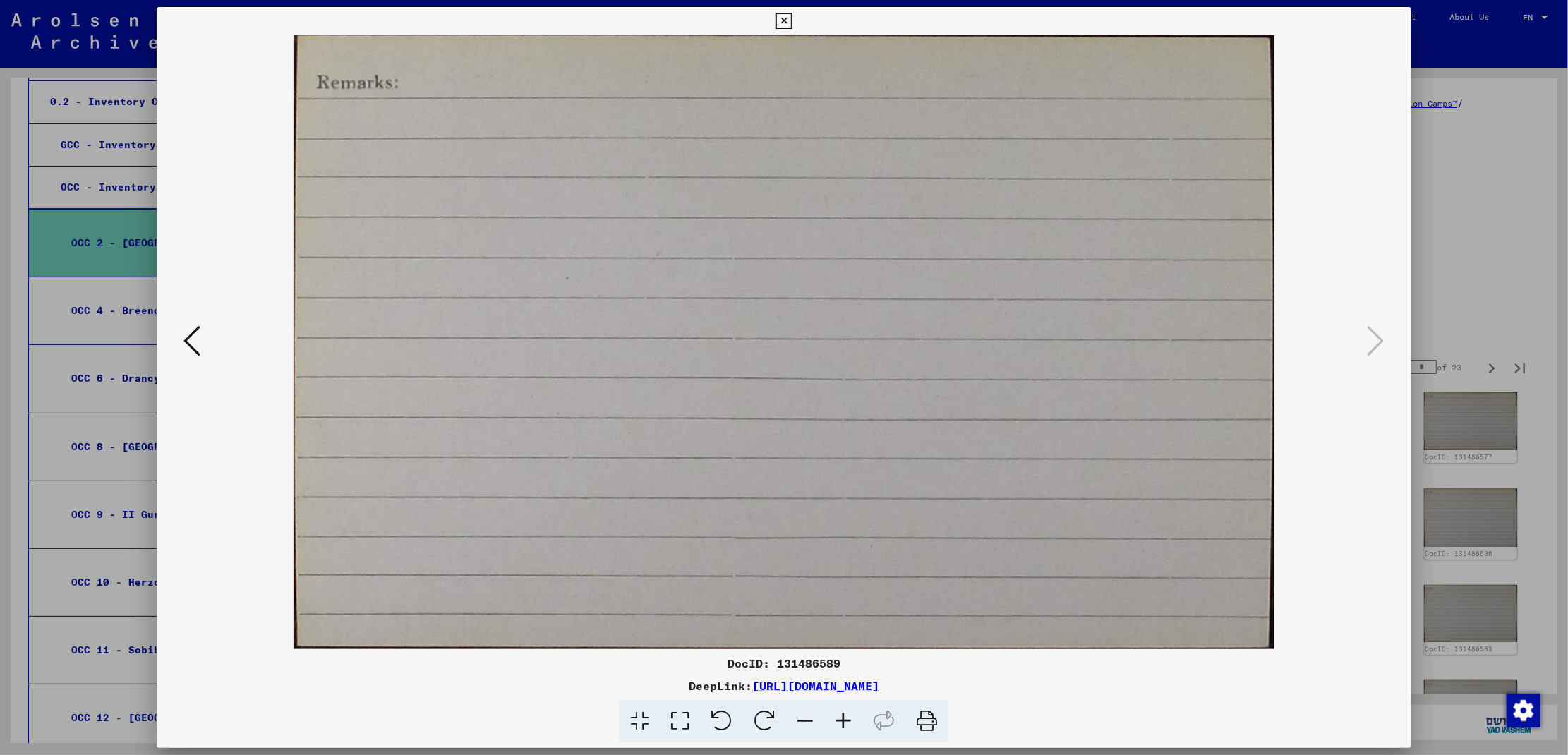
click at [1496, 352] on div at bounding box center [784, 377] width 1568 height 755
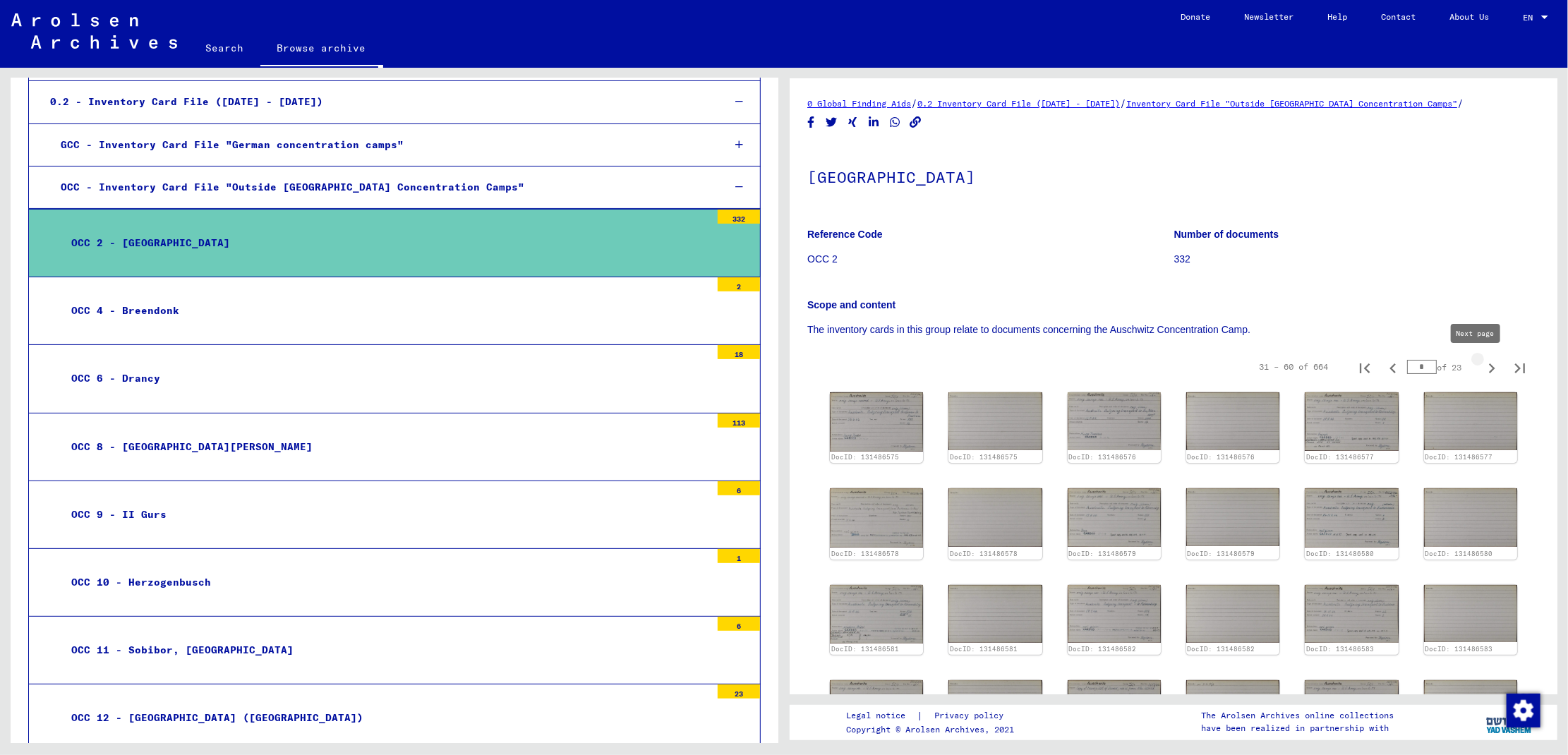
click at [1481, 369] on icon "Next page" at bounding box center [1491, 369] width 20 height 20
type input "*"
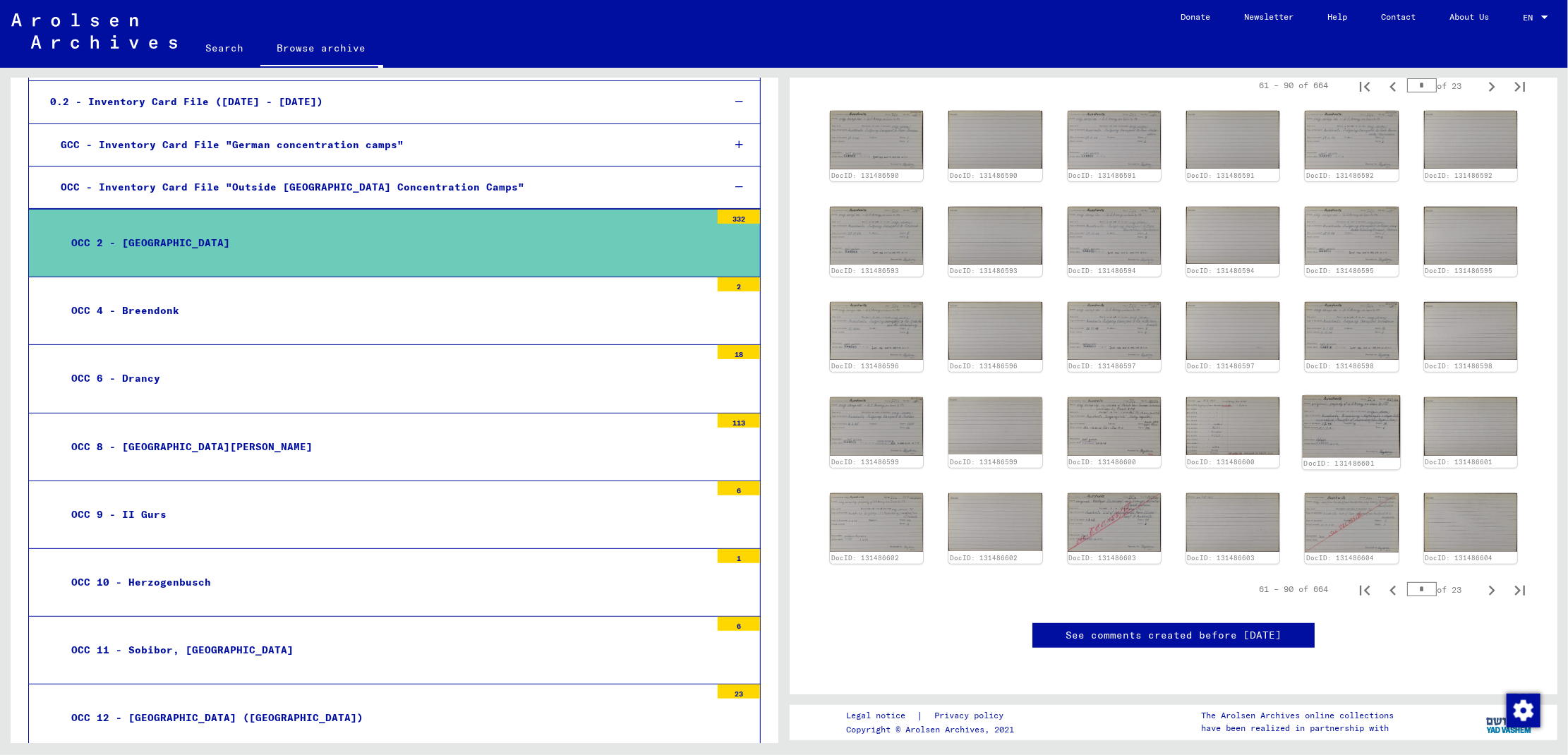
scroll to position [0, 0]
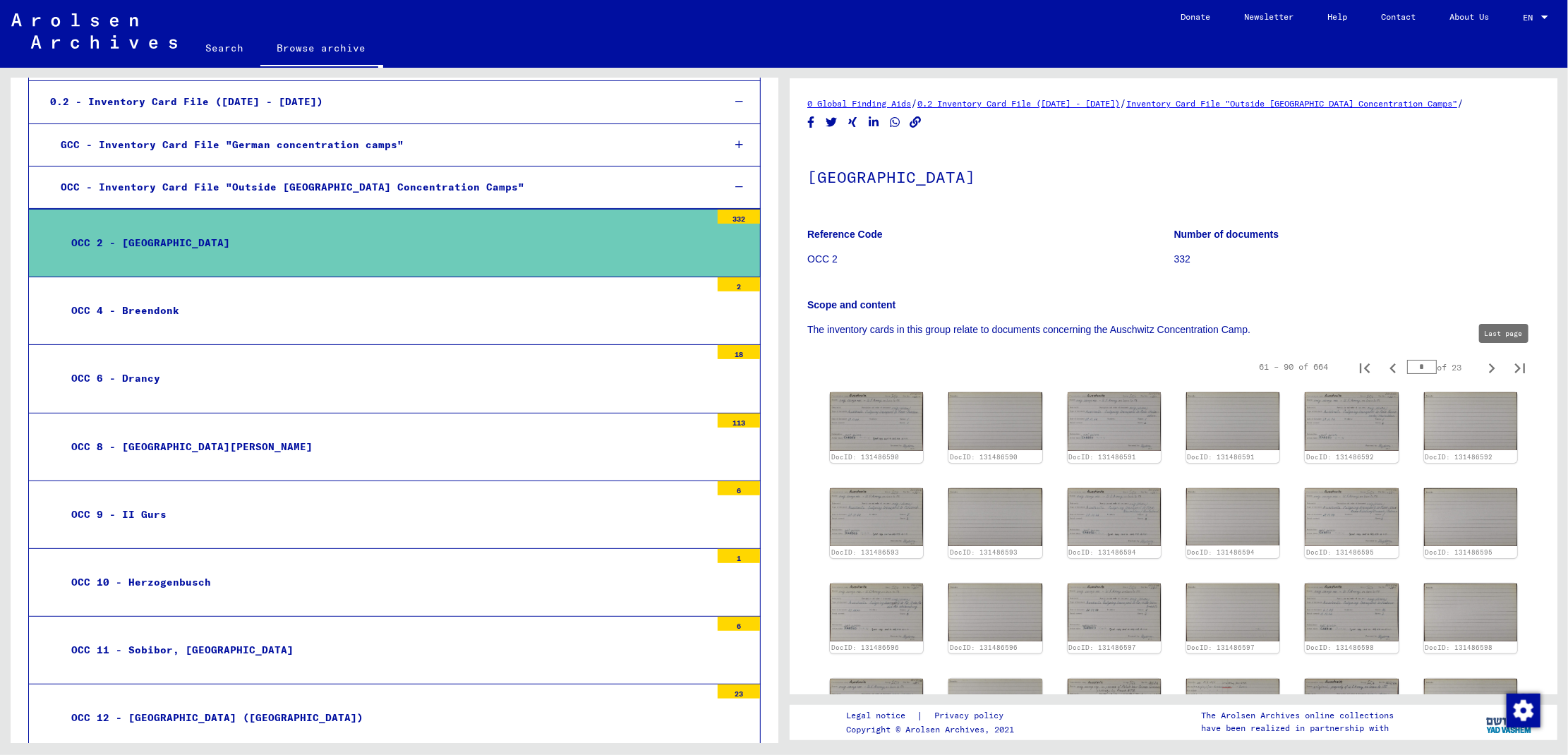
click at [1510, 364] on icon "Last page" at bounding box center [1520, 369] width 20 height 20
type input "**"
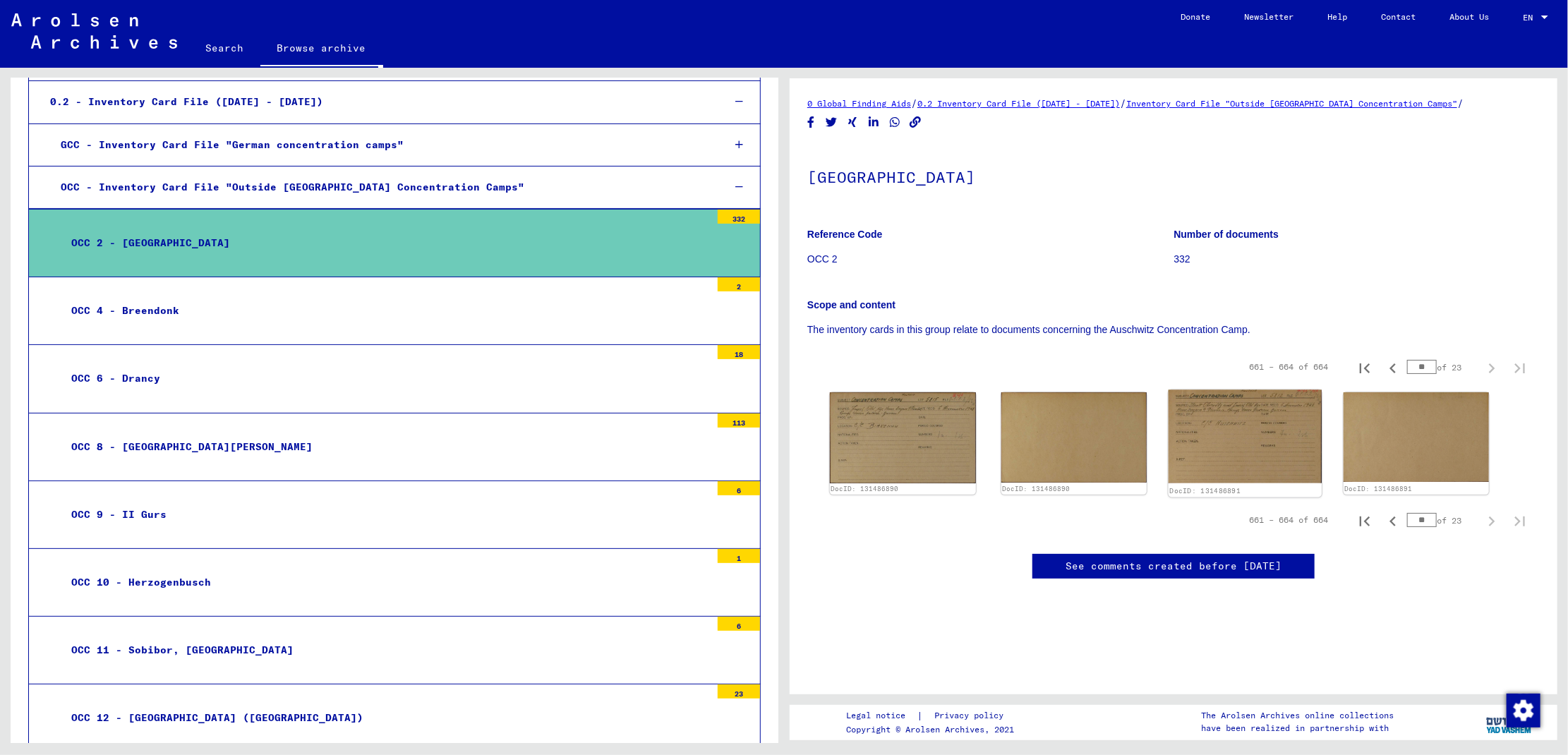
click at [1216, 445] on img at bounding box center [1245, 437] width 153 height 94
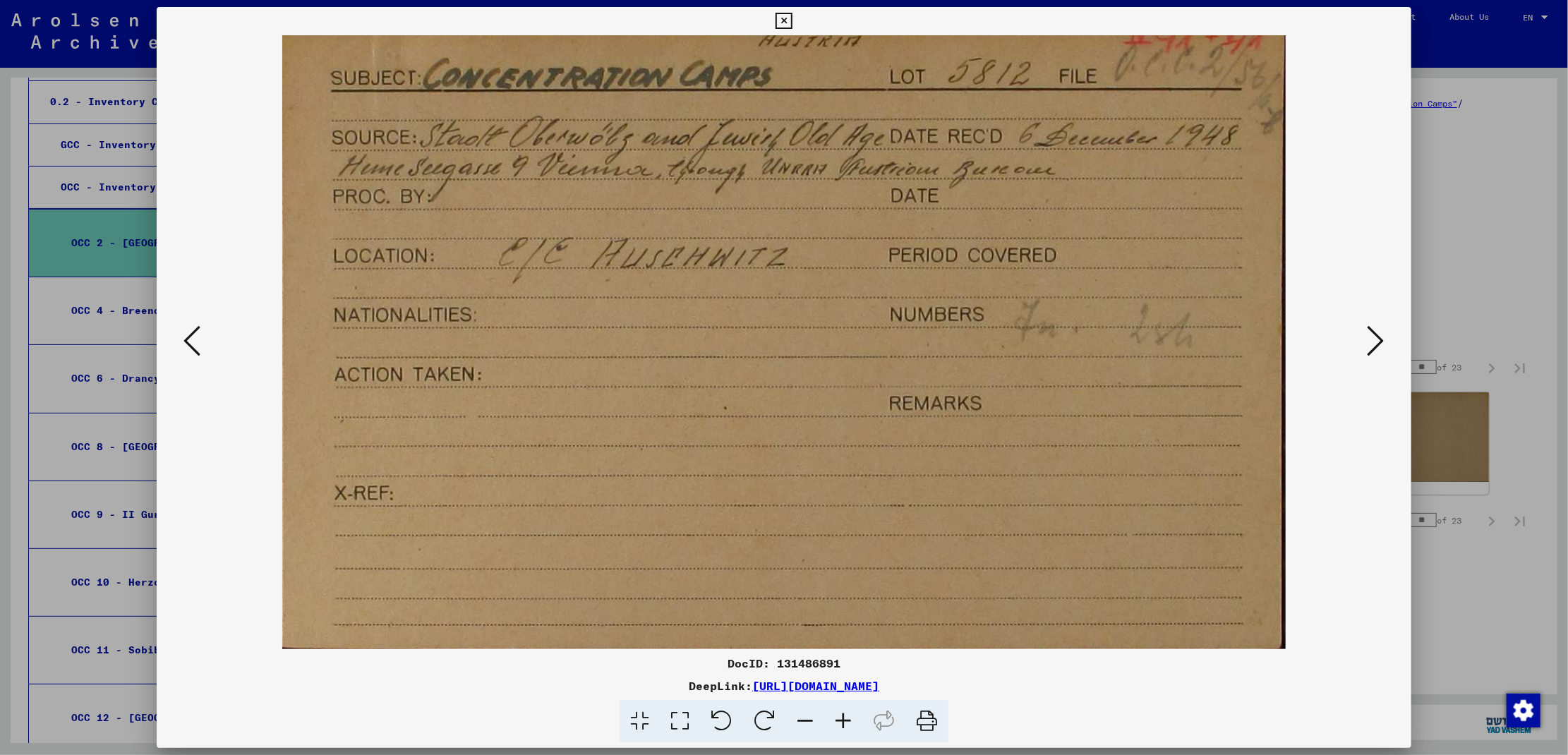
click at [186, 336] on icon at bounding box center [191, 340] width 17 height 34
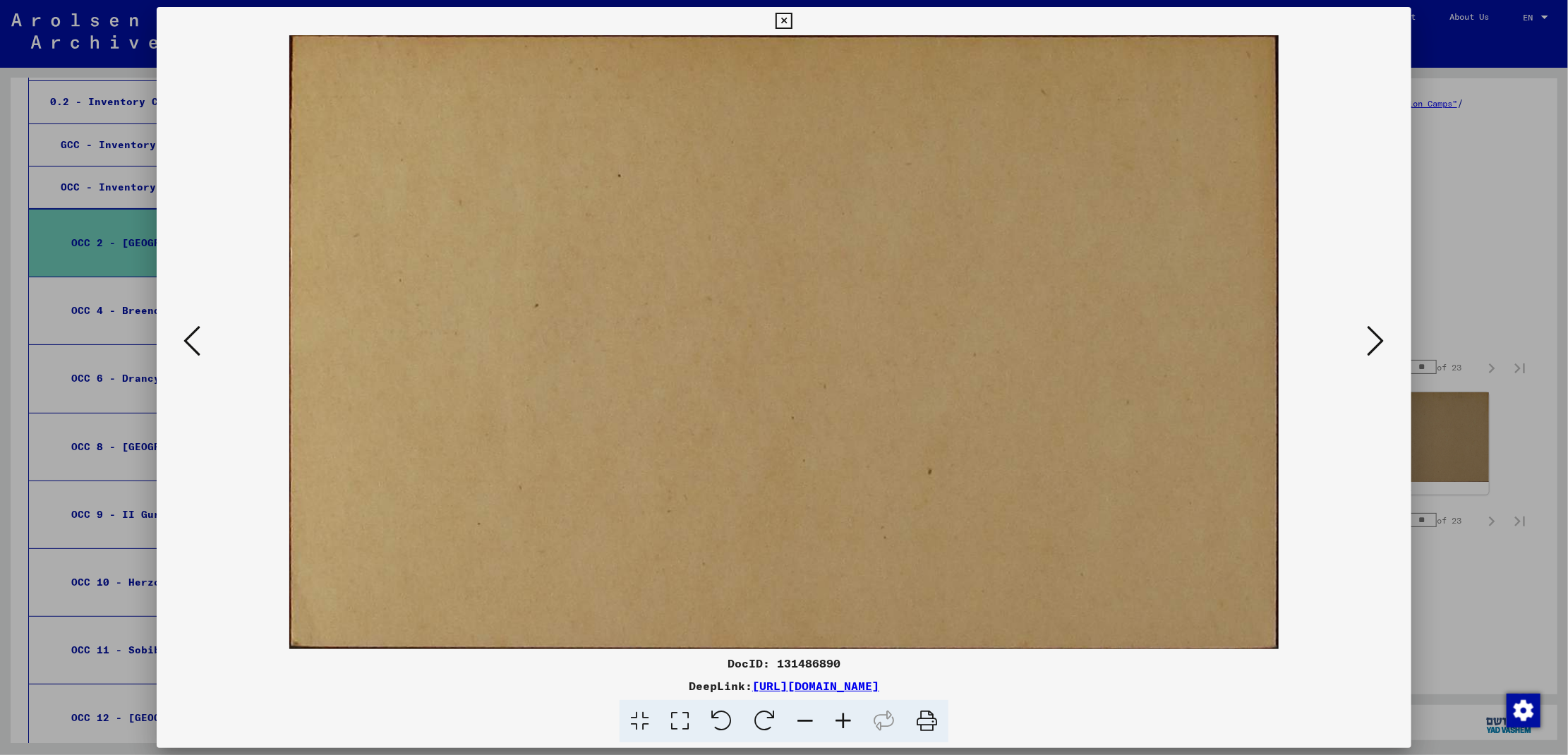
click at [186, 336] on icon at bounding box center [191, 340] width 17 height 34
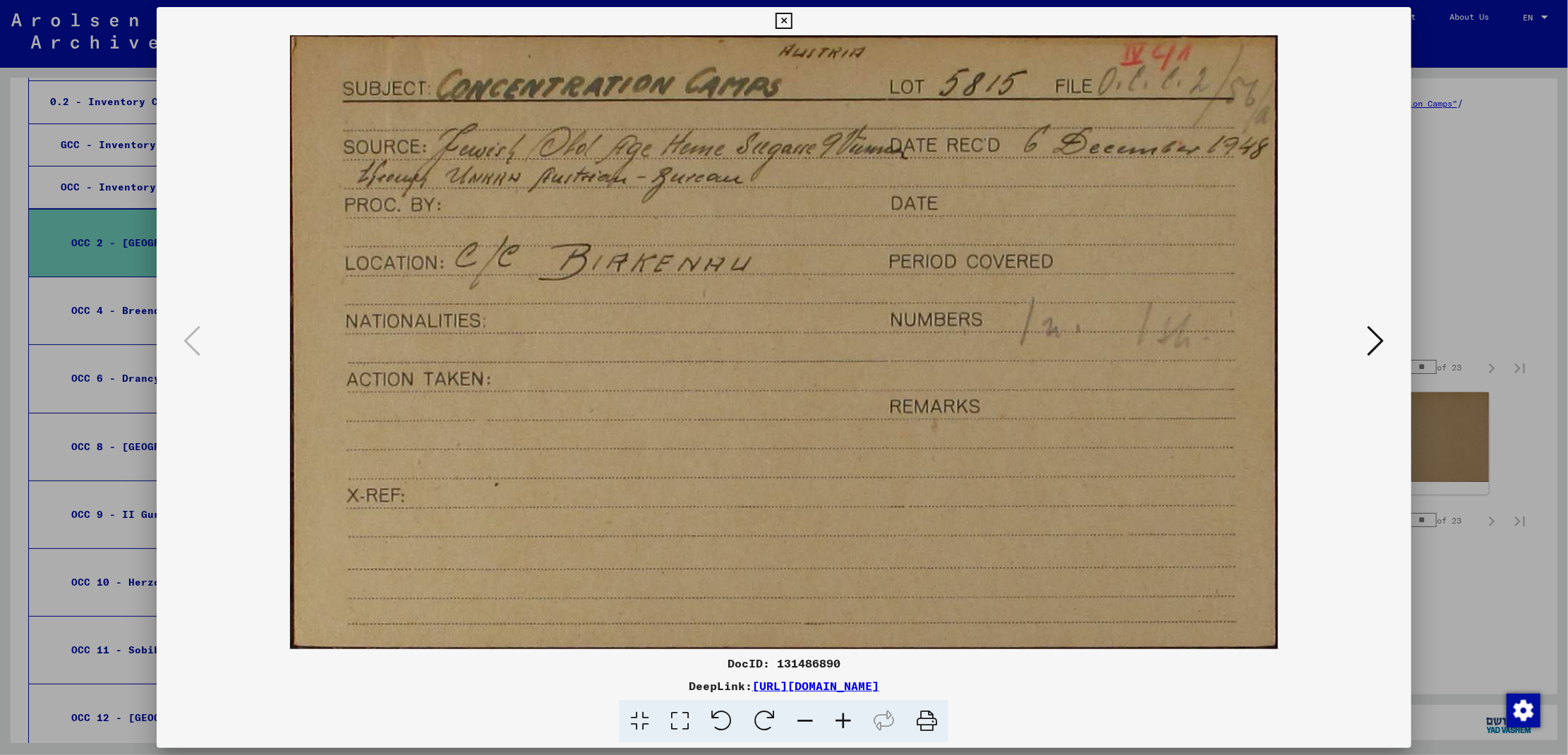
click at [786, 17] on icon at bounding box center [783, 21] width 16 height 17
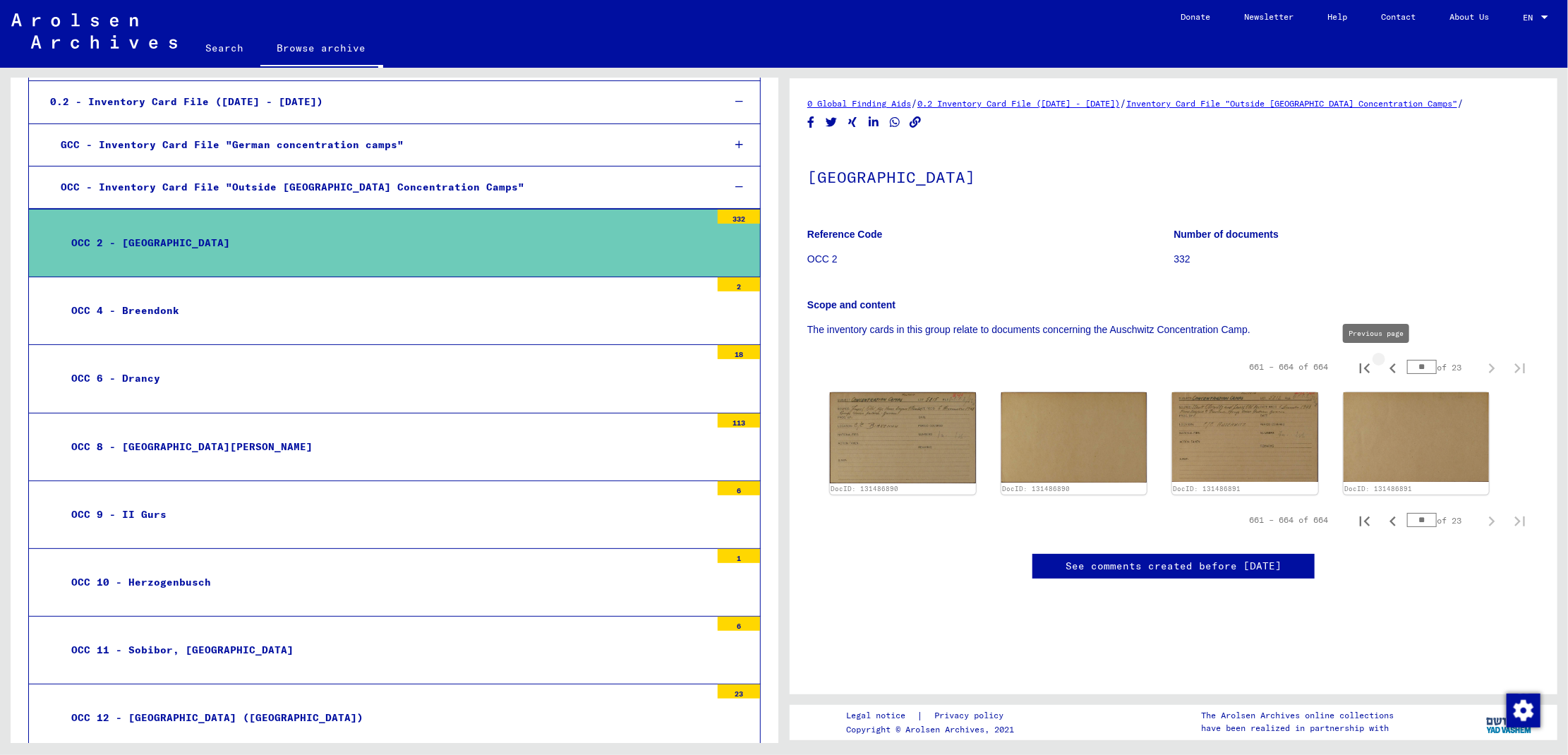
click at [1383, 368] on icon "Previous page" at bounding box center [1393, 369] width 20 height 20
type input "**"
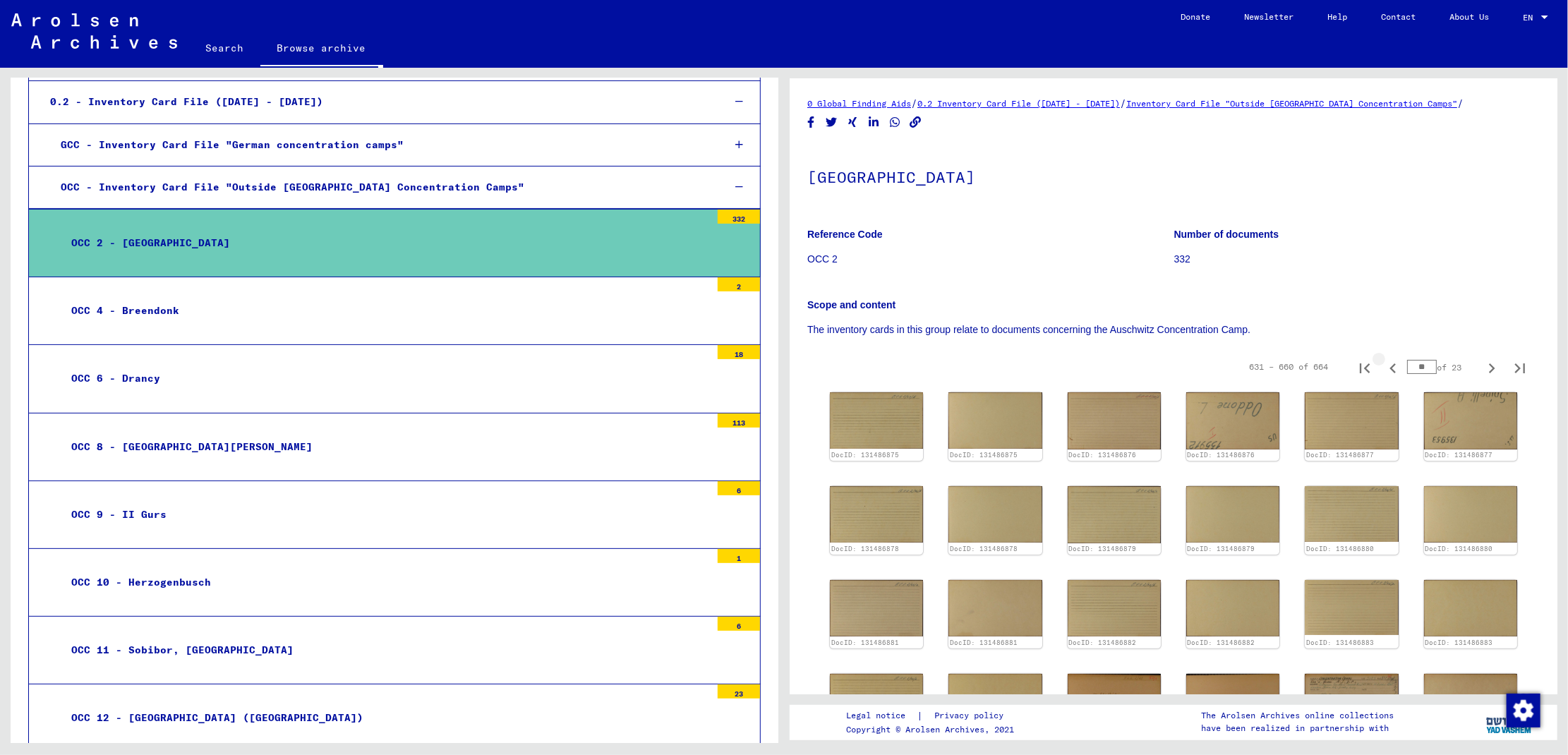
click at [1383, 368] on icon "Previous page" at bounding box center [1393, 369] width 20 height 20
type input "**"
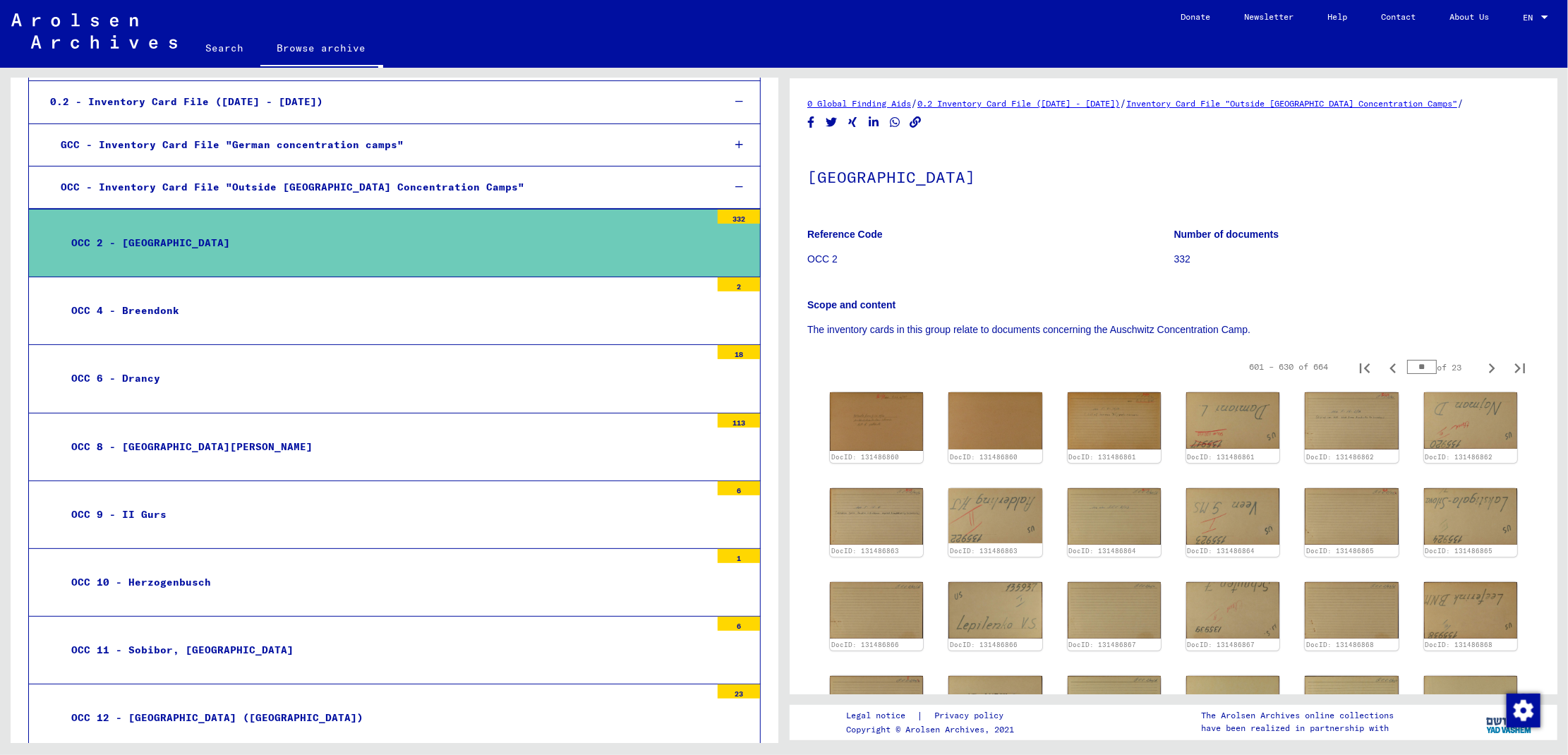
click at [1383, 368] on icon "Previous page" at bounding box center [1393, 369] width 20 height 20
type input "**"
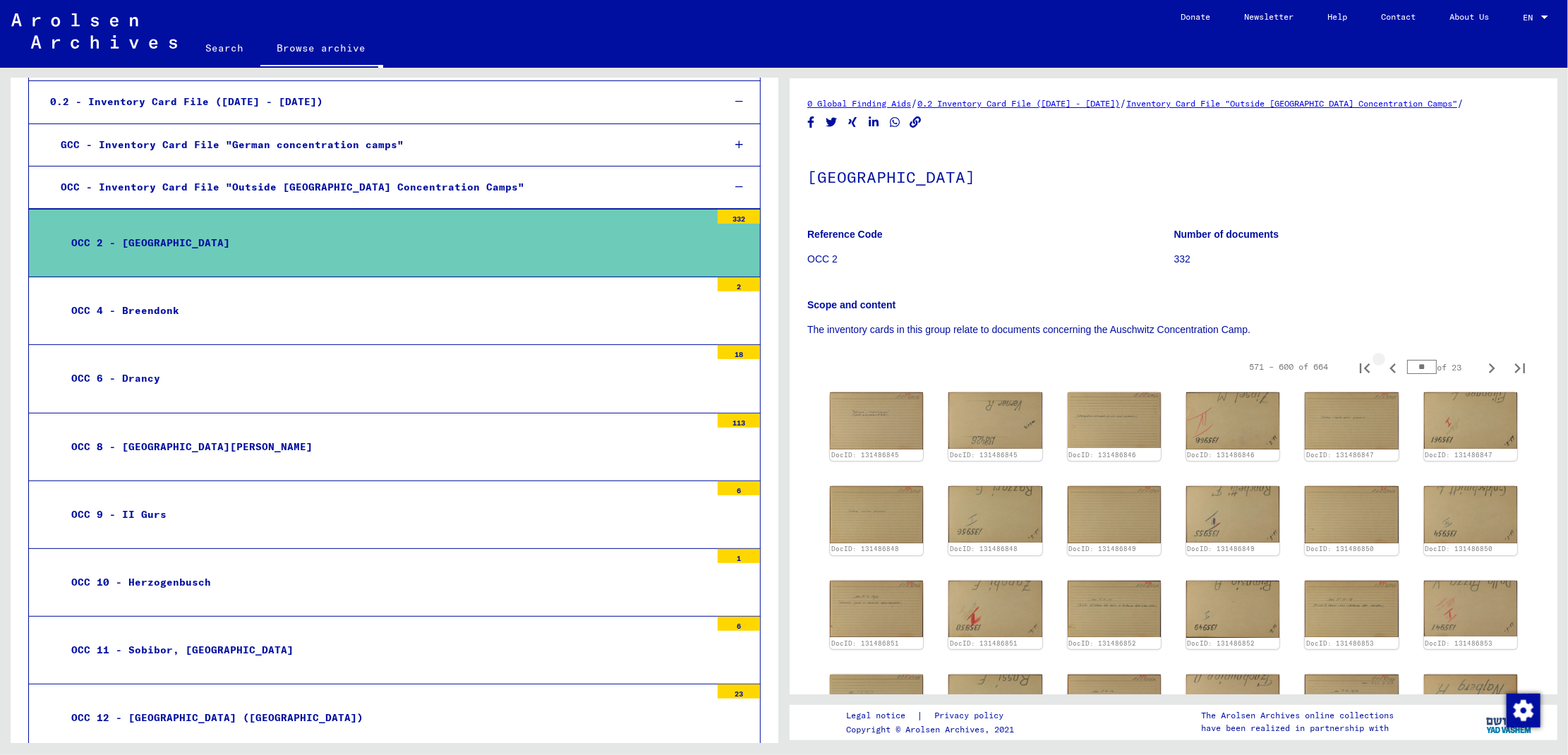
click at [1383, 368] on icon "Previous page" at bounding box center [1393, 369] width 20 height 20
type input "**"
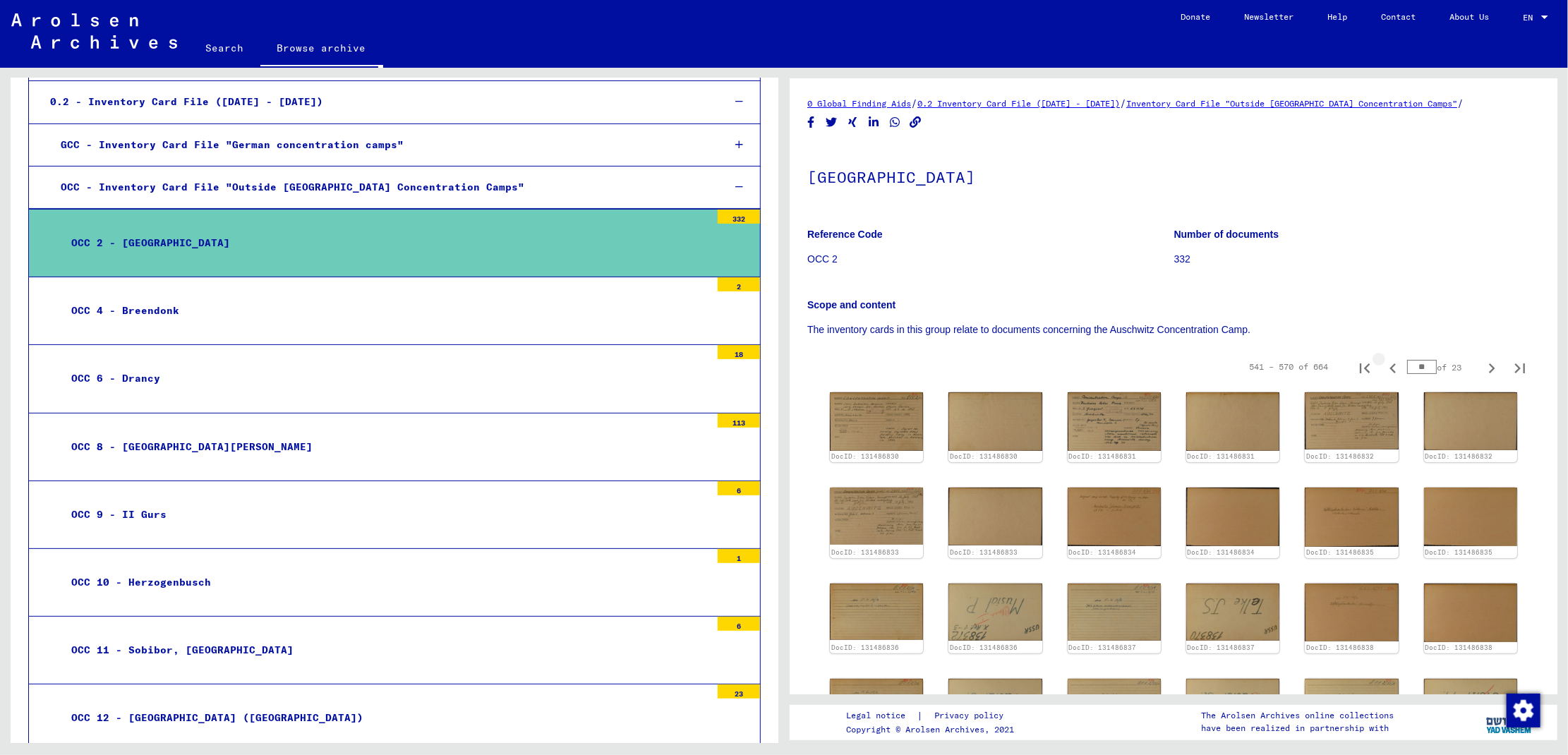
click at [1383, 368] on icon "Previous page" at bounding box center [1393, 369] width 20 height 20
type input "**"
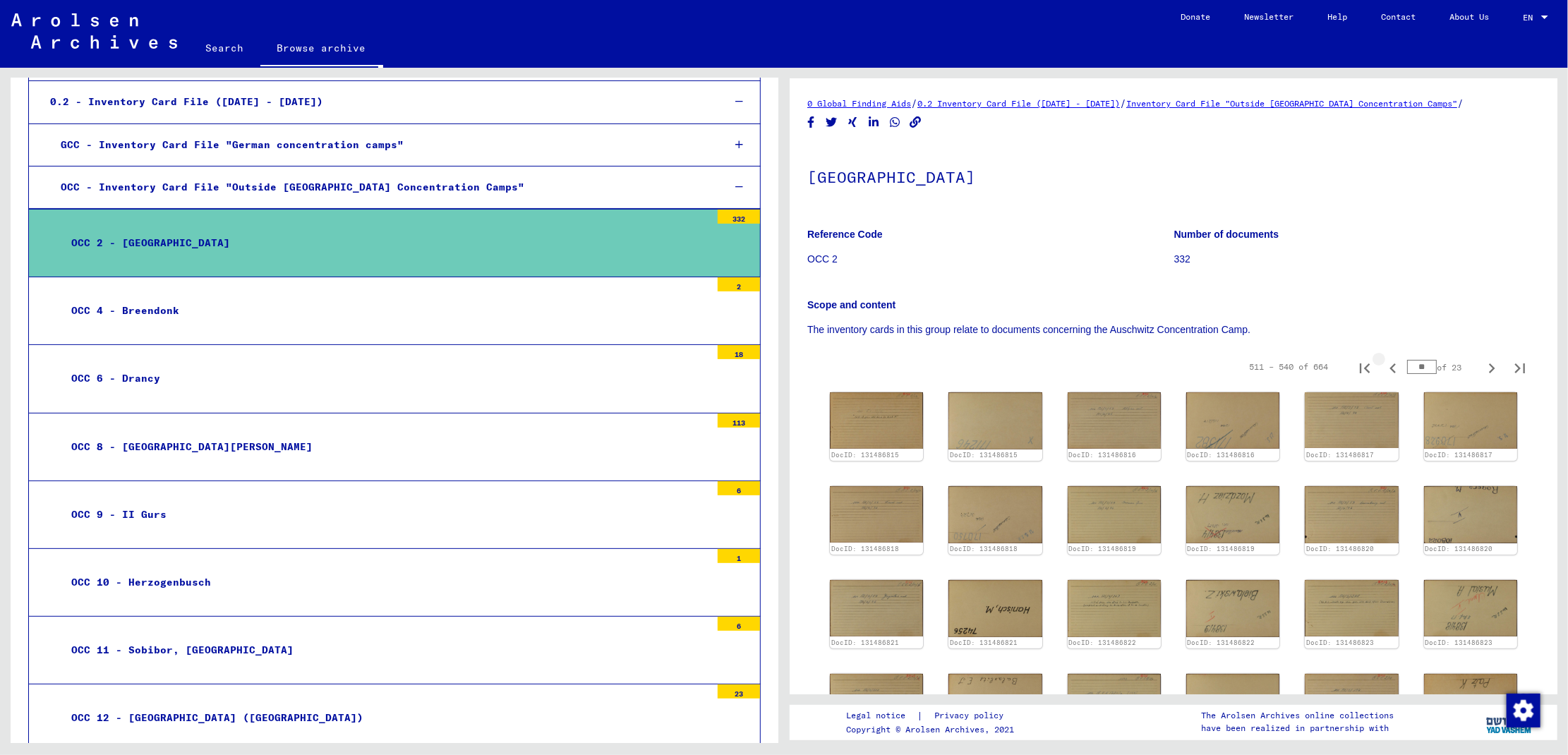
click at [1383, 368] on icon "Previous page" at bounding box center [1393, 369] width 20 height 20
type input "**"
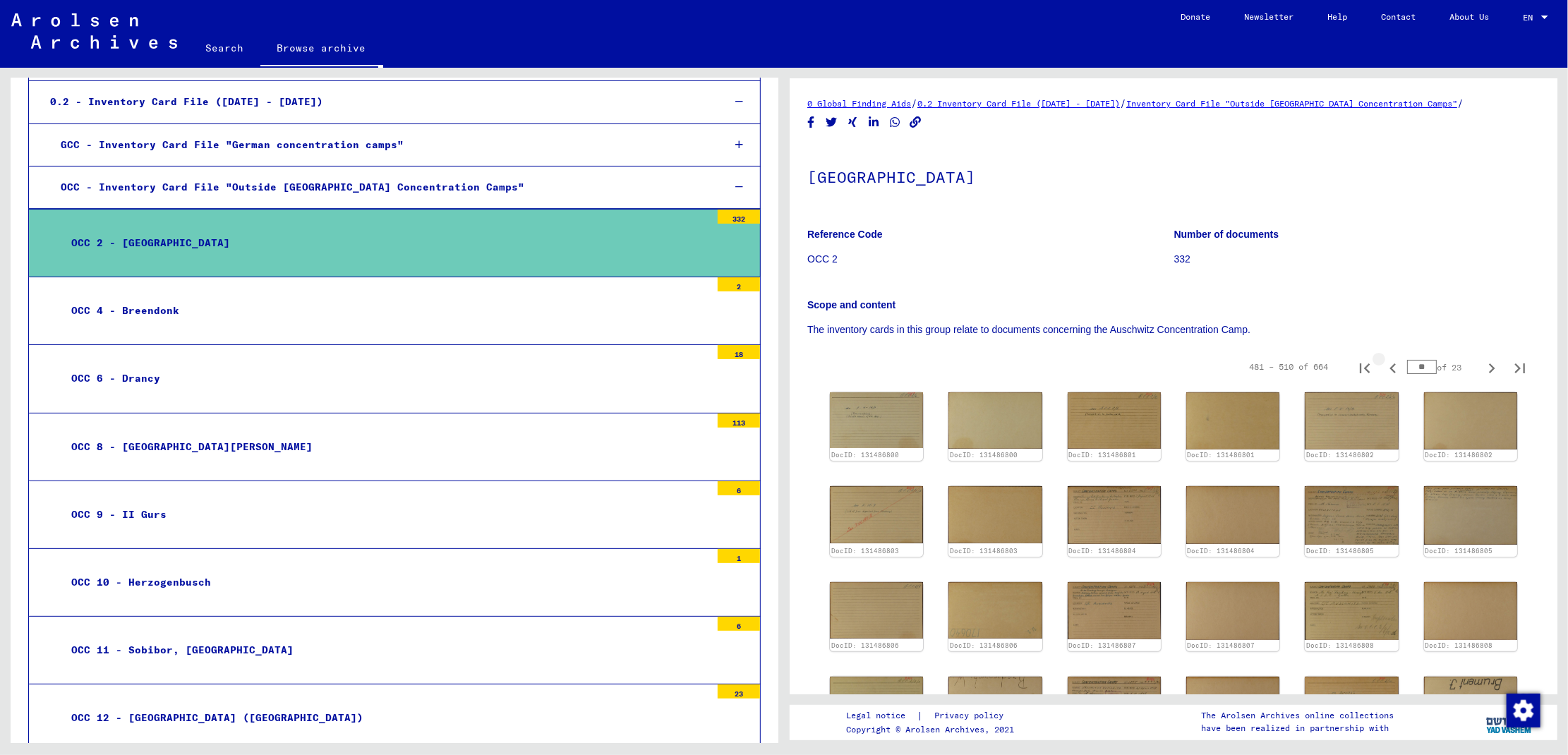
click at [1383, 368] on icon "Previous page" at bounding box center [1393, 369] width 20 height 20
type input "**"
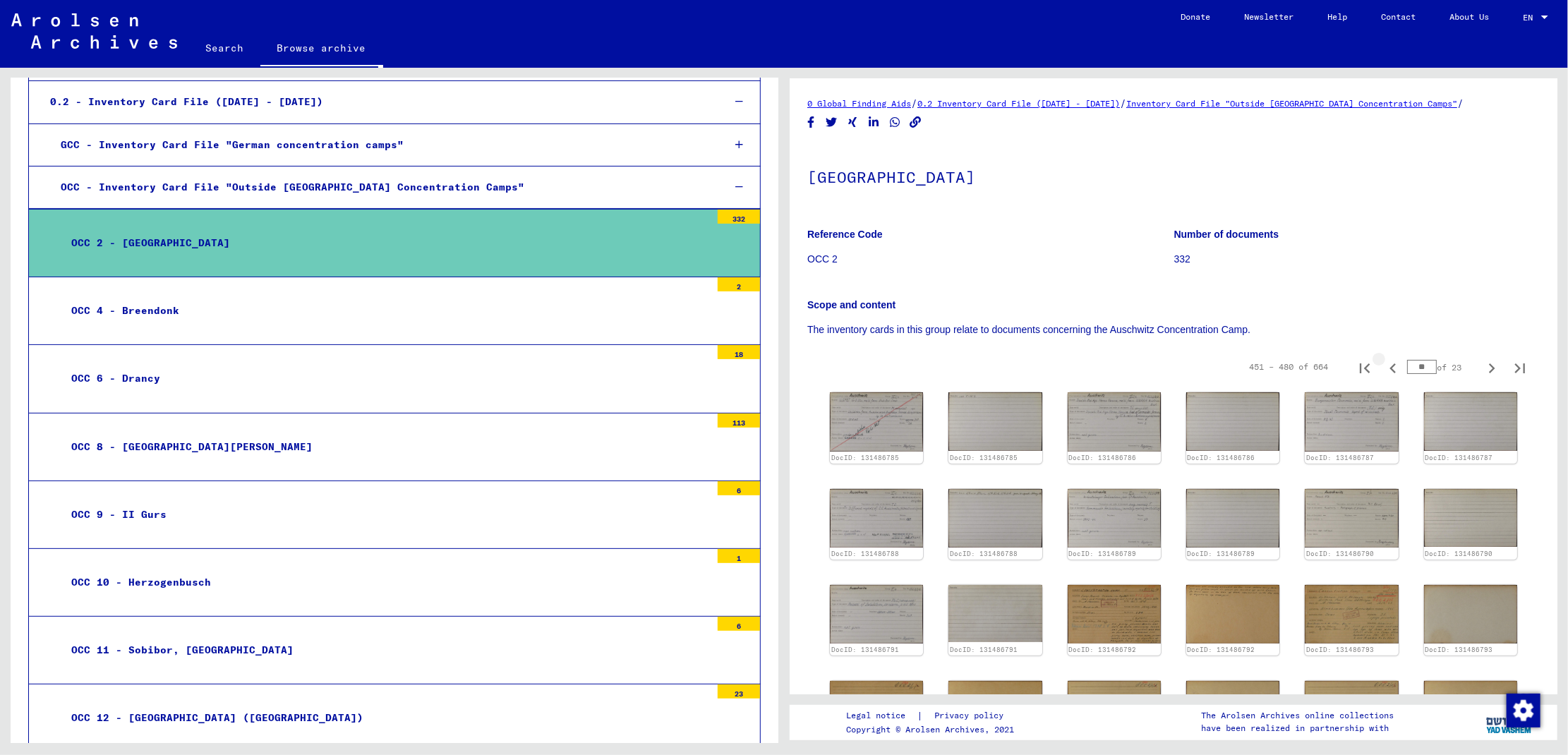
click at [1383, 368] on icon "Previous page" at bounding box center [1393, 369] width 20 height 20
type input "**"
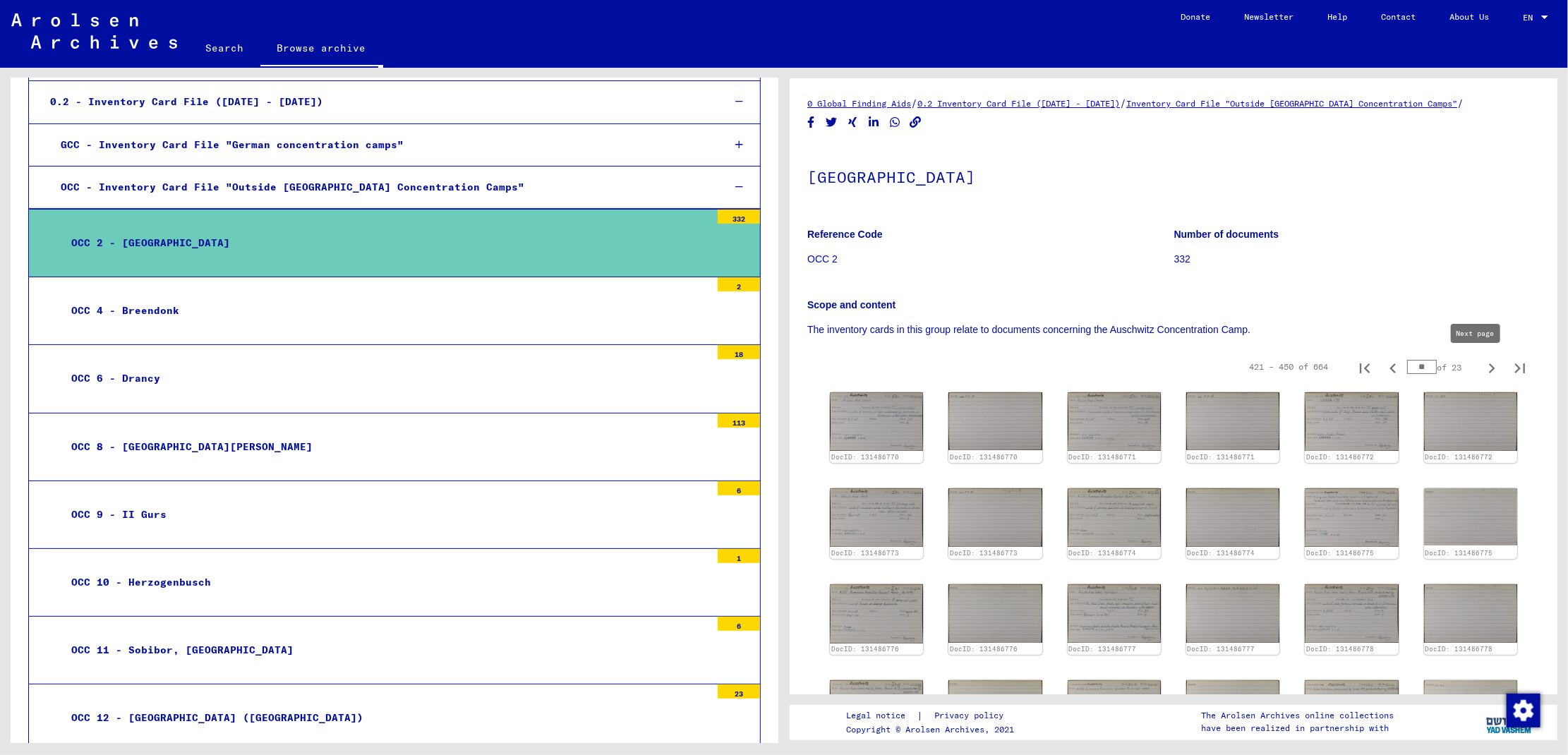
click at [1481, 366] on icon "Next page" at bounding box center [1491, 369] width 20 height 20
type input "**"
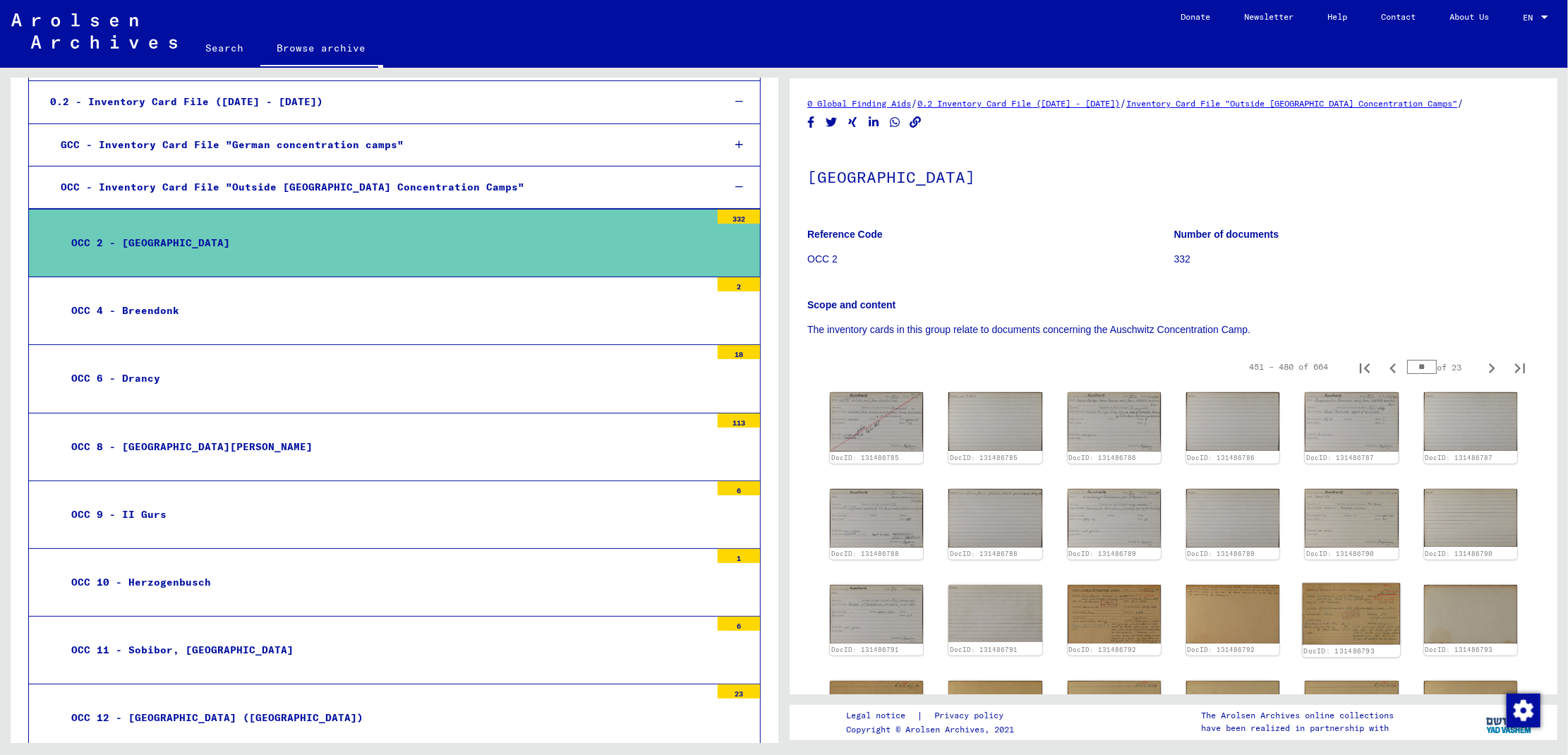
click at [1338, 611] on img at bounding box center [1352, 614] width 98 height 62
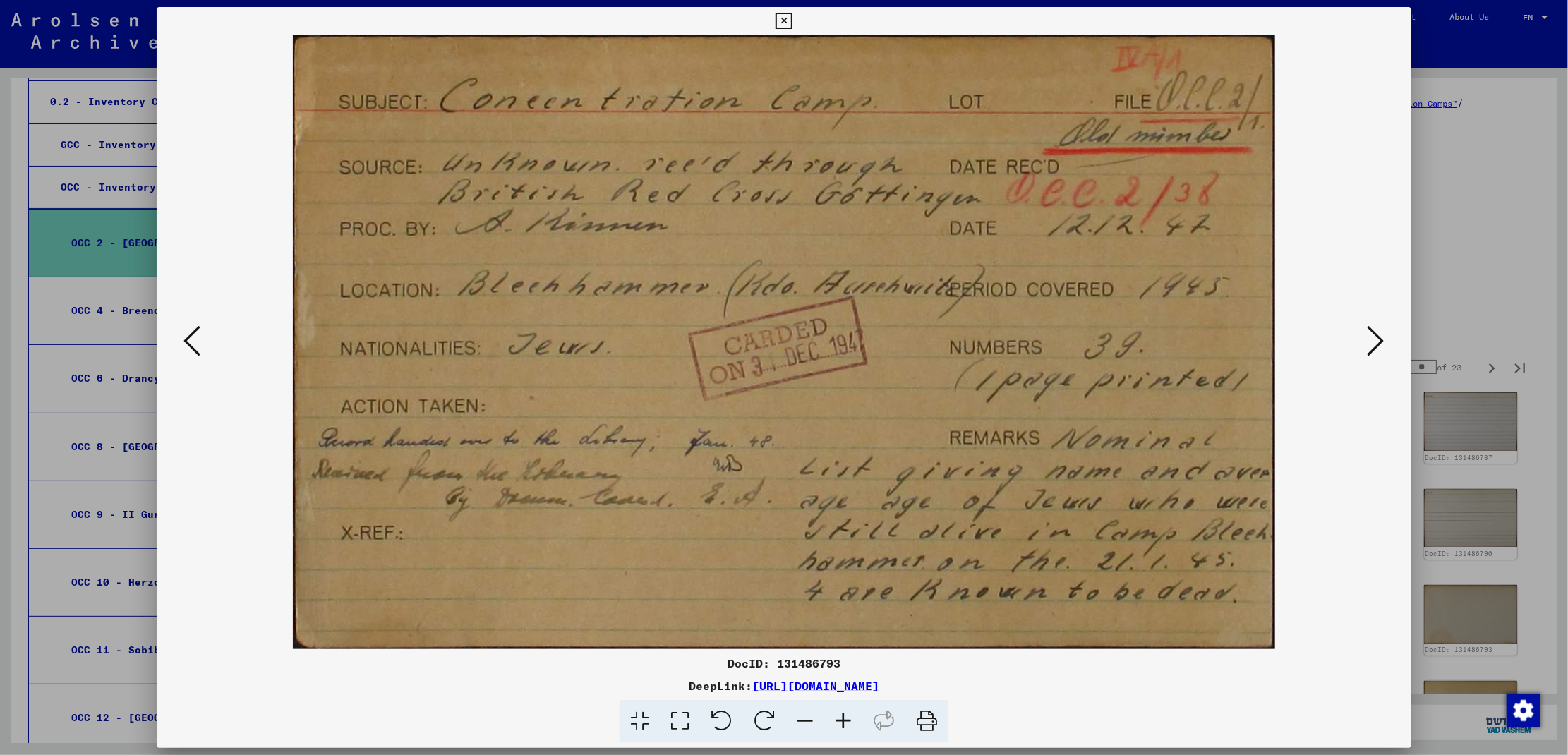
click at [784, 19] on icon at bounding box center [783, 21] width 16 height 17
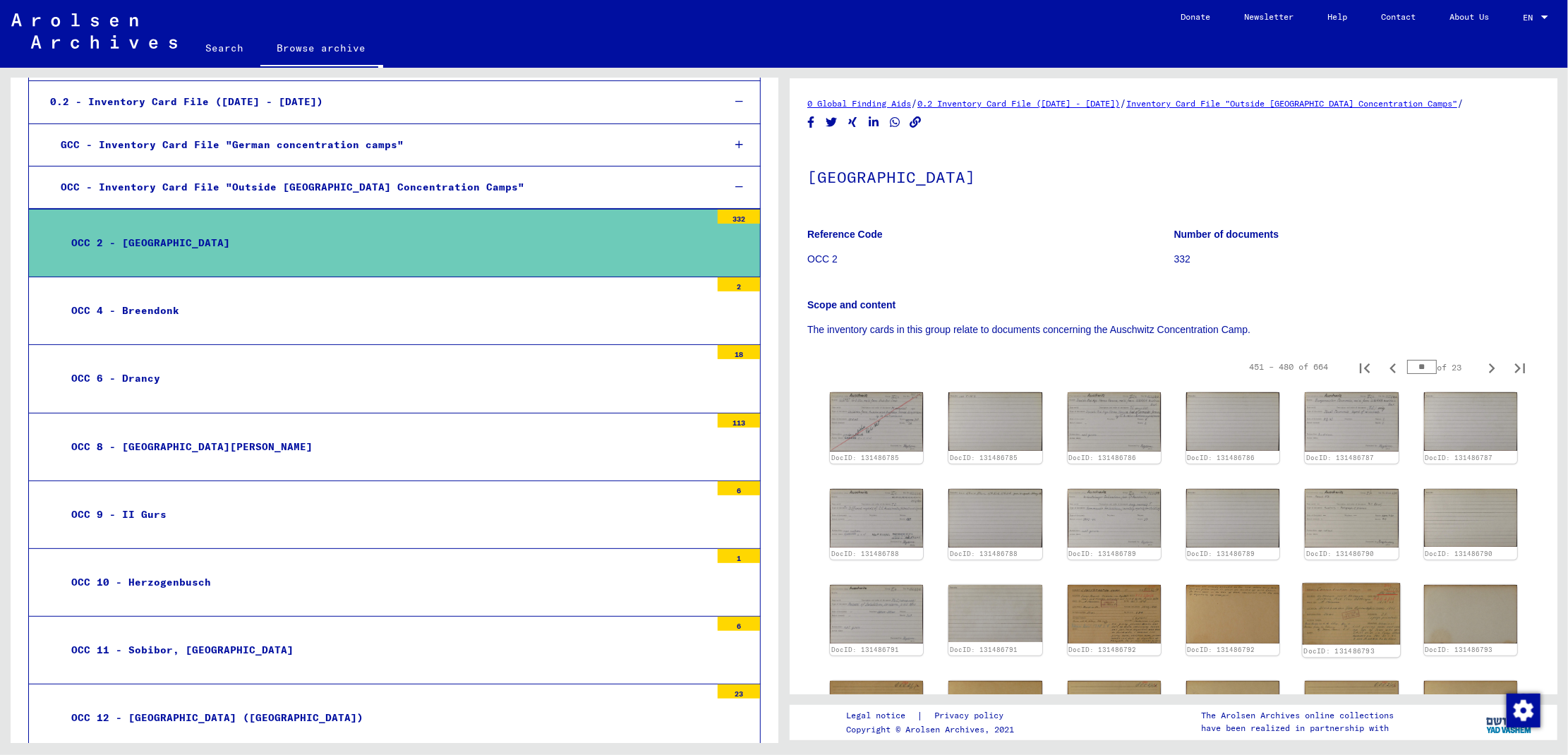
click at [1360, 630] on img at bounding box center [1352, 614] width 98 height 62
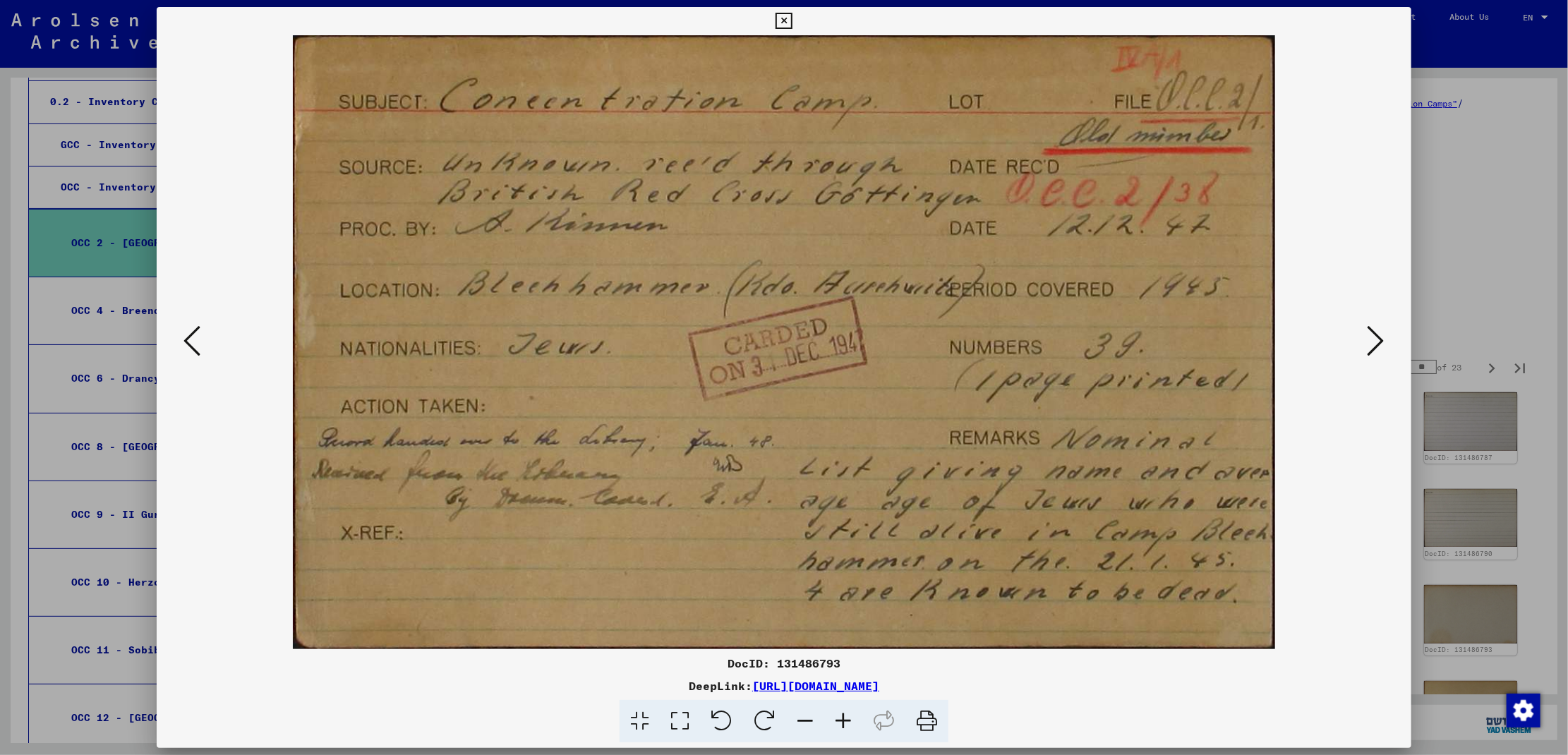
click at [1375, 350] on icon at bounding box center [1376, 340] width 17 height 34
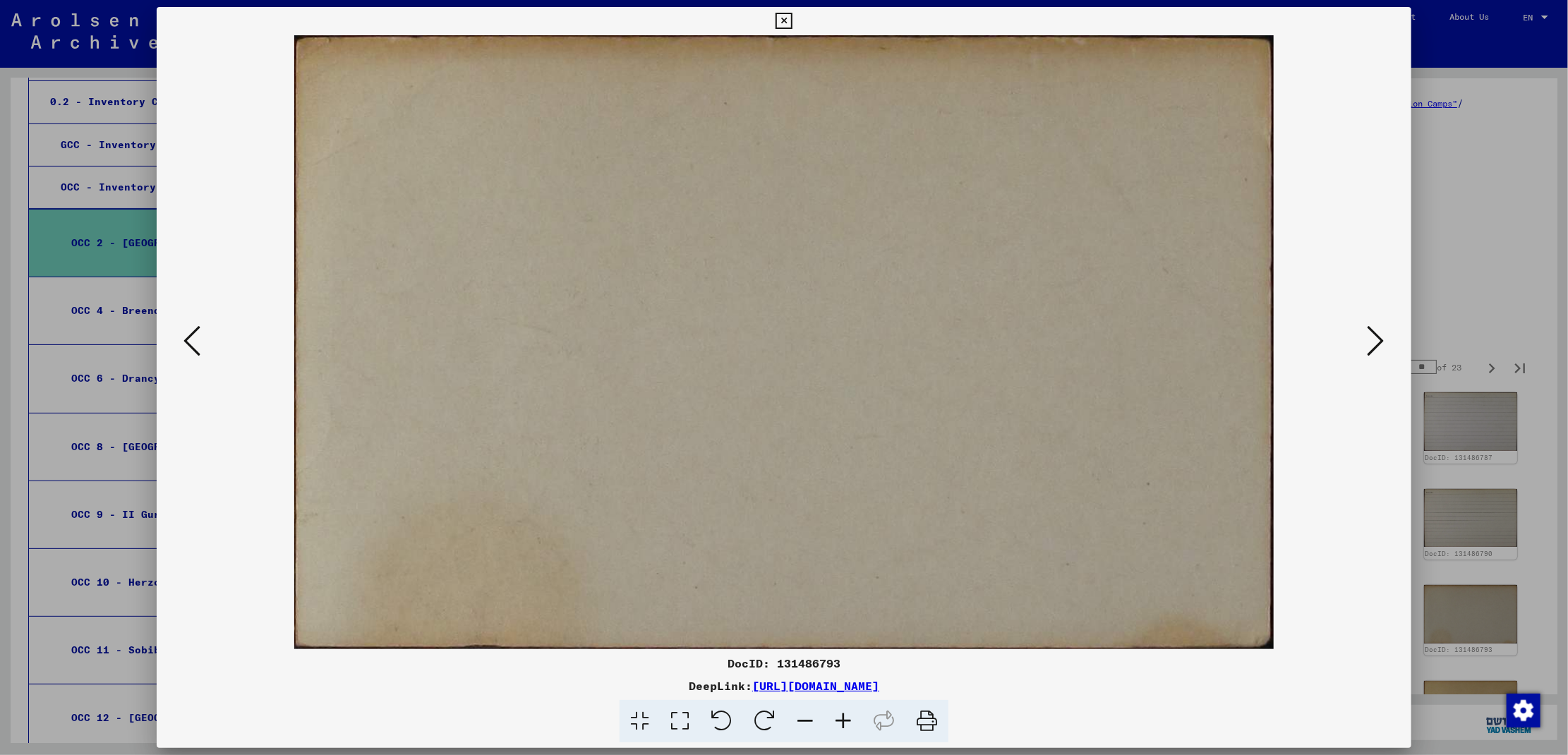
click at [1375, 350] on icon at bounding box center [1376, 340] width 17 height 34
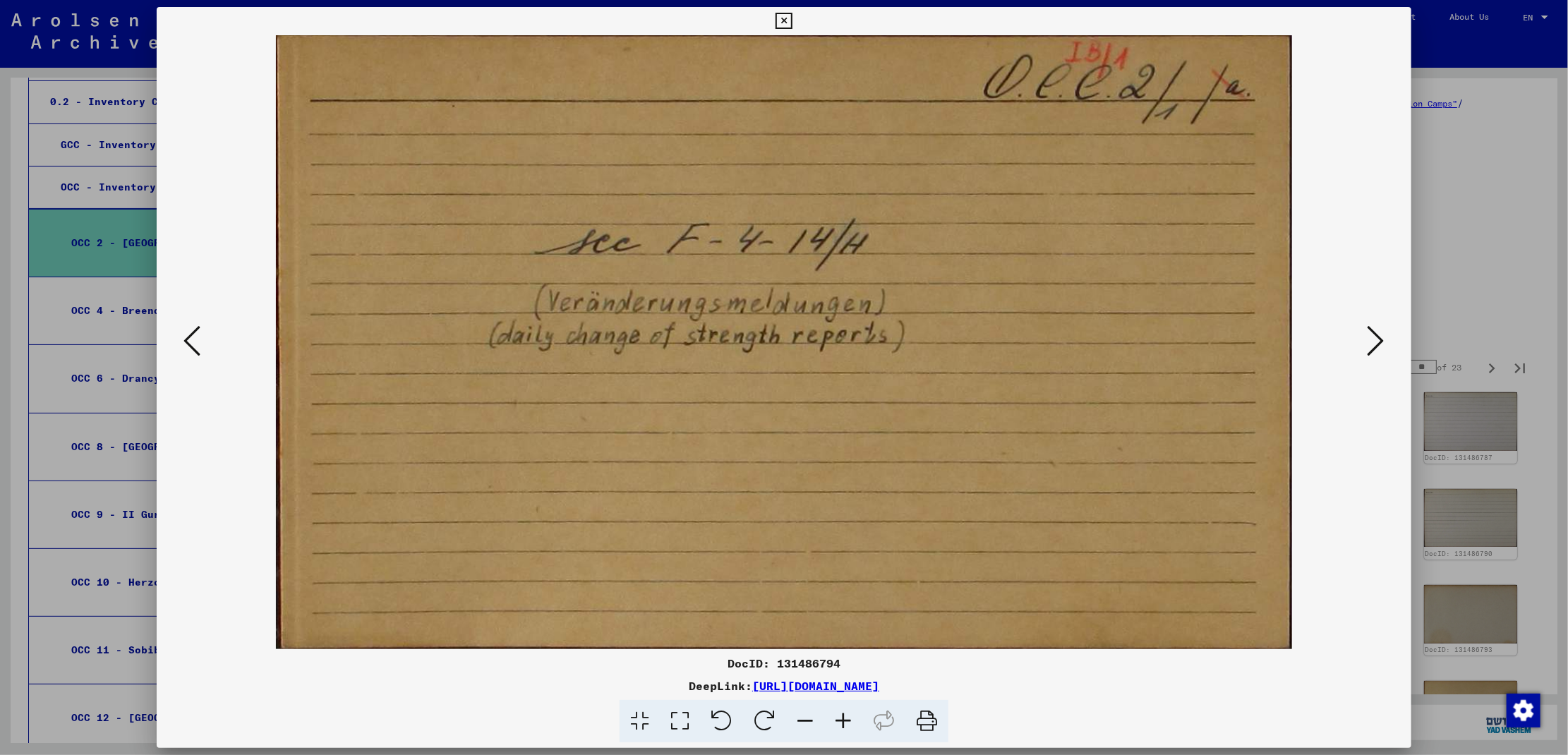
click at [1375, 350] on icon at bounding box center [1376, 340] width 17 height 34
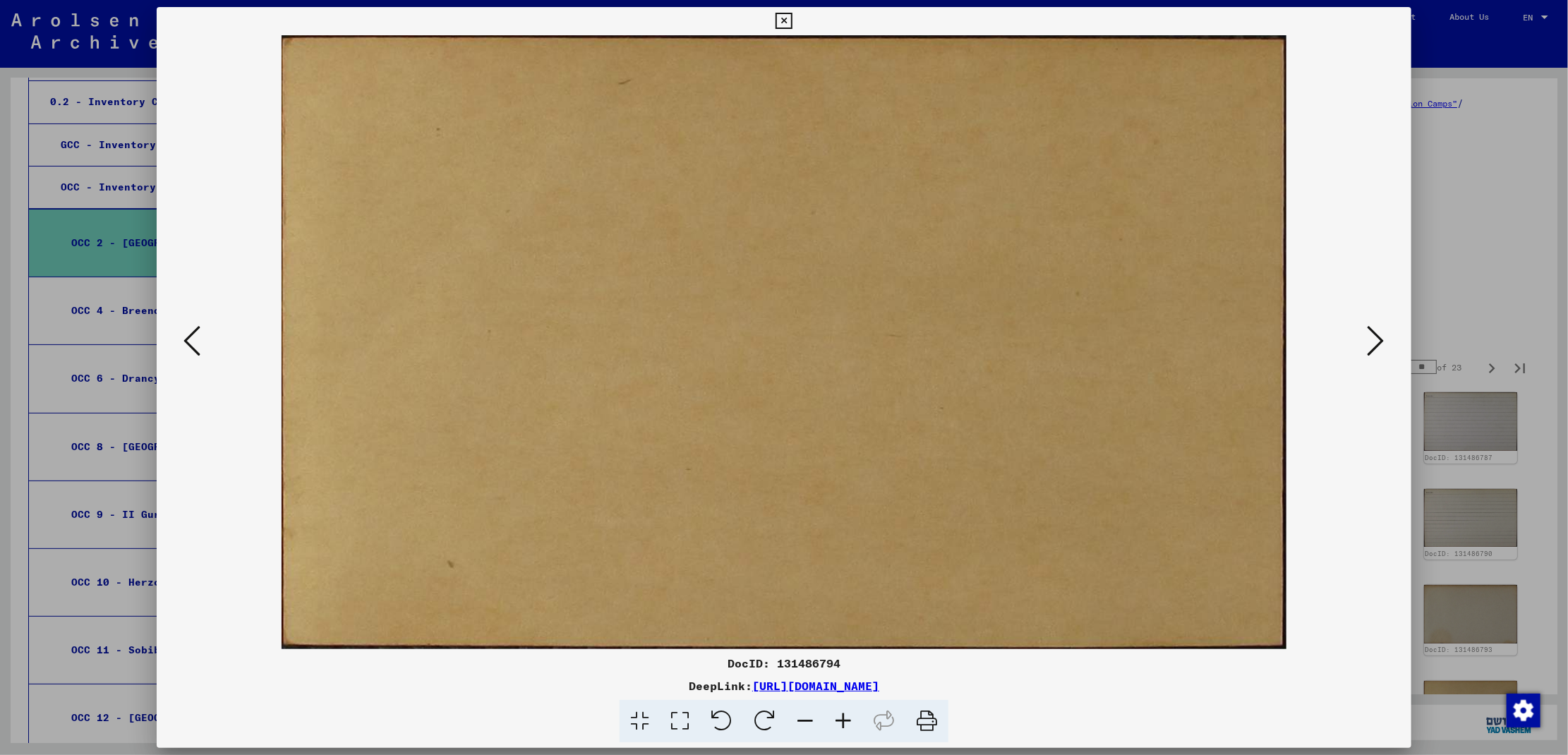
click at [1375, 350] on icon at bounding box center [1376, 340] width 17 height 34
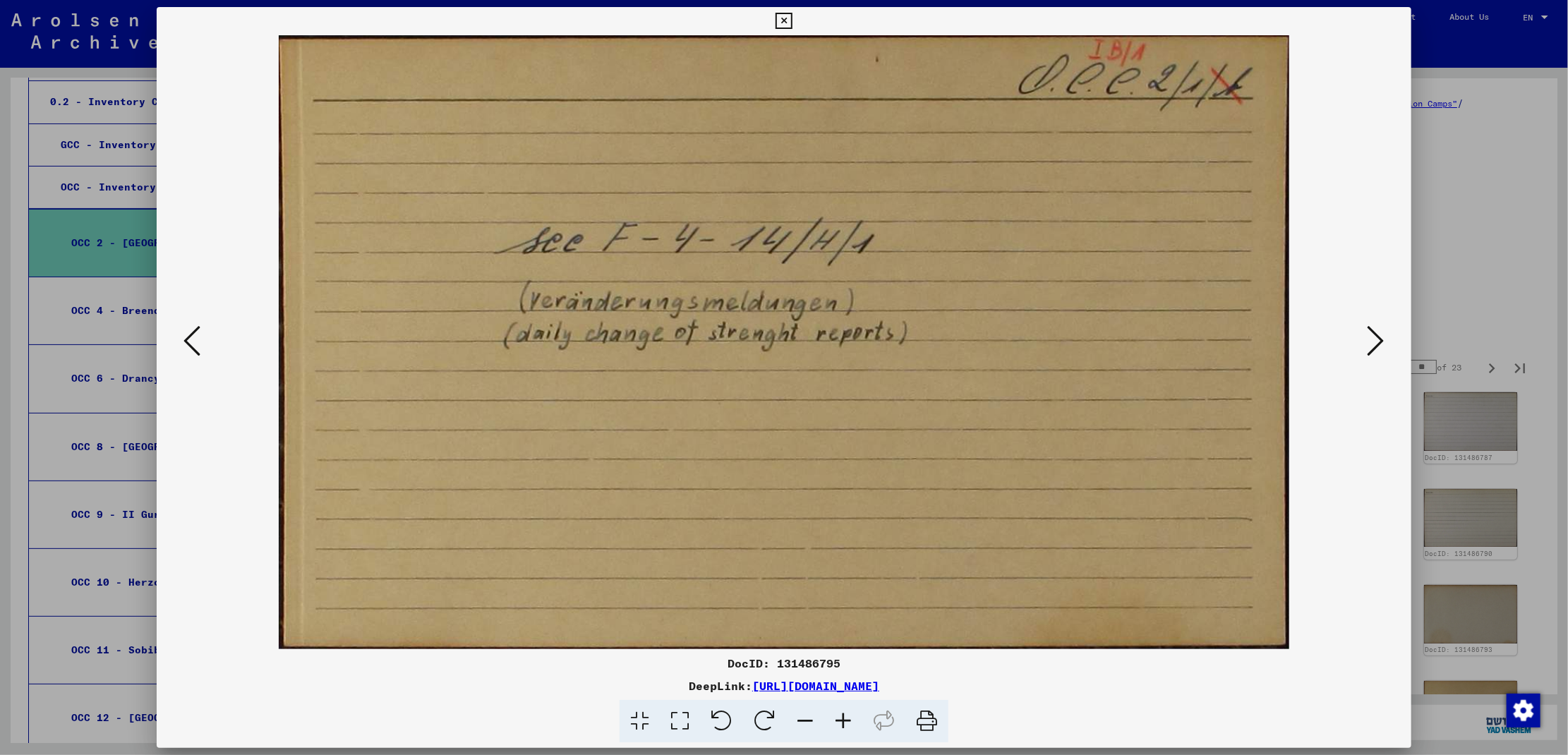
click at [1375, 350] on icon at bounding box center [1376, 340] width 17 height 34
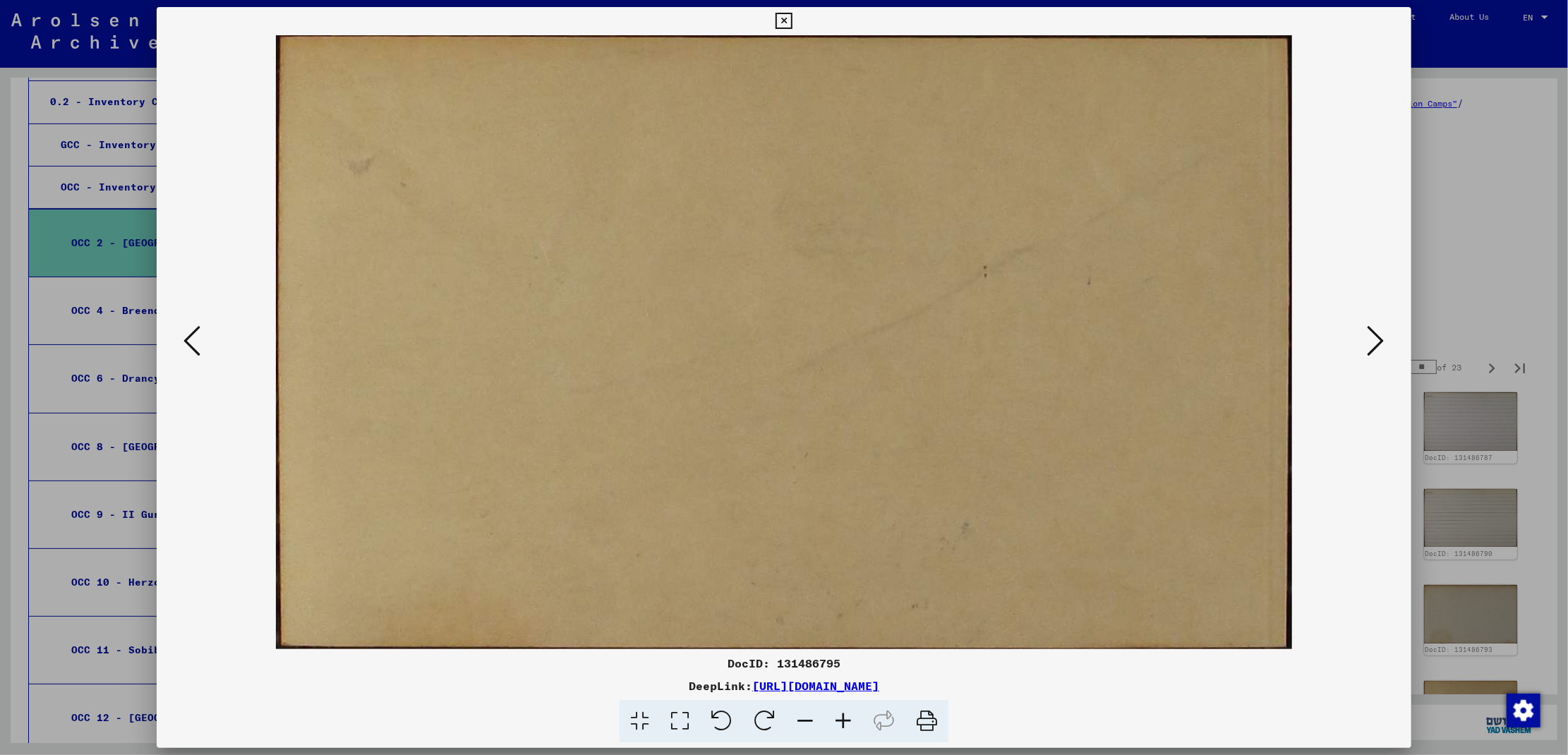
click at [1375, 350] on icon at bounding box center [1376, 340] width 17 height 34
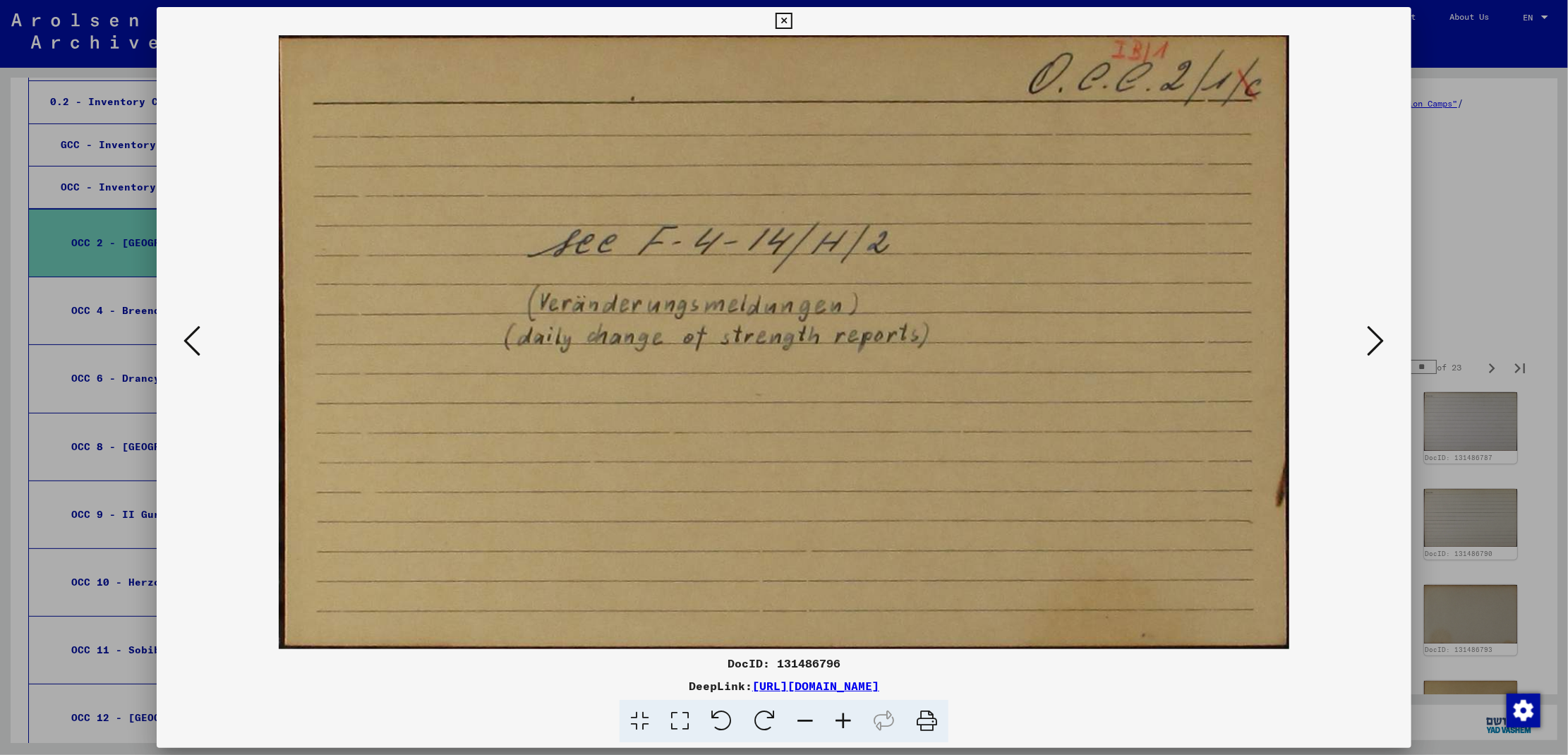
click at [1375, 350] on icon at bounding box center [1376, 340] width 17 height 34
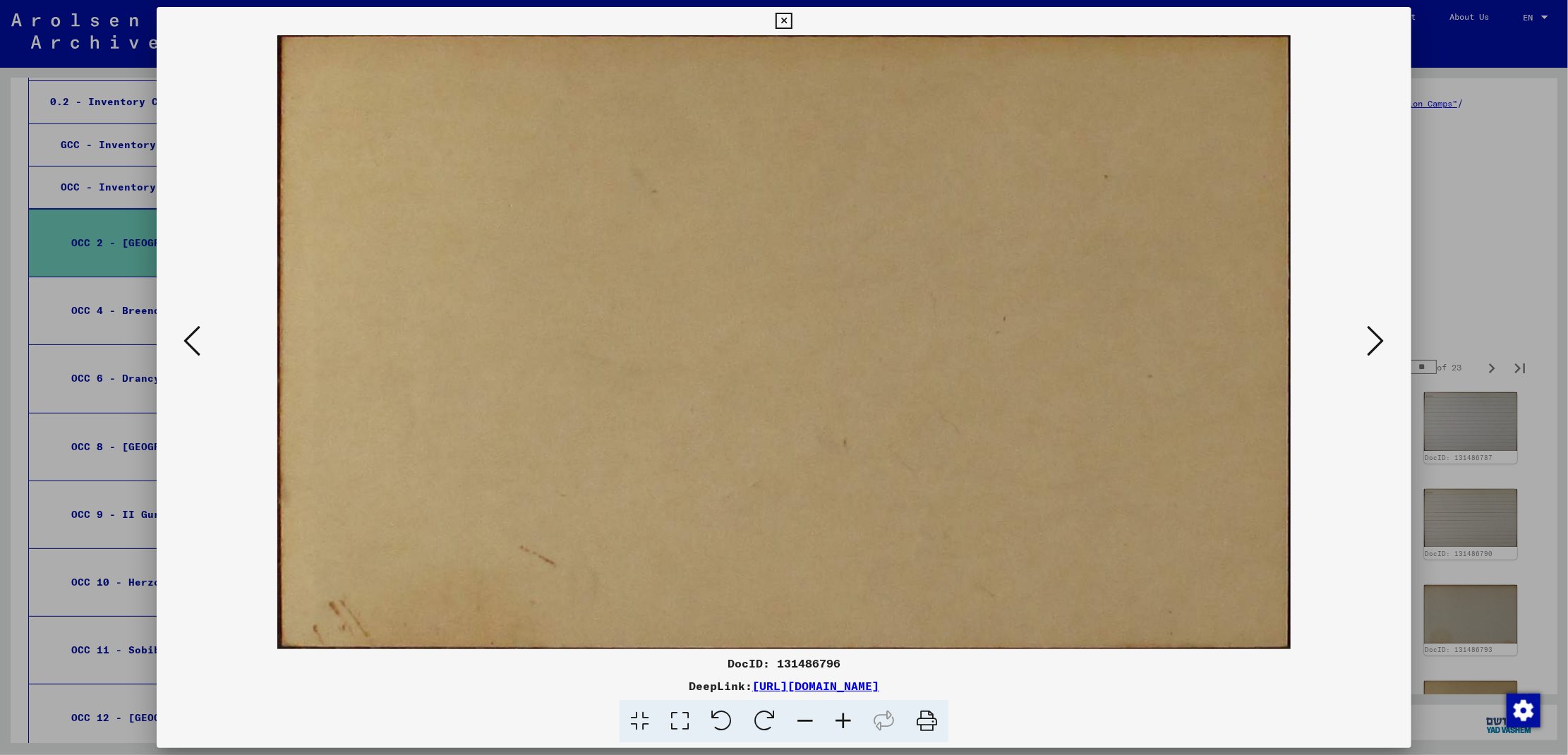
click at [1375, 350] on icon at bounding box center [1376, 340] width 17 height 34
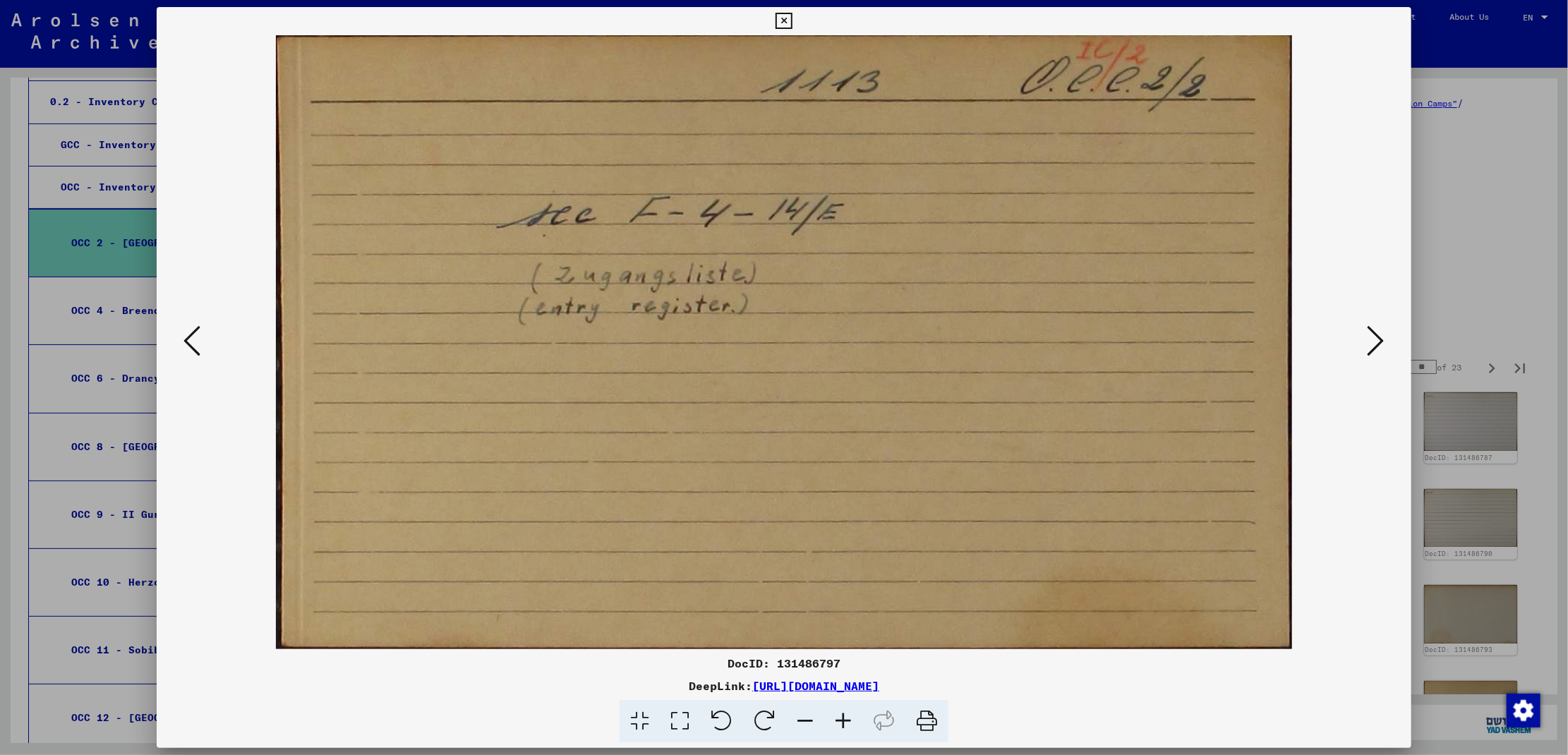
click at [1375, 350] on icon at bounding box center [1376, 340] width 17 height 34
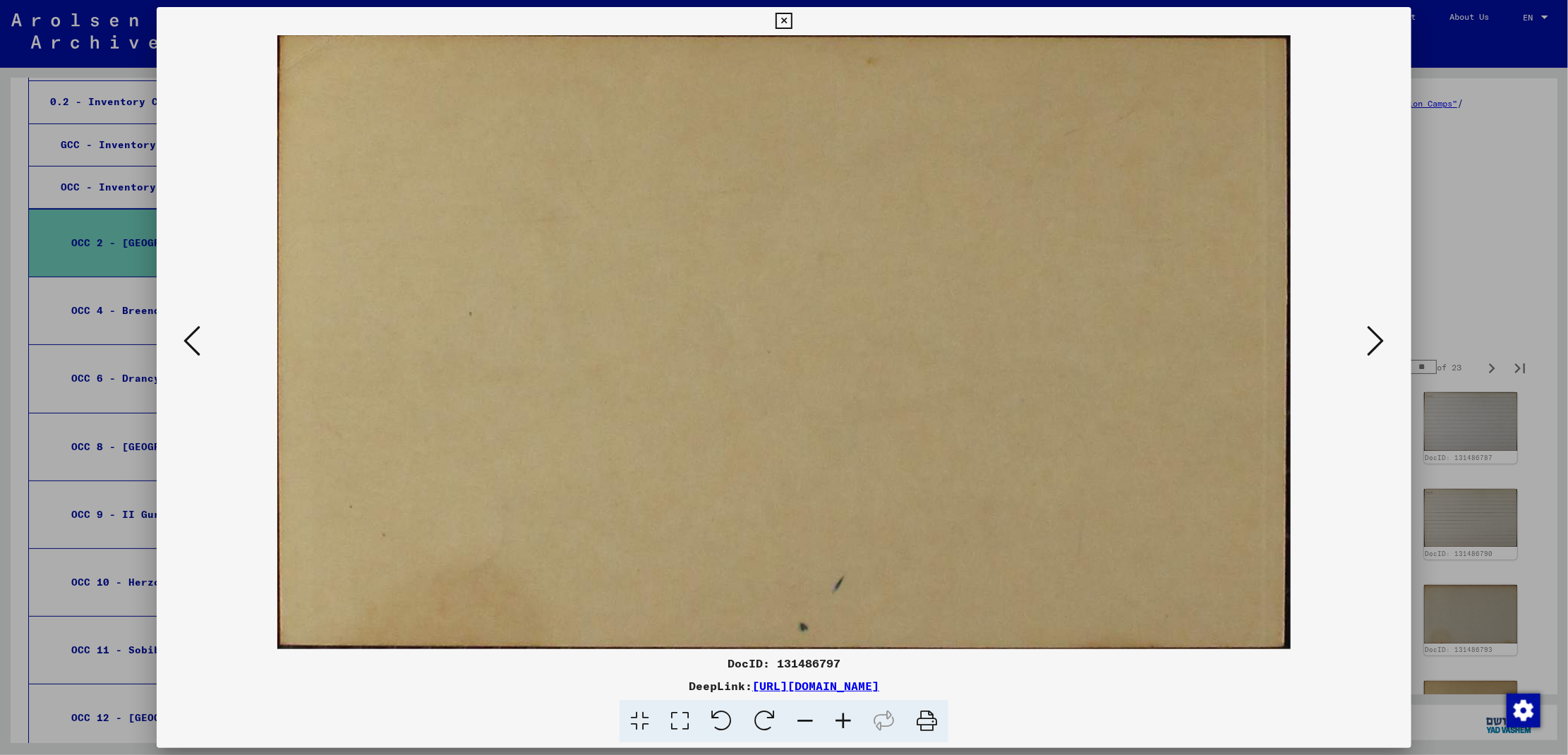
click at [1375, 350] on icon at bounding box center [1376, 340] width 17 height 34
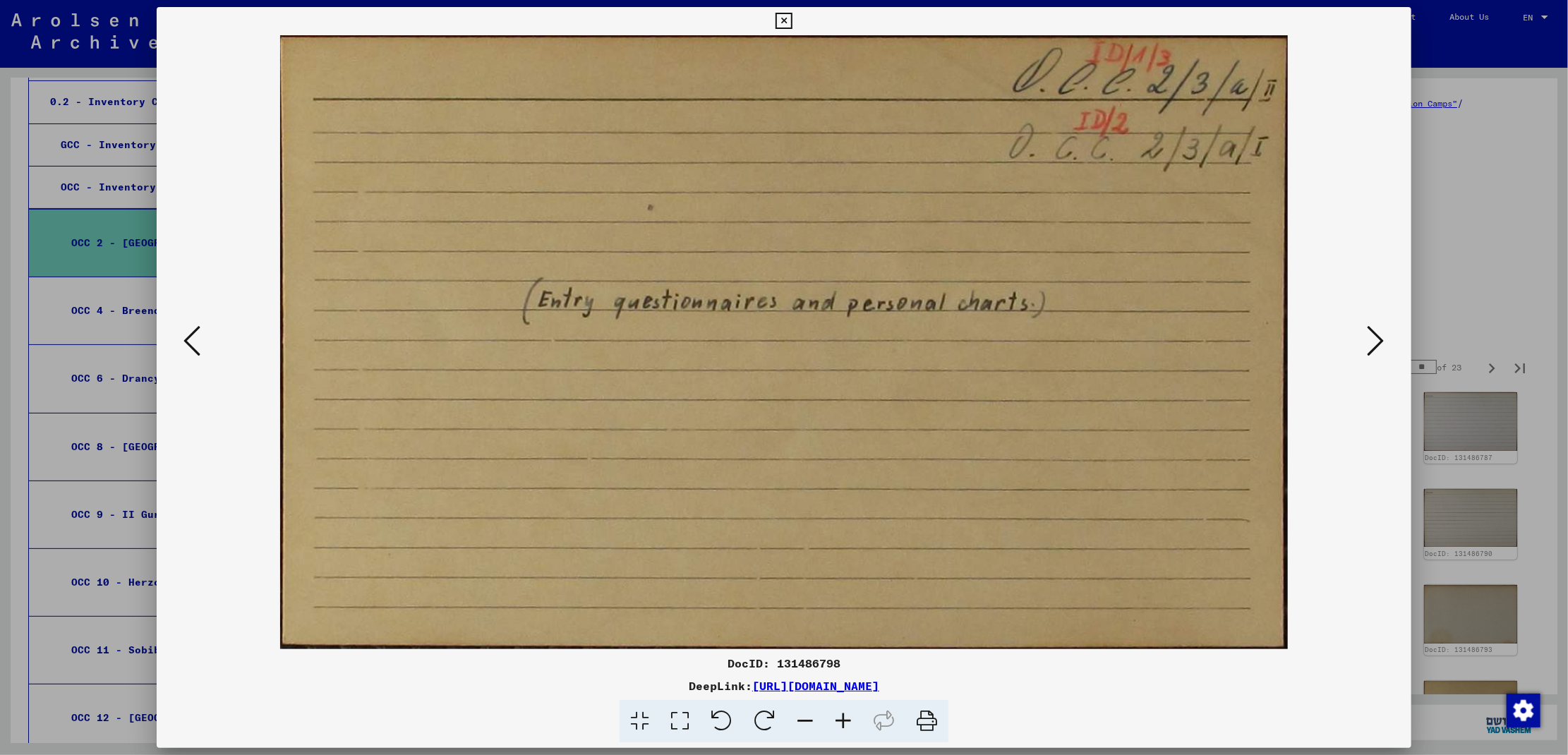
click at [1375, 350] on icon at bounding box center [1376, 340] width 17 height 34
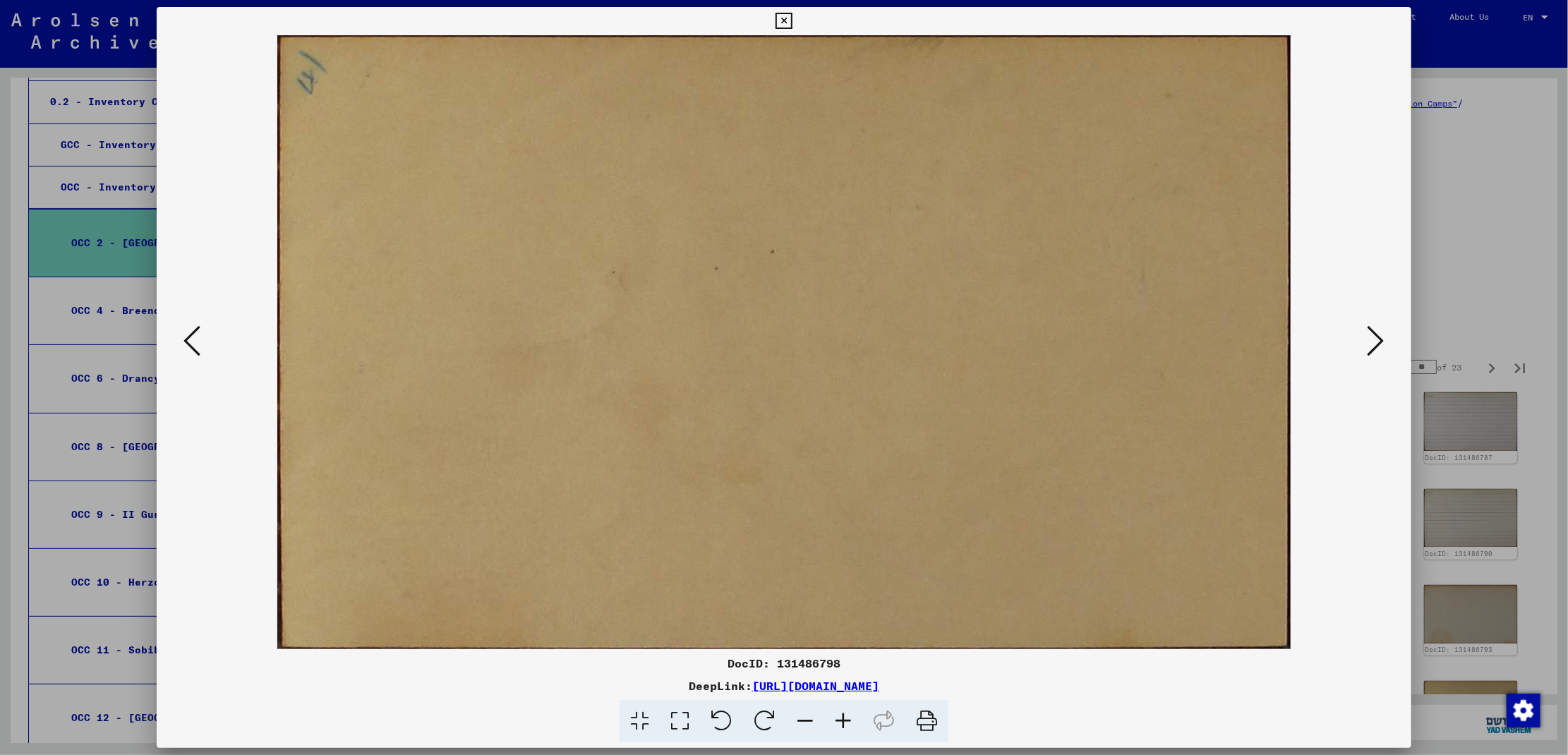
click at [1375, 350] on icon at bounding box center [1376, 340] width 17 height 34
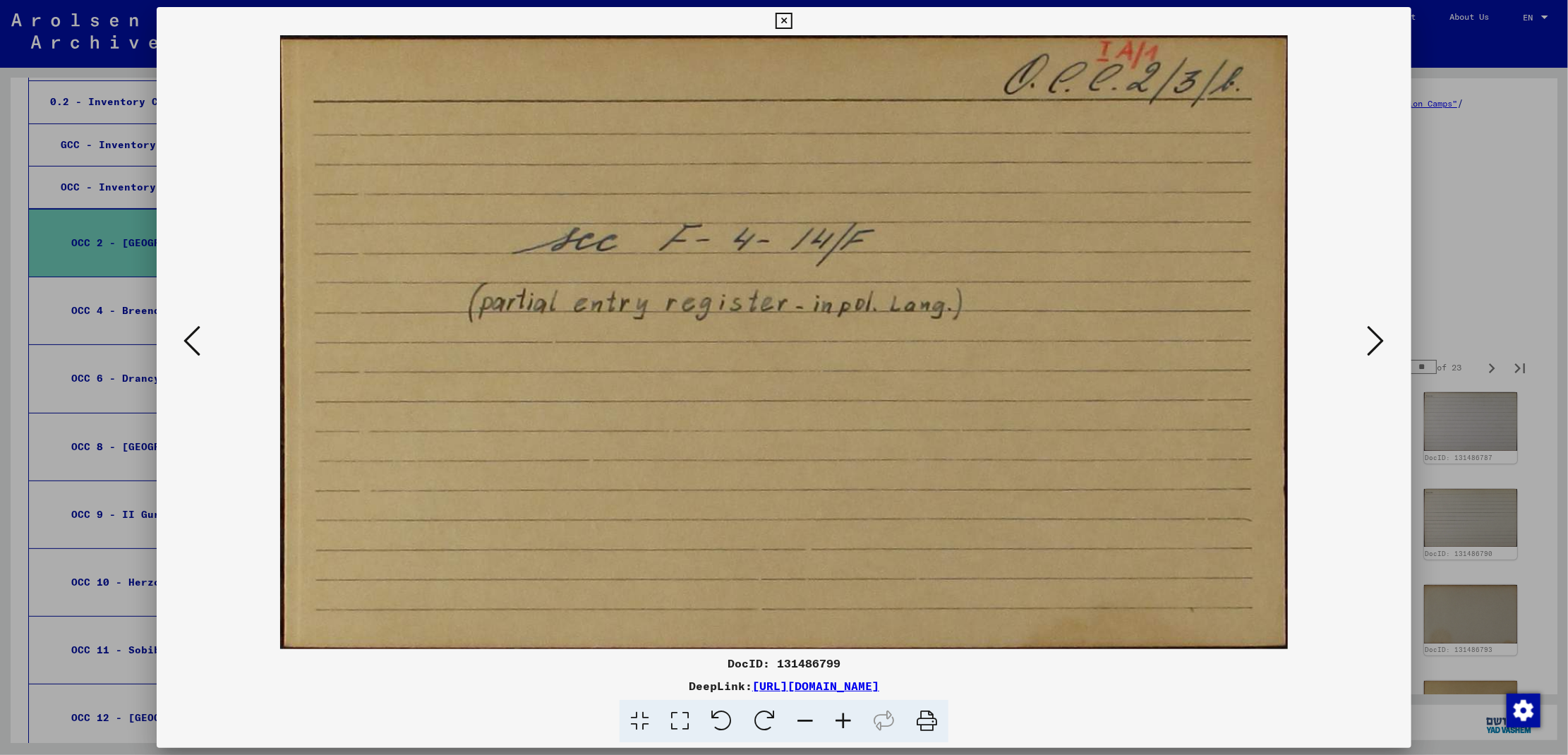
click at [1375, 350] on icon at bounding box center [1376, 340] width 17 height 34
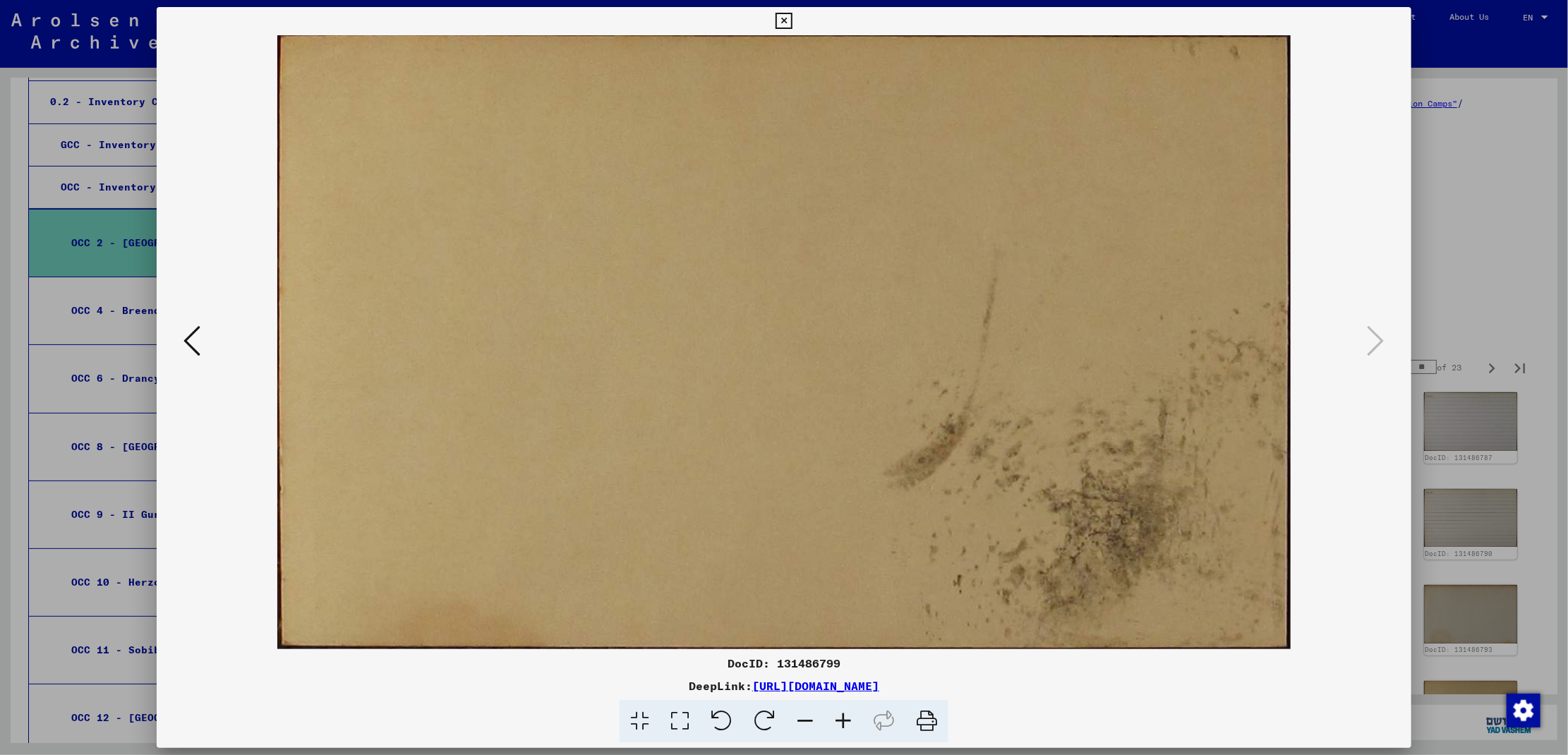
click at [1481, 289] on div at bounding box center [784, 377] width 1568 height 755
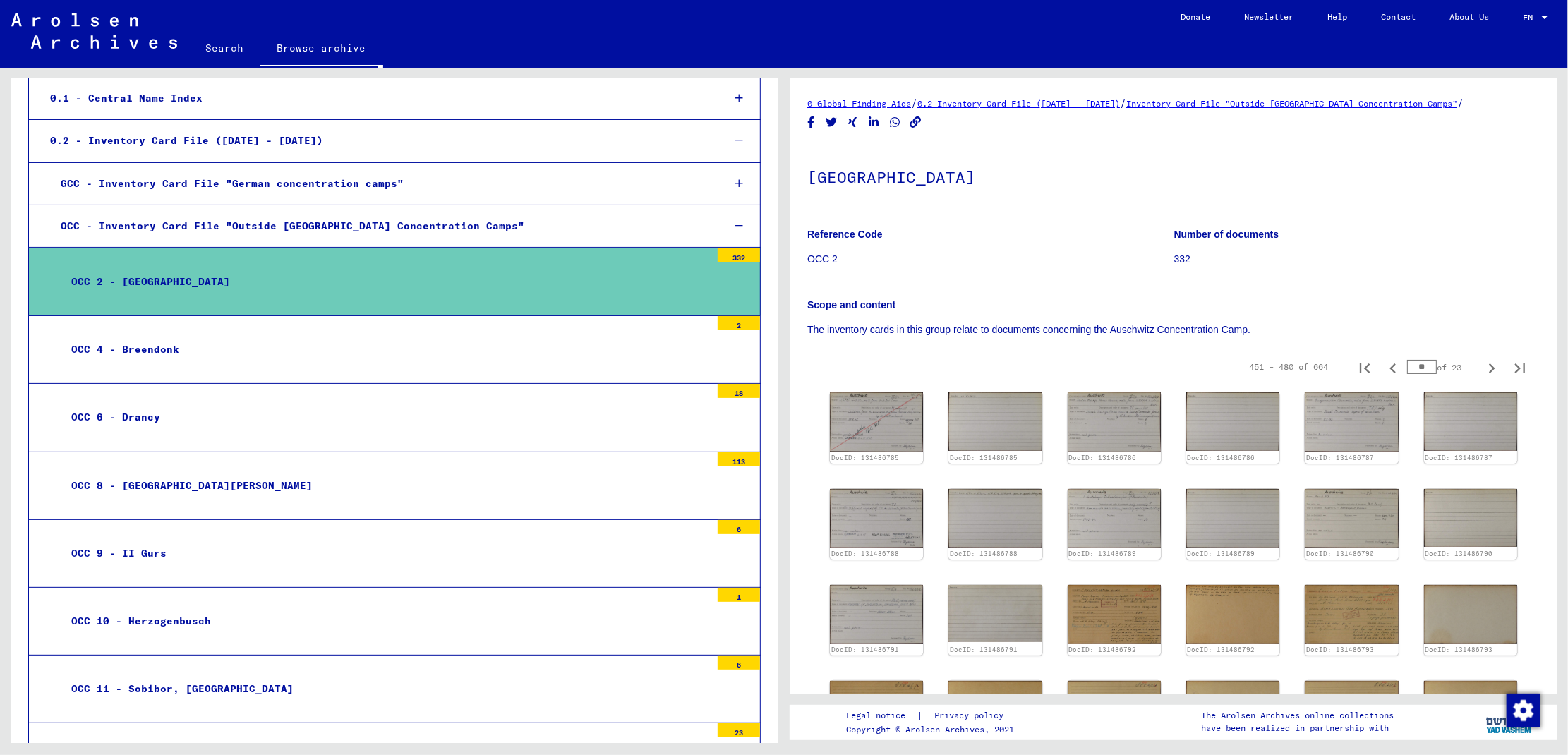
scroll to position [115, 0]
